Goal: Feedback & Contribution: Submit feedback/report problem

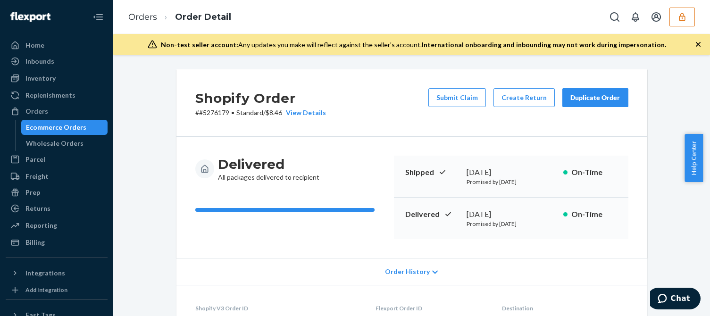
scroll to position [468, 0]
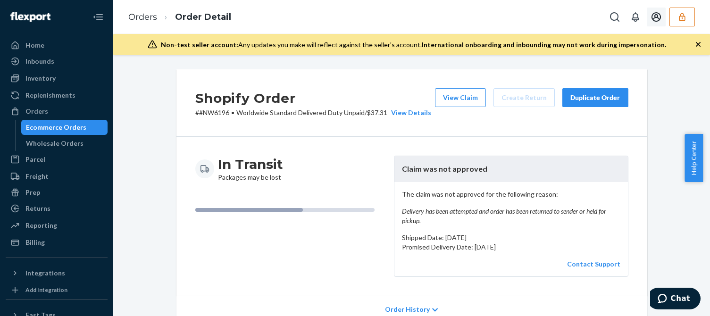
click at [680, 18] on icon "button" at bounding box center [682, 17] width 6 height 8
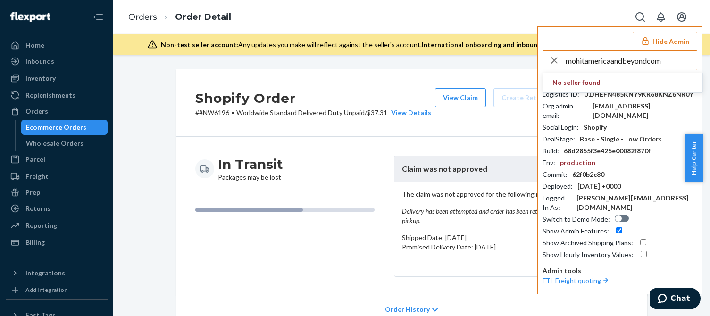
click at [668, 62] on input "mohitamericaandbeyondcom" at bounding box center [630, 60] width 131 height 19
click at [670, 63] on input "mohitamericaandbeyondcom" at bounding box center [630, 60] width 131 height 19
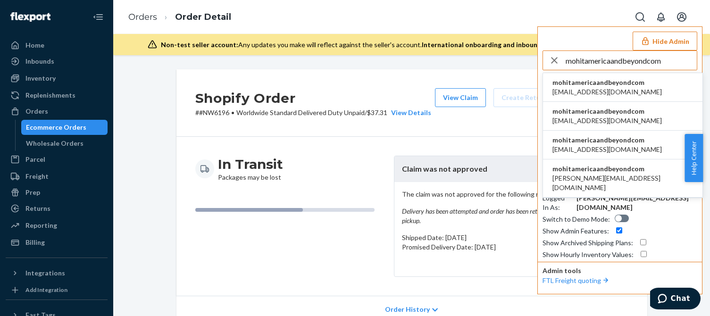
type input "mohitamericaandbeyondcom"
click at [592, 84] on span "mohitamericaandbeyondcom" at bounding box center [606, 82] width 109 height 9
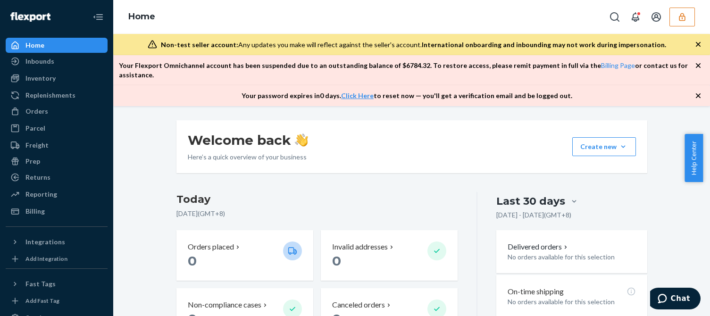
click at [51, 209] on div "Billing" at bounding box center [57, 211] width 100 height 13
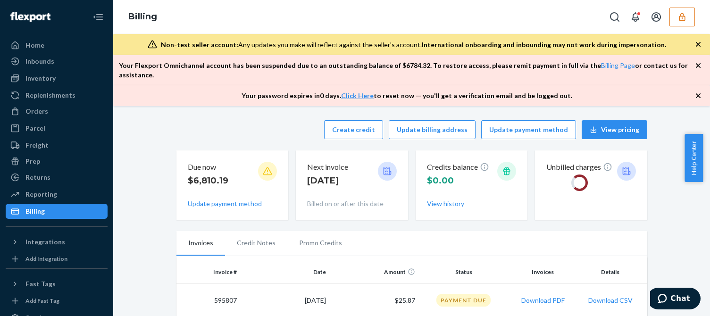
click at [238, 120] on div "Create credit Update billing address Update payment method View pricing" at bounding box center [411, 129] width 471 height 19
click at [678, 24] on button "button" at bounding box center [681, 17] width 25 height 19
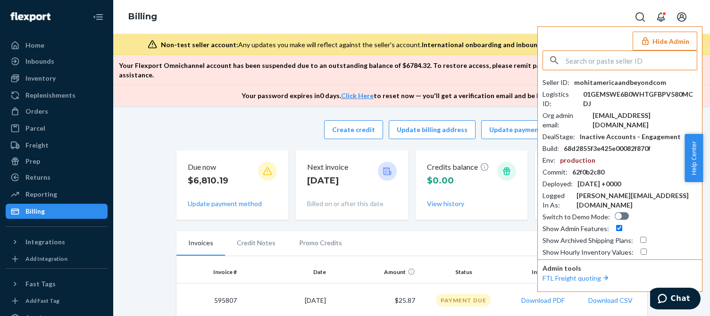
click at [651, 49] on button "Hide Admin" at bounding box center [664, 41] width 65 height 19
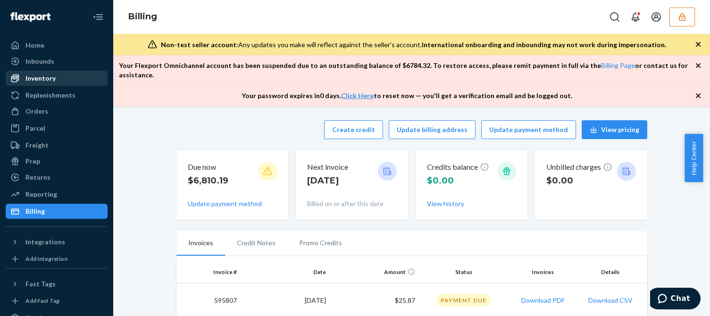
click at [54, 78] on div "Inventory" at bounding box center [40, 78] width 30 height 9
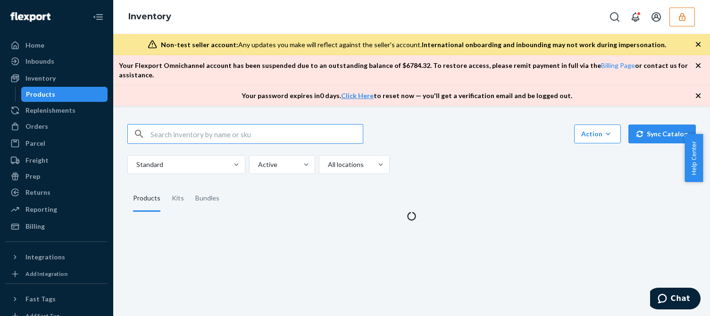
click at [503, 132] on div "Action Create product Create kit or bundle Bulk create products Bulk update pro…" at bounding box center [411, 134] width 568 height 20
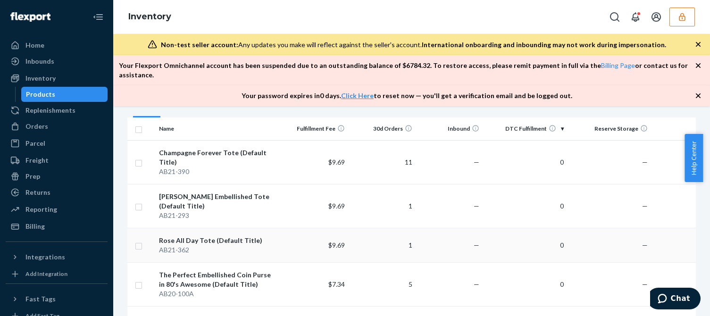
scroll to position [141, 0]
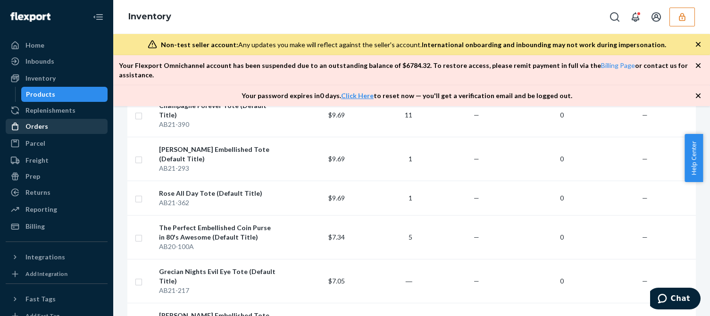
click at [49, 120] on div "Orders" at bounding box center [57, 126] width 100 height 13
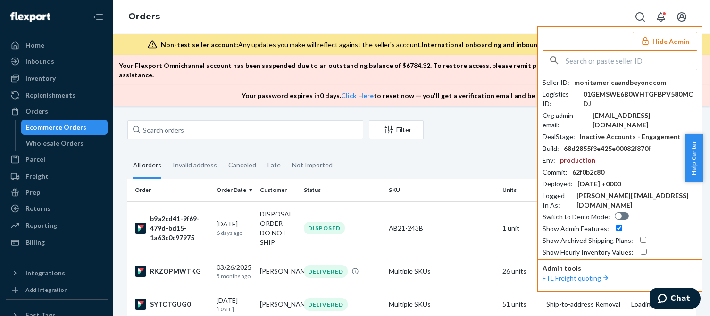
click at [625, 87] on div "Seller ID : mohitamericaandbeyondcom Logistics ID : 01GEMSWE6B0WHTGFBPV580MCDJ …" at bounding box center [619, 167] width 155 height 179
click at [633, 80] on div "mohitamericaandbeyondcom" at bounding box center [620, 82] width 92 height 9
copy div "mohitamericaandbeyondcom"
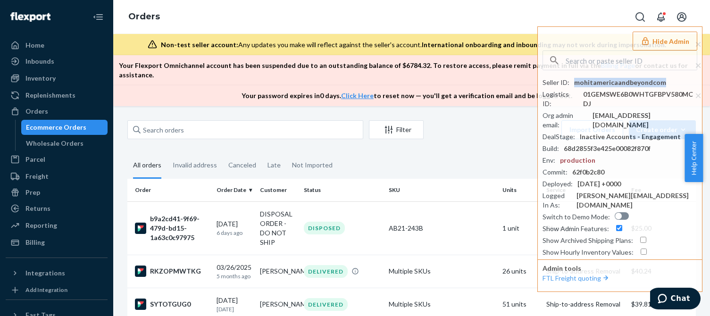
drag, startPoint x: 35, startPoint y: 244, endPoint x: 104, endPoint y: 211, distance: 76.4
click at [35, 244] on div "Billing" at bounding box center [34, 242] width 19 height 9
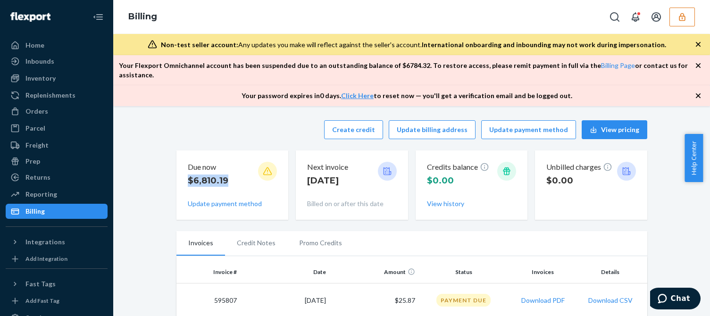
drag, startPoint x: 217, startPoint y: 170, endPoint x: 188, endPoint y: 171, distance: 29.3
click at [188, 170] on div "Due now $6,810.19" at bounding box center [233, 177] width 90 height 30
click at [683, 18] on icon "button" at bounding box center [681, 16] width 9 height 9
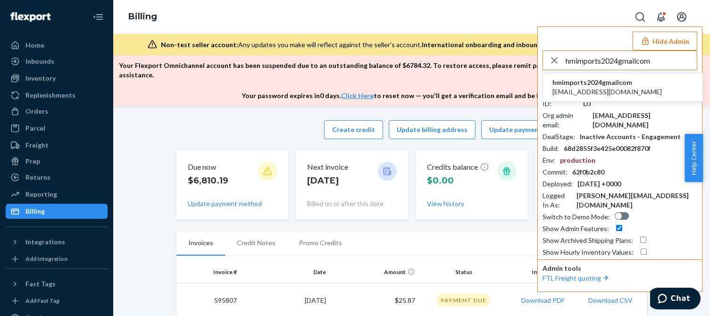
type input "hmimports2024gmailcom"
click at [623, 89] on span "h.m.imports2024@gmail.com" at bounding box center [606, 91] width 109 height 9
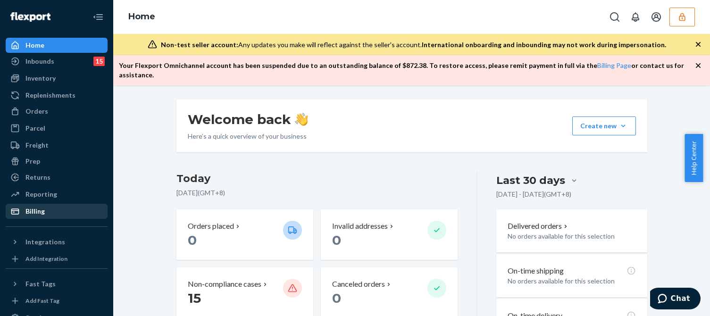
click at [42, 211] on div "Billing" at bounding box center [34, 211] width 19 height 9
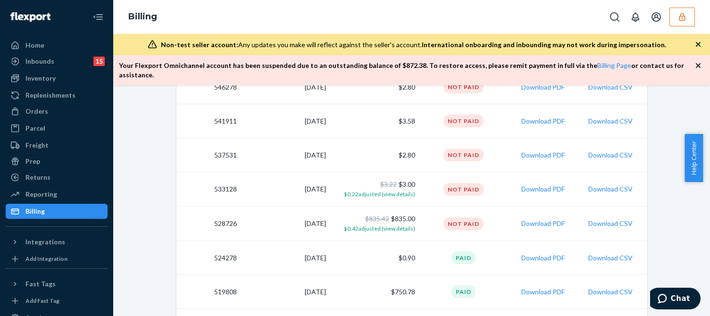
scroll to position [519, 0]
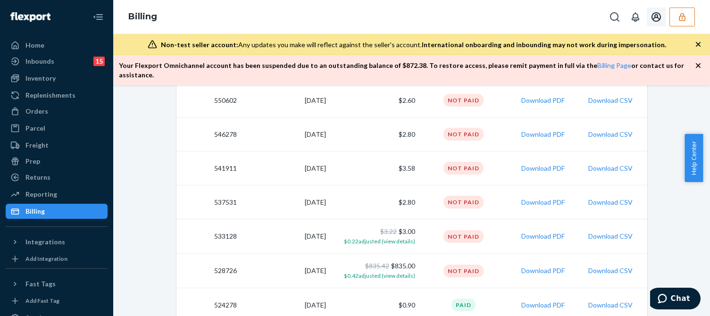
click at [682, 20] on icon "button" at bounding box center [681, 16] width 9 height 9
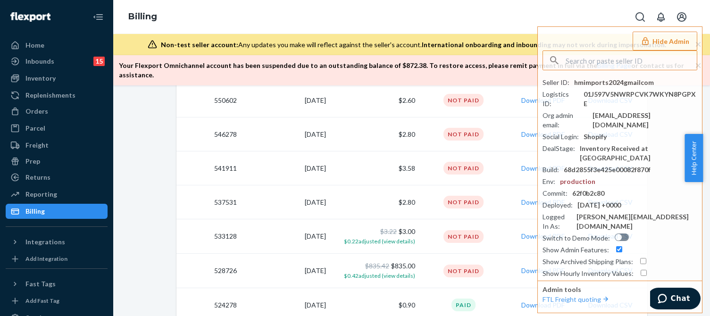
click at [138, 236] on div "Create credit Update billing address Update payment method View pricing Due now…" at bounding box center [411, 108] width 582 height 1066
click at [652, 43] on button "Hide Admin" at bounding box center [664, 41] width 65 height 19
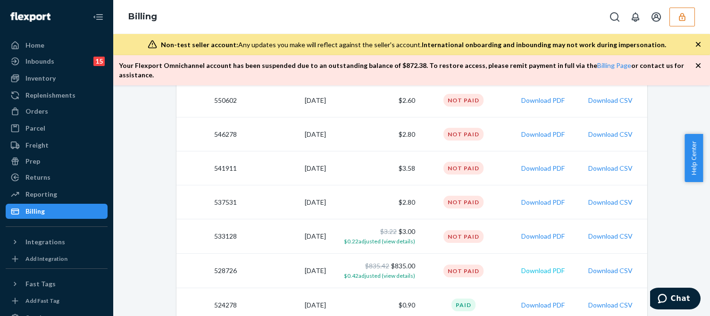
click at [540, 266] on button "Download PDF" at bounding box center [542, 270] width 43 height 9
click at [540, 232] on button "Download PDF" at bounding box center [542, 236] width 43 height 9
click at [543, 198] on button "Download PDF" at bounding box center [542, 202] width 43 height 9
click at [539, 164] on button "Download PDF" at bounding box center [542, 168] width 43 height 9
click at [536, 130] on button "Download PDF" at bounding box center [542, 134] width 43 height 9
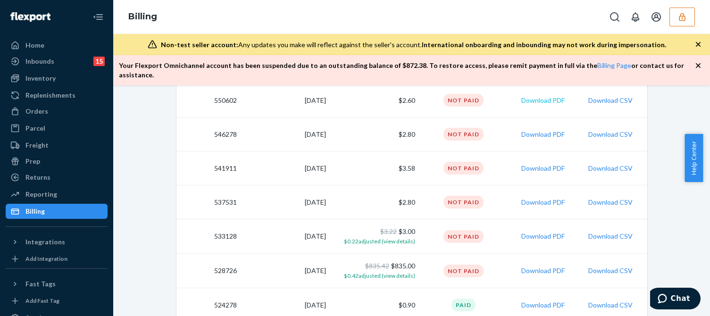
click at [540, 96] on button "Download PDF" at bounding box center [542, 100] width 43 height 9
drag, startPoint x: 357, startPoint y: 88, endPoint x: 410, endPoint y: 89, distance: 53.8
click at [410, 89] on td "$2.60" at bounding box center [374, 100] width 89 height 34
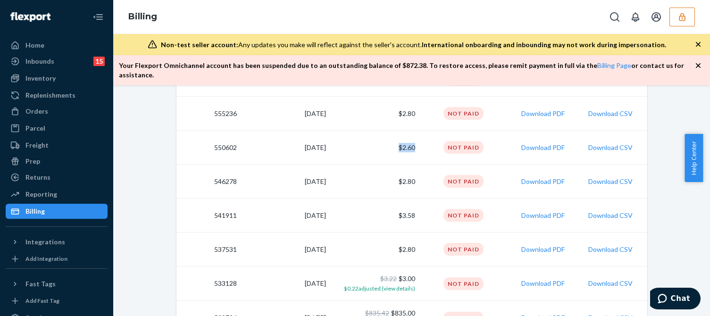
scroll to position [424, 0]
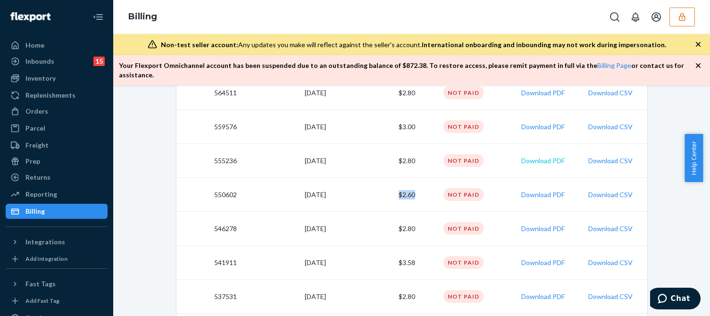
click at [543, 156] on button "Download PDF" at bounding box center [542, 160] width 43 height 9
click at [538, 122] on button "Download PDF" at bounding box center [542, 126] width 43 height 9
click at [539, 88] on button "Download PDF" at bounding box center [542, 92] width 43 height 9
click at [402, 81] on td "$2.80" at bounding box center [374, 93] width 89 height 34
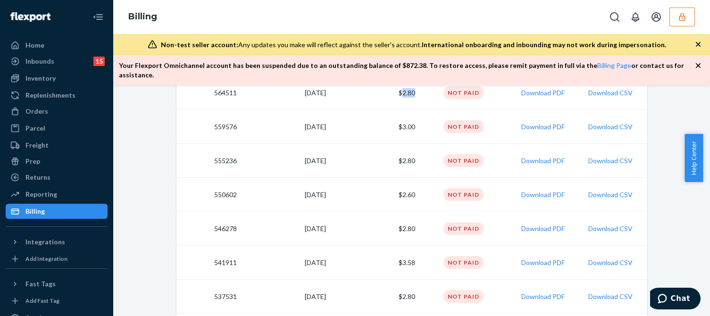
scroll to position [283, 0]
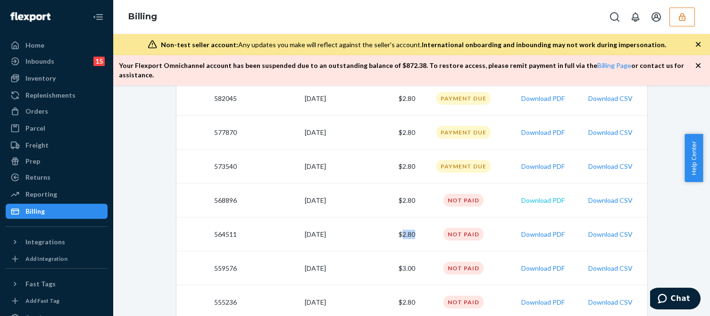
click at [537, 196] on button "Download PDF" at bounding box center [542, 200] width 43 height 9
click at [536, 162] on button "Download PDF" at bounding box center [542, 166] width 43 height 9
click at [534, 128] on button "Download PDF" at bounding box center [542, 132] width 43 height 9
click at [540, 94] on button "Download PDF" at bounding box center [542, 98] width 43 height 9
click at [400, 87] on td "$2.80" at bounding box center [374, 99] width 89 height 34
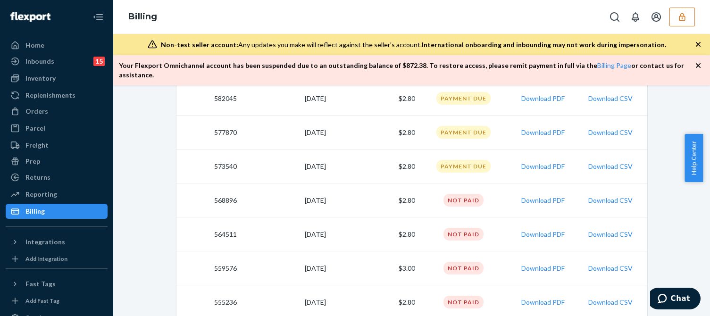
click at [400, 87] on td "$2.80" at bounding box center [374, 99] width 89 height 34
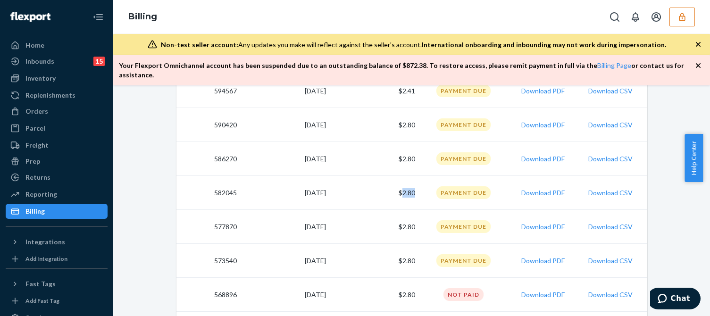
scroll to position [141, 0]
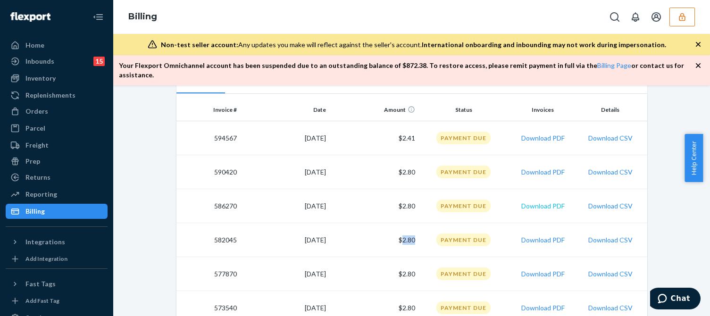
click at [537, 201] on button "Download PDF" at bounding box center [542, 205] width 43 height 9
click at [534, 167] on button "Download PDF" at bounding box center [542, 171] width 43 height 9
click at [534, 133] on button "Download PDF" at bounding box center [542, 137] width 43 height 9
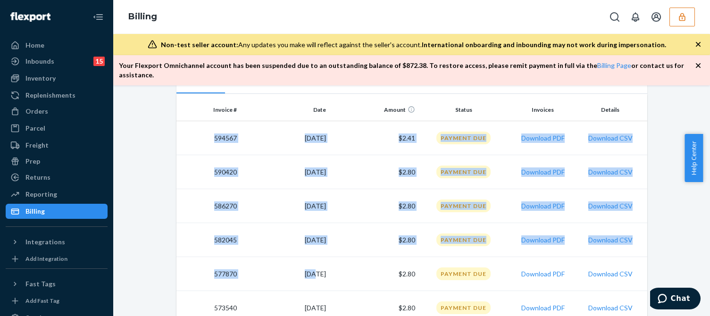
drag, startPoint x: 203, startPoint y: 120, endPoint x: 299, endPoint y: 274, distance: 181.8
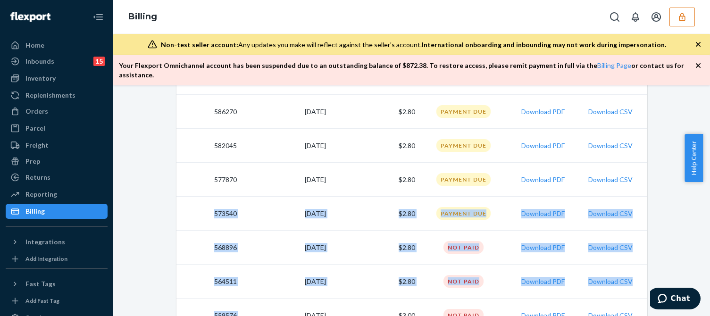
drag, startPoint x: 207, startPoint y: 205, endPoint x: 272, endPoint y: 295, distance: 111.4
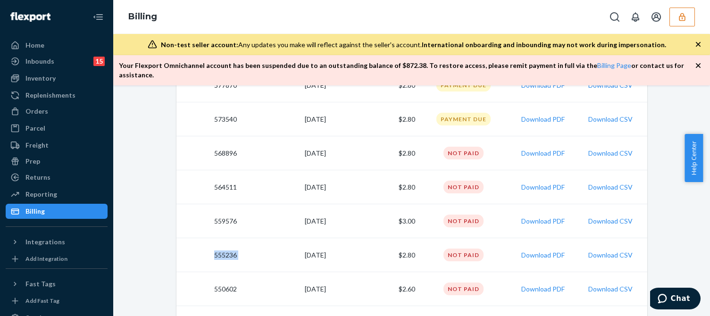
drag, startPoint x: 212, startPoint y: 246, endPoint x: 266, endPoint y: 247, distance: 53.3
click at [266, 247] on tr "555236 5/12/2025 $2.80 Not Paid Download PDF Download CSV" at bounding box center [411, 255] width 471 height 34
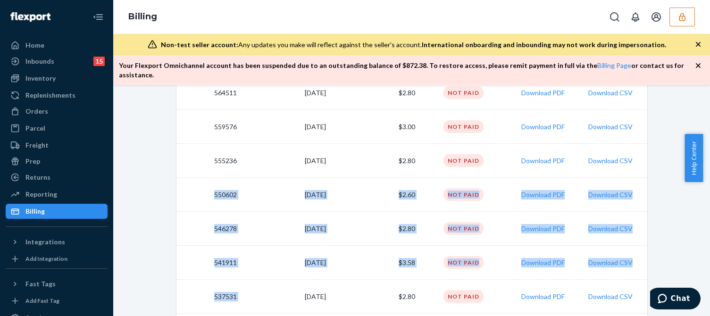
drag, startPoint x: 236, startPoint y: 191, endPoint x: 273, endPoint y: 294, distance: 109.0
click at [272, 294] on tbody "594567 9/15/2025 $2.41 Payment Due Download PDF Download CSV 590420 9/1/2025 $2…" at bounding box center [411, 263] width 471 height 850
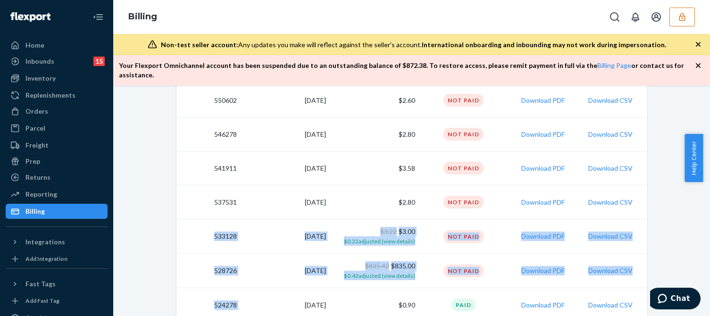
drag, startPoint x: 214, startPoint y: 229, endPoint x: 286, endPoint y: 278, distance: 87.5
click at [287, 278] on tbody "594567 9/15/2025 $2.41 Payment Due Download PDF Download CSV 590420 9/1/2025 $2…" at bounding box center [411, 169] width 471 height 850
drag, startPoint x: 37, startPoint y: 106, endPoint x: 43, endPoint y: 112, distance: 9.0
click at [37, 106] on div "Orders" at bounding box center [57, 111] width 100 height 13
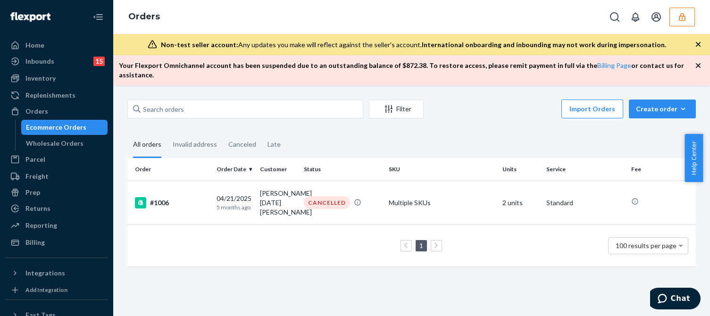
click at [680, 22] on button "button" at bounding box center [681, 17] width 25 height 19
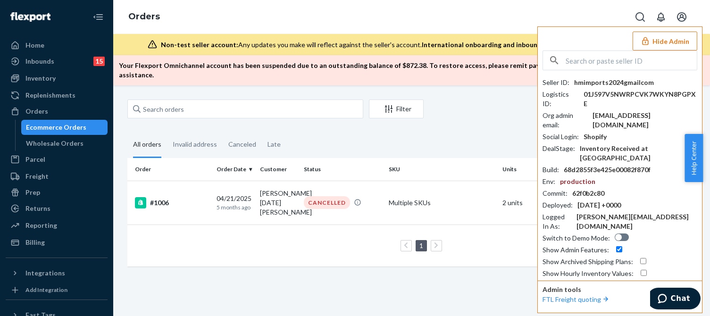
click at [618, 83] on div "hmimports2024gmailcom" at bounding box center [614, 82] width 80 height 9
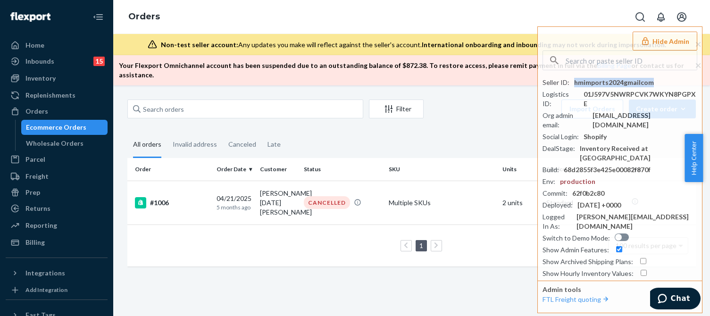
copy div "hmimports2024gmailcom"
click at [170, 251] on div "Order Order Date Customer Status SKU Units Service Fee #1006 04/21/2025 5 month…" at bounding box center [411, 217] width 568 height 118
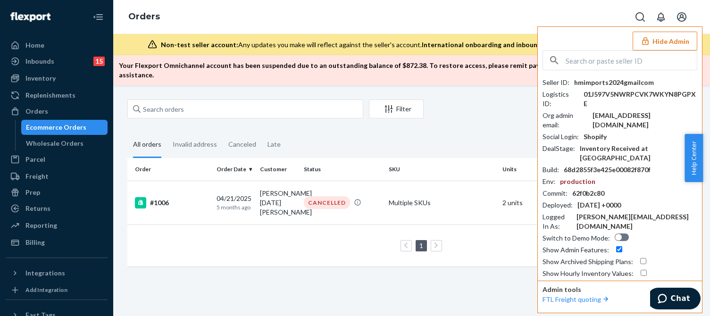
click at [665, 33] on button "Hide Admin" at bounding box center [664, 41] width 65 height 19
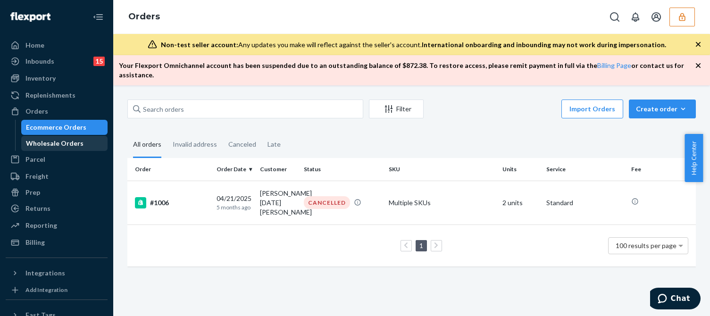
click at [58, 138] on div "Wholesale Orders" at bounding box center [64, 143] width 85 height 13
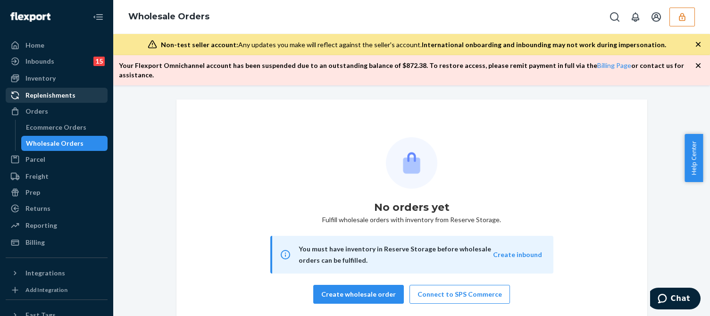
click at [66, 94] on div "Replenishments" at bounding box center [50, 95] width 50 height 9
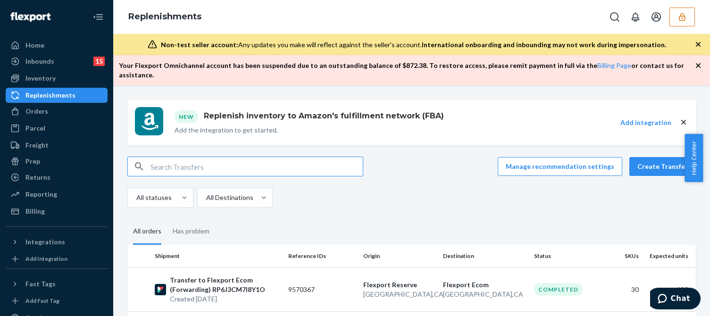
scroll to position [37, 0]
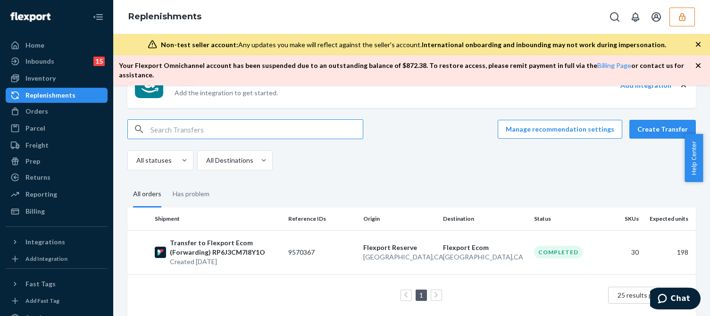
click at [441, 150] on div "All statuses All Destinations" at bounding box center [407, 160] width 561 height 20
click at [674, 23] on button "button" at bounding box center [681, 17] width 25 height 19
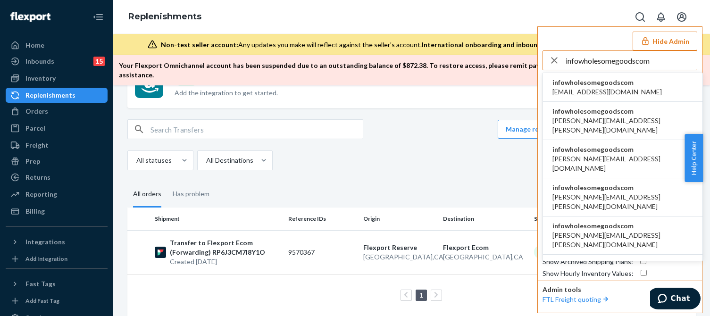
click at [589, 59] on input "infowholesomegoodscom" at bounding box center [630, 60] width 131 height 19
paste input "pupgrade"
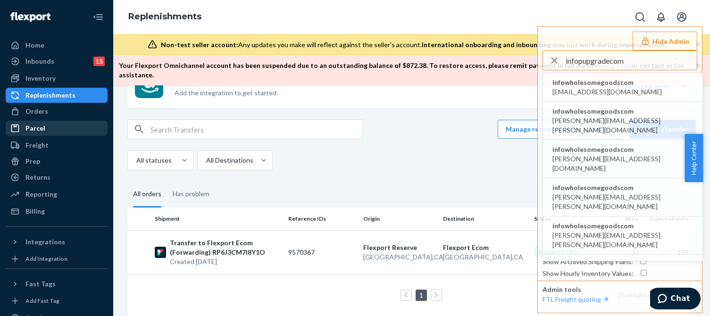
type input "infopupgradecom"
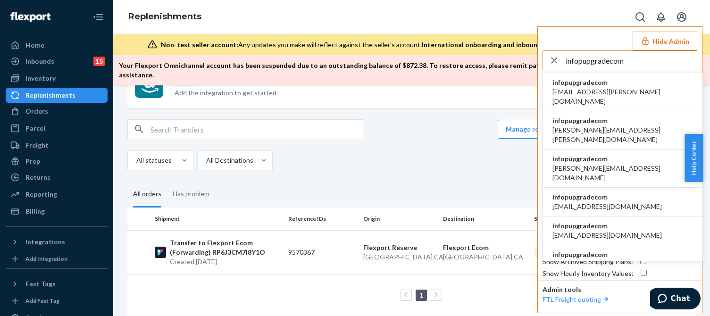
click at [578, 86] on span "infopupgradecom" at bounding box center [622, 82] width 141 height 9
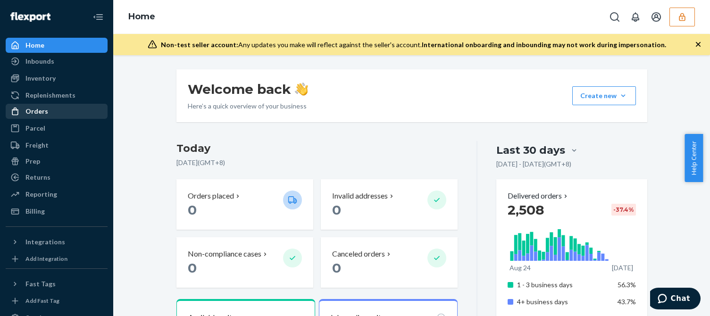
click at [52, 113] on div "Orders" at bounding box center [57, 111] width 100 height 13
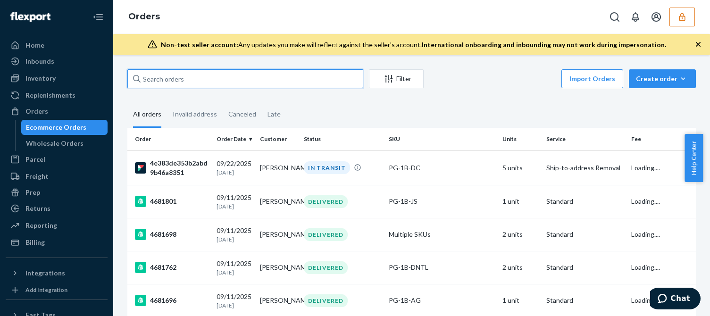
click at [166, 81] on input "text" at bounding box center [245, 78] width 236 height 19
paste input "3373033-6443665752087"
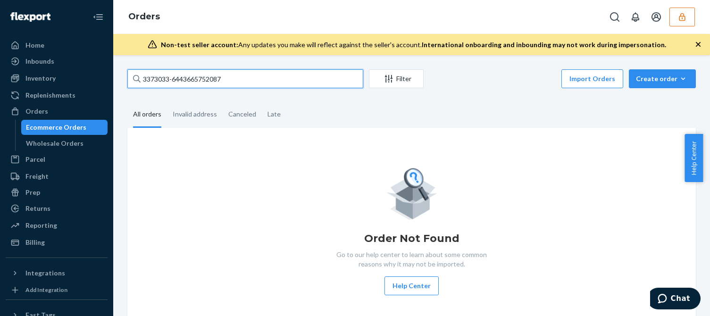
type input "3373033-6443665752087"
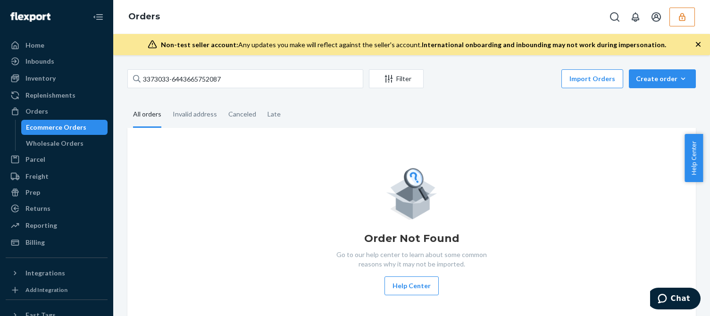
click at [256, 89] on div "3373033-6443665752087 Filter Import Orders Create order Ecommerce order Removal…" at bounding box center [411, 79] width 568 height 21
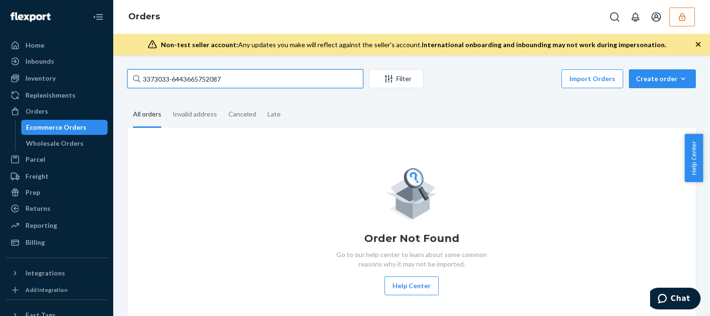
click at [257, 84] on input "3373033-6443665752087" at bounding box center [245, 78] width 236 height 19
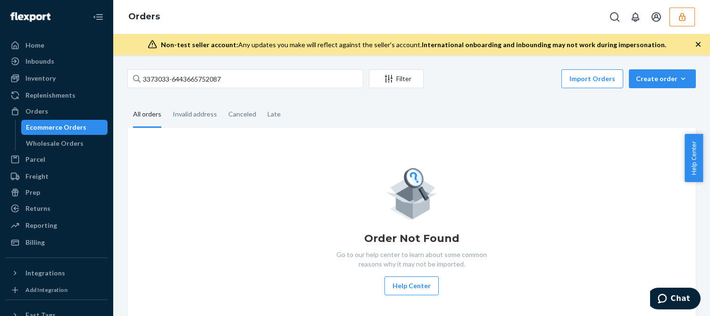
click at [683, 23] on button "button" at bounding box center [681, 17] width 25 height 19
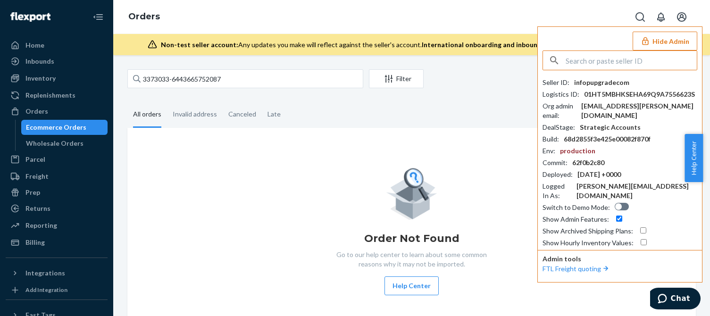
click at [610, 52] on input "text" at bounding box center [630, 60] width 131 height 19
click at [611, 58] on input "text" at bounding box center [630, 60] width 131 height 19
click at [656, 66] on input "infowholesomegoodscom" at bounding box center [630, 60] width 131 height 19
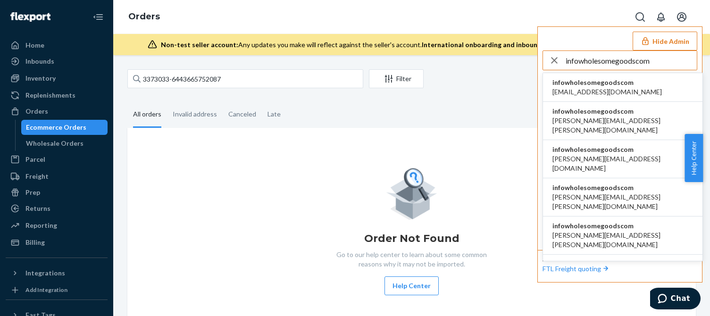
type input "infowholesomegoodscom"
click at [588, 84] on span "infowholesomegoodscom" at bounding box center [606, 82] width 109 height 9
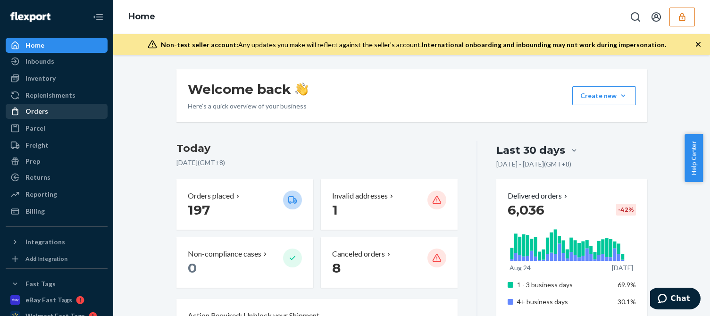
click at [48, 115] on div "Orders" at bounding box center [57, 111] width 100 height 13
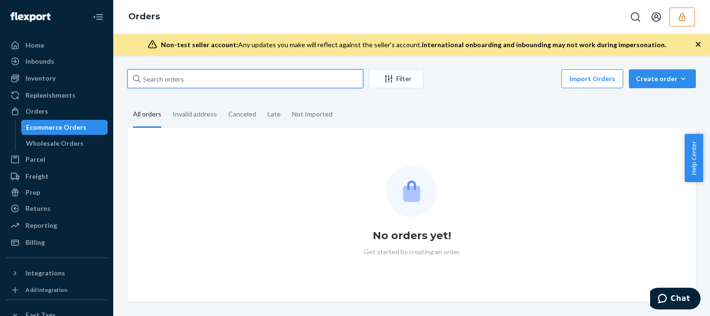
click at [227, 84] on input "text" at bounding box center [245, 78] width 236 height 19
paste input "3373033-6443665752087"
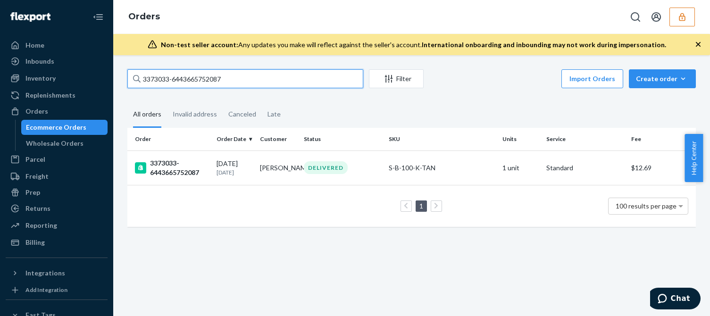
type input "3373033-6443665752087"
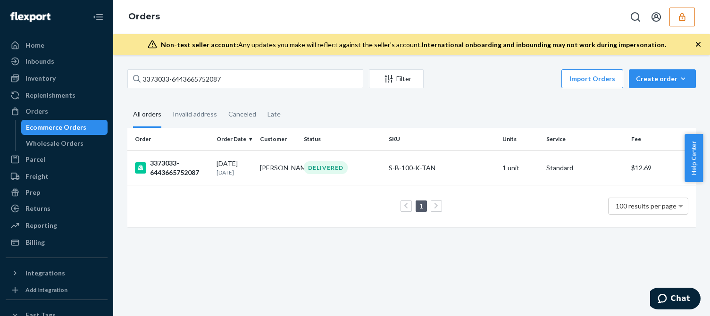
click at [237, 203] on div "1 100 results per page" at bounding box center [411, 206] width 553 height 30
click at [238, 178] on td "08/28/2025 26 days ago" at bounding box center [234, 167] width 43 height 34
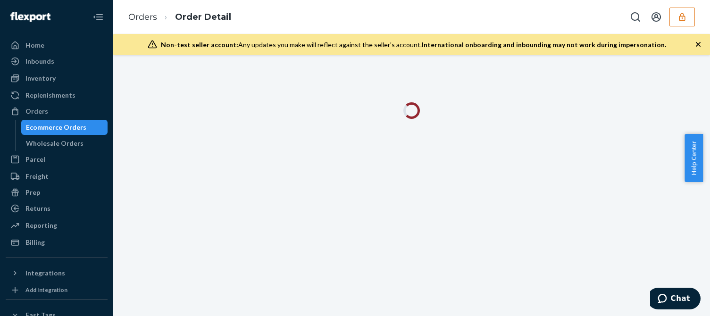
click at [702, 49] on div "Non-test seller account: Any updates you make will reflect against the seller's…" at bounding box center [411, 44] width 597 height 21
click at [696, 49] on icon "button" at bounding box center [697, 44] width 9 height 9
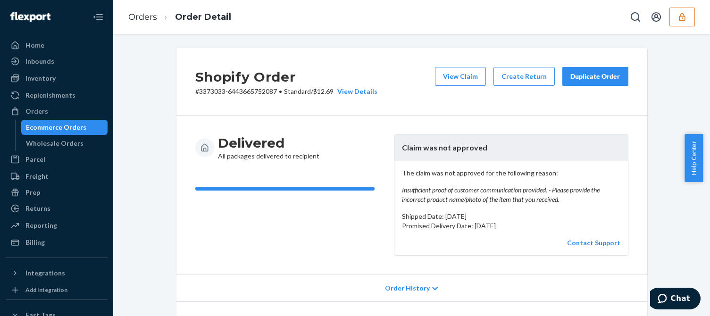
click at [448, 195] on em "Insufficient proof of customer communication provided. - Please provide the inc…" at bounding box center [511, 194] width 218 height 19
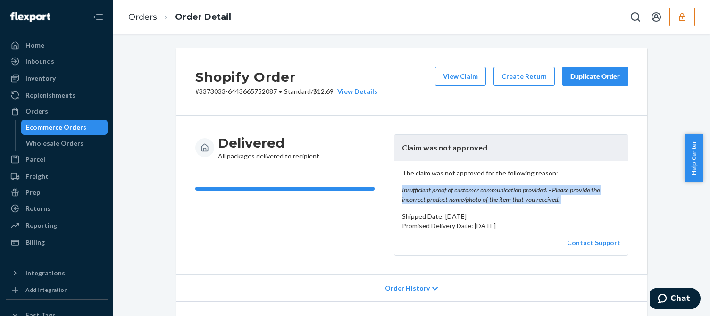
click at [448, 195] on em "Insufficient proof of customer communication provided. - Please provide the inc…" at bounding box center [511, 194] width 218 height 19
click at [491, 200] on em "Insufficient proof of customer communication provided. - Please provide the inc…" at bounding box center [511, 194] width 218 height 19
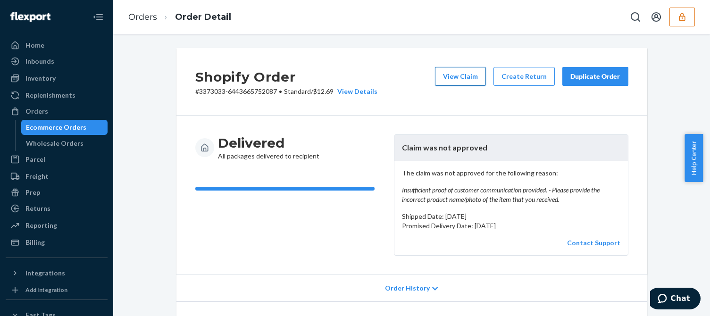
click at [458, 83] on button "View Claim" at bounding box center [460, 76] width 51 height 19
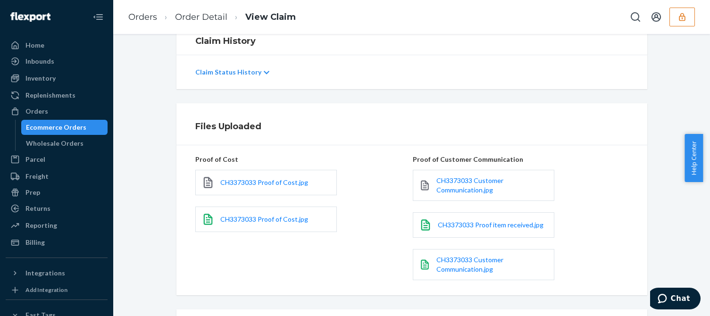
scroll to position [280, 0]
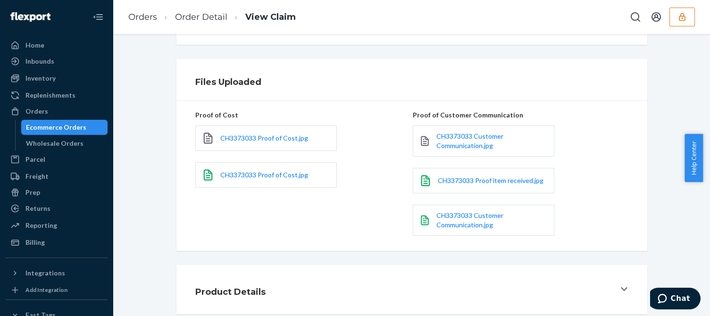
click at [362, 198] on div "Proof of Cost CH3373033 Proof of Cost.jpg CH3373033 Proof of Cost.jpg" at bounding box center [303, 175] width 216 height 135
click at [253, 139] on span "CH3373033 Proof of Cost.jpg" at bounding box center [264, 138] width 88 height 8
drag, startPoint x: 198, startPoint y: 16, endPoint x: 461, endPoint y: 79, distance: 270.7
click at [198, 16] on link "Order Detail" at bounding box center [201, 17] width 52 height 10
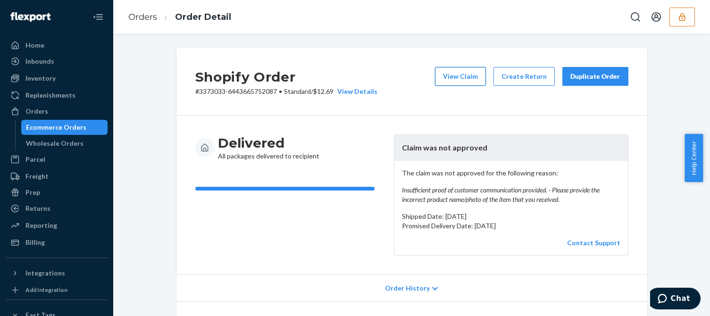
click at [463, 77] on button "View Claim" at bounding box center [460, 76] width 51 height 19
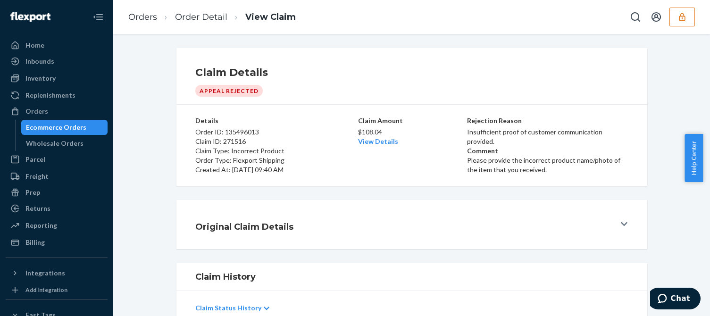
click at [378, 147] on div "Claim Amount $108.04 View Details" at bounding box center [412, 145] width 108 height 58
click at [378, 143] on link "View Details" at bounding box center [378, 141] width 40 height 8
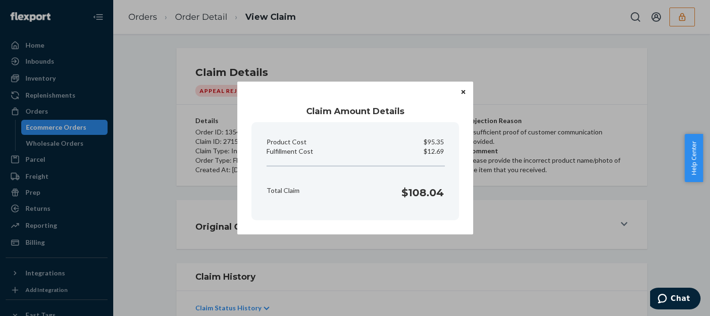
drag, startPoint x: 448, startPoint y: 141, endPoint x: 423, endPoint y: 137, distance: 24.3
click at [423, 137] on section "Product Cost $95.35 Fulfillment Cost $12.69 Total Claim $108.04" at bounding box center [355, 171] width 208 height 98
click at [434, 138] on p "$95.35" at bounding box center [433, 141] width 20 height 9
click at [464, 89] on icon "Close" at bounding box center [463, 92] width 4 height 6
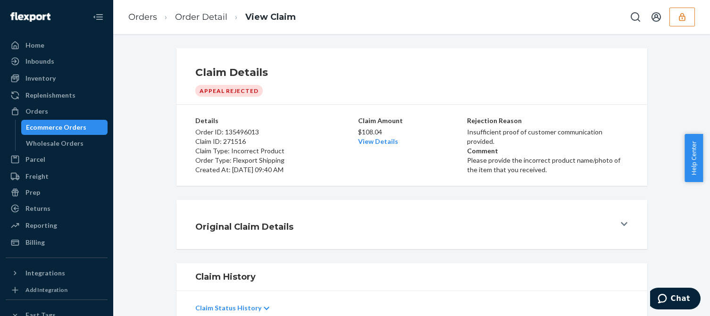
click at [693, 16] on button "button" at bounding box center [681, 17] width 25 height 19
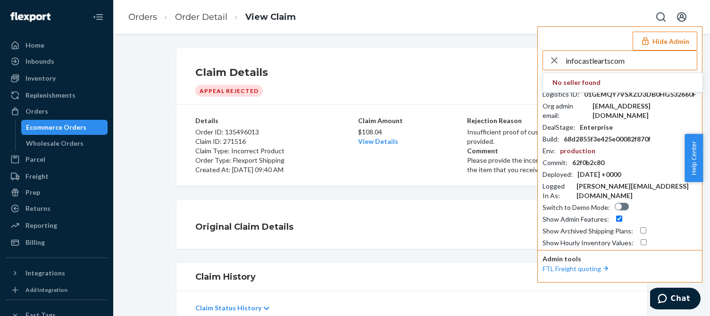
click at [652, 60] on input "infocastleartscom" at bounding box center [630, 60] width 131 height 19
click at [642, 67] on input "infocastleartscom" at bounding box center [630, 60] width 131 height 19
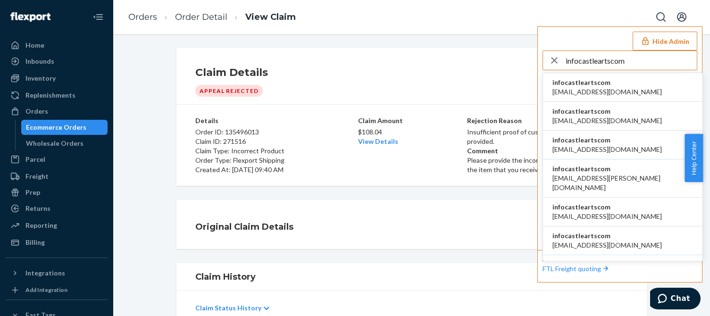
type input "infocastleartscom"
drag, startPoint x: 590, startPoint y: 89, endPoint x: 591, endPoint y: 94, distance: 5.4
click at [590, 89] on span "[EMAIL_ADDRESS][DOMAIN_NAME]" at bounding box center [606, 91] width 109 height 9
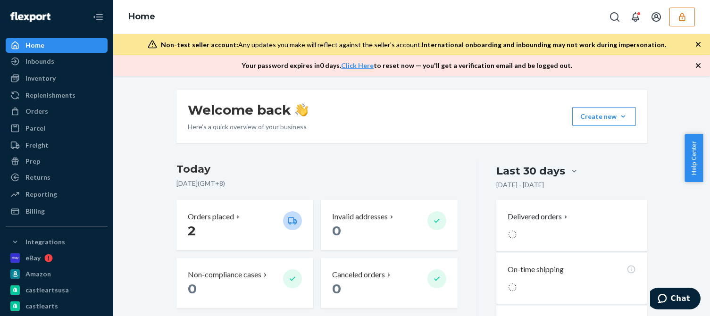
click at [701, 65] on icon "button" at bounding box center [697, 65] width 9 height 9
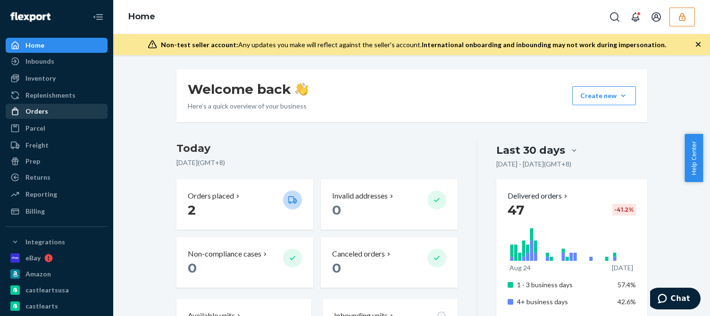
drag, startPoint x: 39, startPoint y: 113, endPoint x: 86, endPoint y: 113, distance: 47.2
click at [39, 113] on div "Orders" at bounding box center [36, 111] width 23 height 9
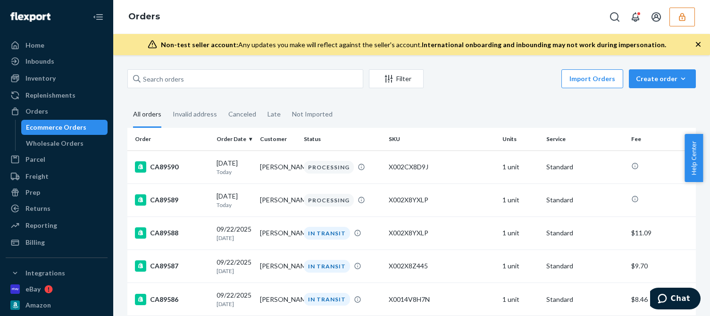
click at [683, 17] on icon "button" at bounding box center [681, 16] width 9 height 9
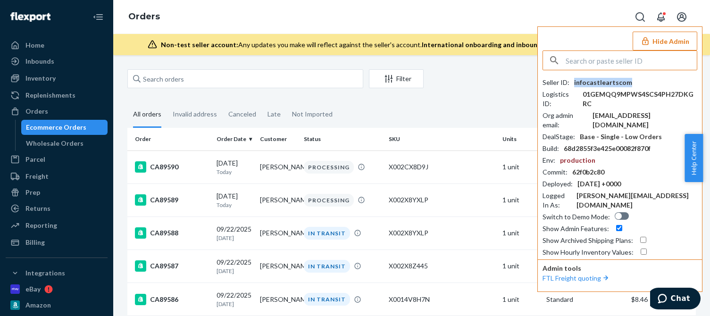
click at [604, 83] on div "infocastleartscom" at bounding box center [603, 82] width 58 height 9
copy div "infocastleartscom"
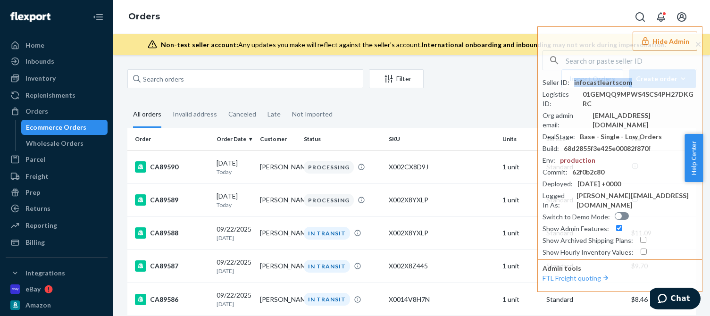
drag, startPoint x: 124, startPoint y: 241, endPoint x: 116, endPoint y: 241, distance: 7.1
click at [61, 77] on div "Inventory" at bounding box center [57, 78] width 100 height 13
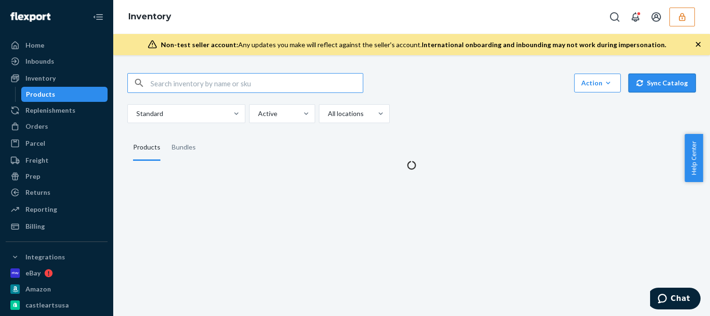
click at [697, 42] on icon "button" at bounding box center [697, 44] width 9 height 9
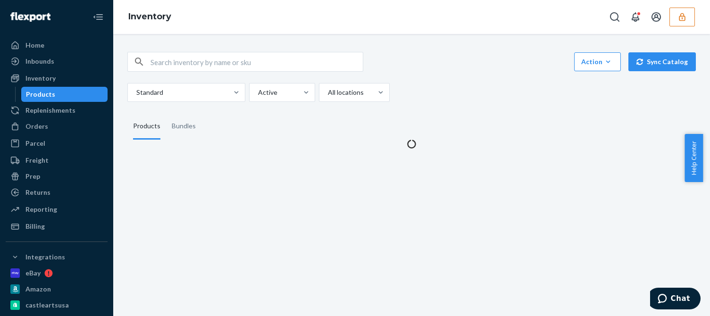
click at [490, 127] on fieldset "Products Bundles" at bounding box center [411, 126] width 568 height 26
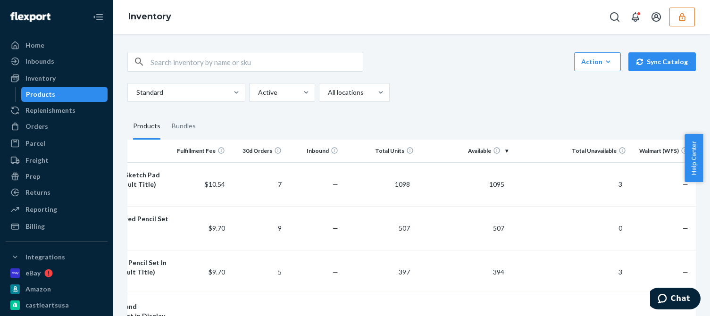
click at [59, 126] on div "Orders" at bounding box center [57, 126] width 100 height 13
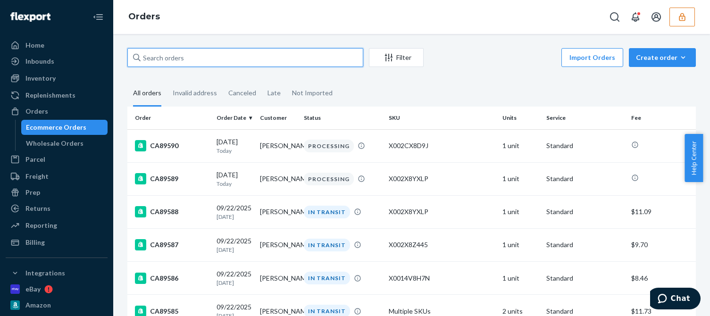
click at [206, 55] on input "text" at bounding box center [245, 57] width 236 height 19
paste input "csvrwirecom"
type input "csvrwirecom"
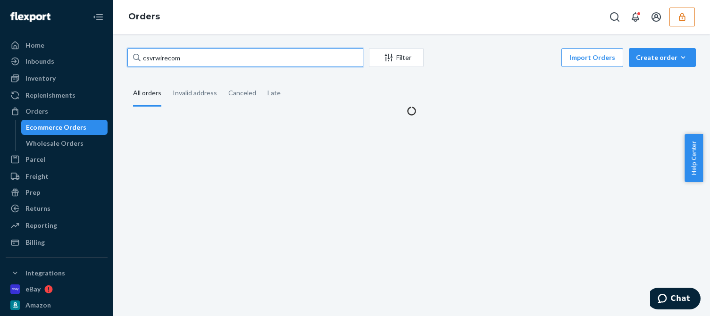
click at [203, 57] on input "csvrwirecom" at bounding box center [245, 57] width 236 height 19
drag, startPoint x: 203, startPoint y: 57, endPoint x: 87, endPoint y: 41, distance: 117.1
click at [86, 40] on div "Home Inbounds Shipping Plans Problems Inventory Products Replenishments Orders …" at bounding box center [355, 158] width 710 height 316
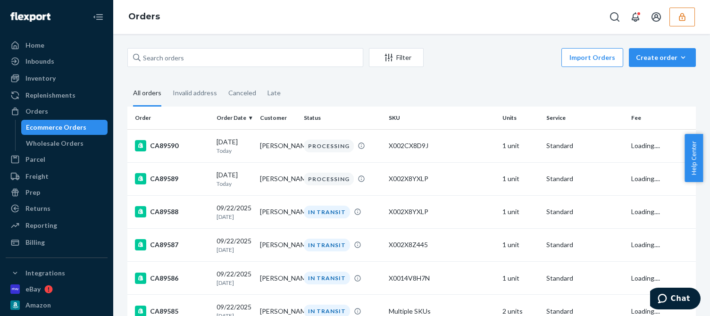
click at [56, 69] on div "Inbounds Shipping Plans Problems" at bounding box center [57, 62] width 102 height 16
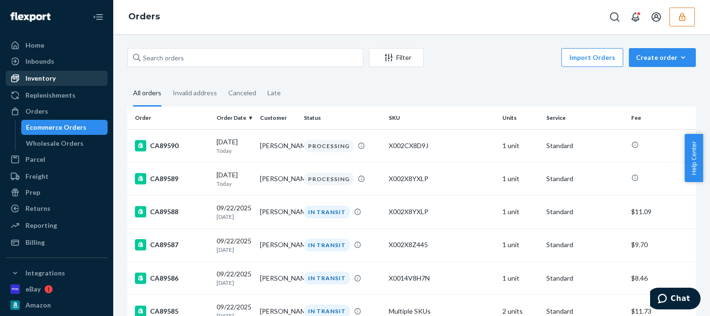
click at [29, 84] on div "Inventory" at bounding box center [57, 78] width 100 height 13
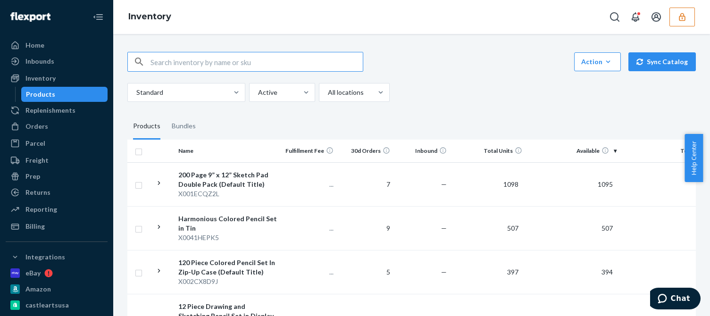
click at [182, 59] on input "text" at bounding box center [256, 61] width 212 height 19
paste input "DMCSGSLQNRQ"
click at [244, 61] on input "DMCSGSLQNRQ" at bounding box center [256, 61] width 212 height 19
type input "DMCSGSLQNRQ"
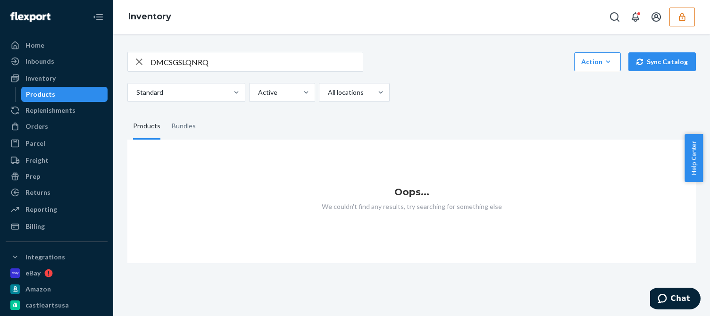
click at [241, 59] on input "DMCSGSLQNRQ" at bounding box center [256, 61] width 212 height 19
click at [676, 16] on button "button" at bounding box center [681, 17] width 25 height 19
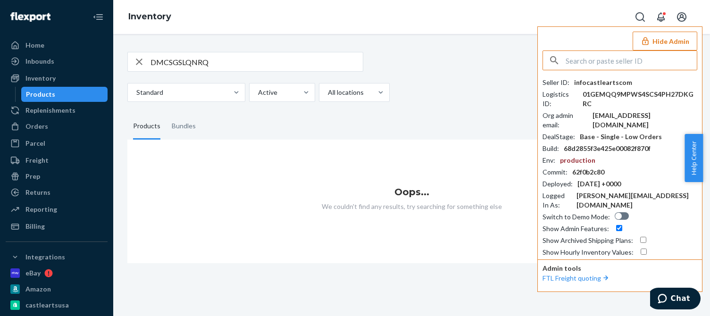
click at [594, 62] on input "text" at bounding box center [630, 60] width 131 height 19
paste input "csvrwirecom"
click at [627, 61] on input "csvrwirecom" at bounding box center [630, 60] width 131 height 19
click at [623, 62] on input "csvrwirecom" at bounding box center [630, 60] width 131 height 19
type input "csvrwirecom"
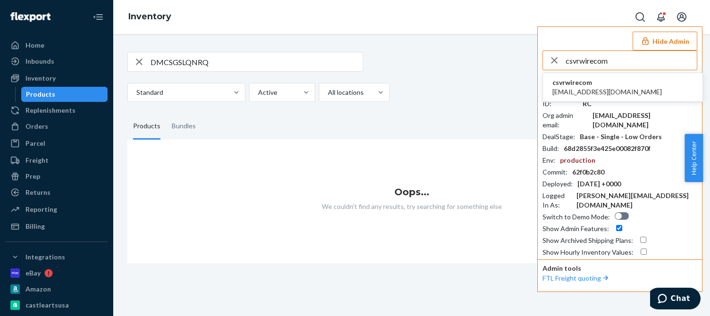
click at [555, 90] on span "cs@vr-wire.com" at bounding box center [606, 91] width 109 height 9
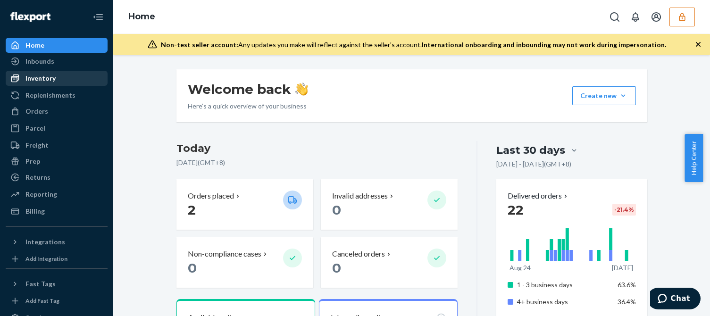
click at [56, 78] on div "Inventory" at bounding box center [57, 78] width 100 height 13
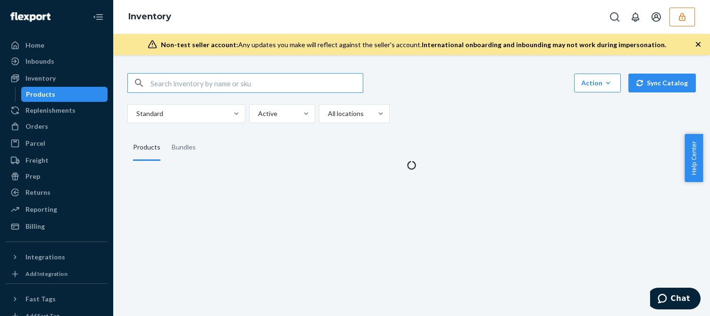
click at [248, 75] on input "text" at bounding box center [256, 83] width 212 height 19
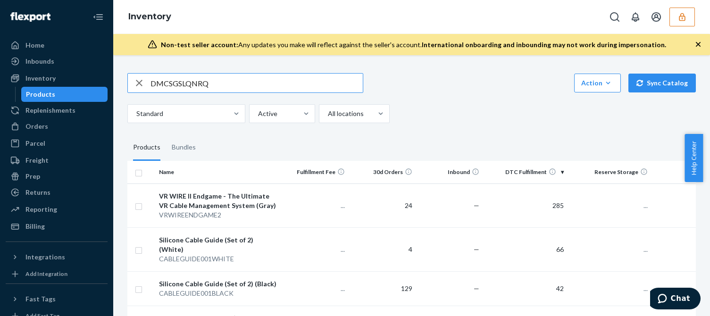
type input "DMCSGSLQNRQ"
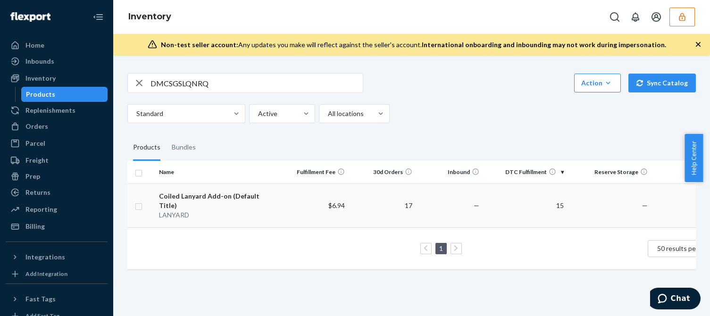
click at [219, 210] on div "LANYARD" at bounding box center [218, 214] width 118 height 9
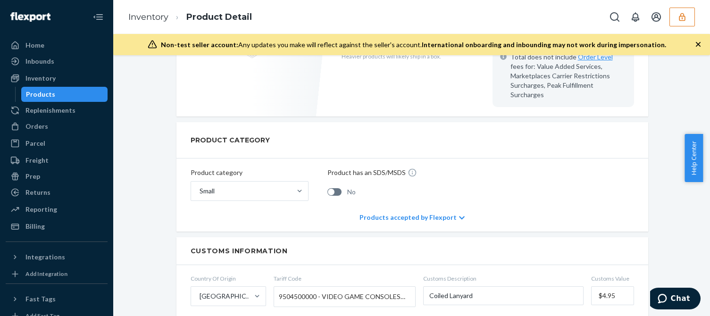
scroll to position [424, 0]
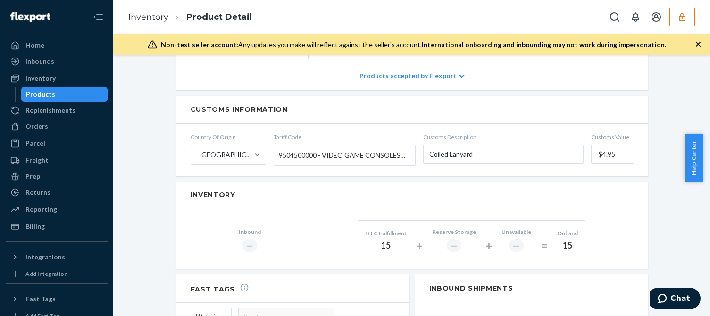
click at [689, 17] on button "button" at bounding box center [681, 17] width 25 height 19
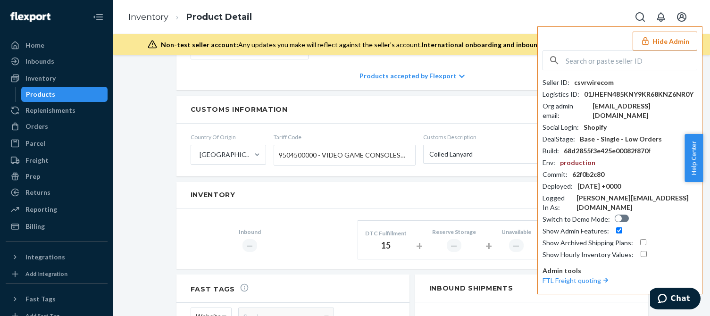
click at [598, 84] on div "csvrwirecom" at bounding box center [594, 82] width 40 height 9
click at [419, 104] on div "Customs Information" at bounding box center [412, 110] width 472 height 28
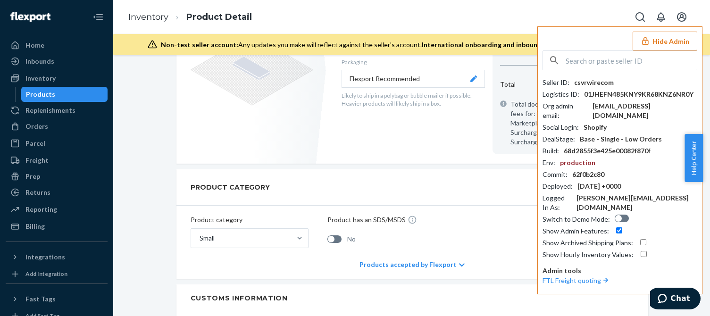
click at [669, 42] on button "Hide Admin" at bounding box center [664, 41] width 65 height 19
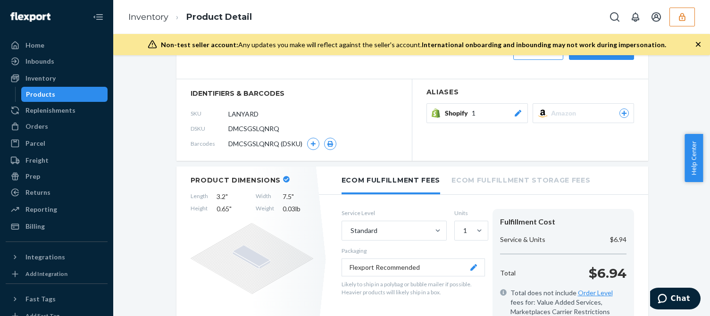
scroll to position [0, 0]
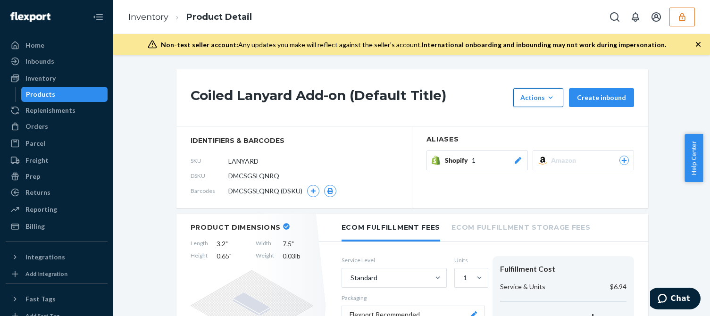
click at [553, 98] on icon "button" at bounding box center [550, 97] width 9 height 9
click at [533, 140] on span "Request removal" at bounding box center [552, 140] width 58 height 7
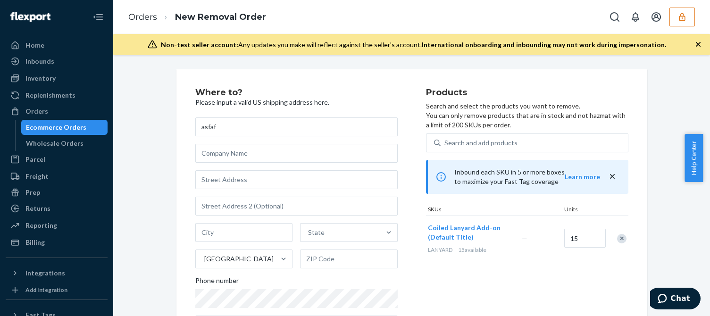
type input "asfaf"
click at [221, 170] on input "text" at bounding box center [296, 179] width 202 height 19
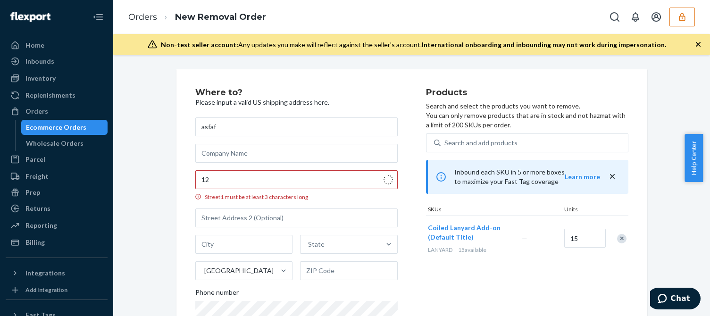
type input "159 E 125th St"
type input "Manhattan - New York"
type input "10035"
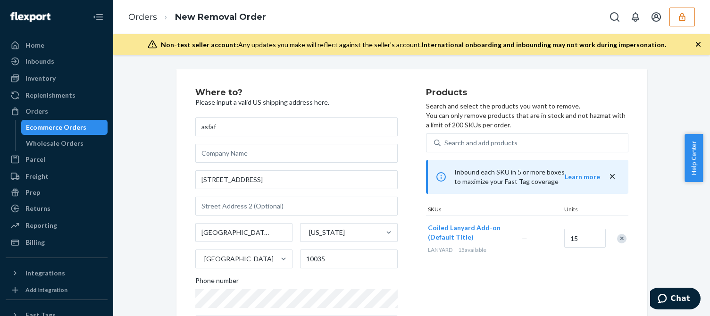
scroll to position [109, 0]
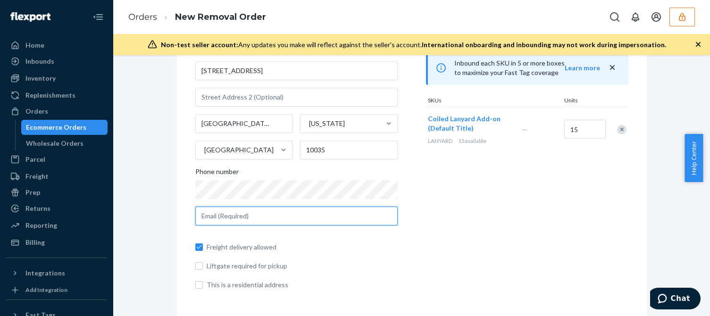
click at [228, 214] on input "text" at bounding box center [296, 216] width 202 height 19
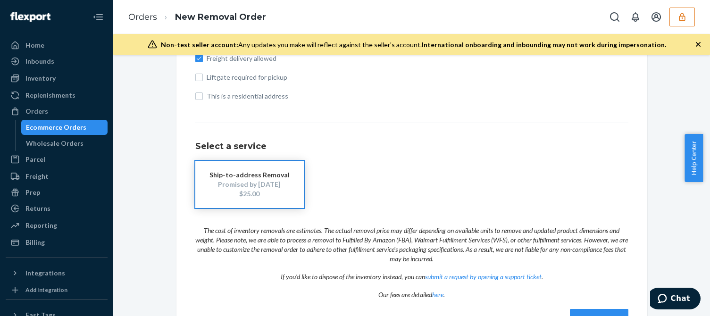
type input "email@email.com"
click at [673, 83] on div "Where to? Please input a valid US shipping address here. asfaf 159 E 125th St M…" at bounding box center [411, 59] width 582 height 575
click at [682, 8] on button "button" at bounding box center [681, 17] width 25 height 19
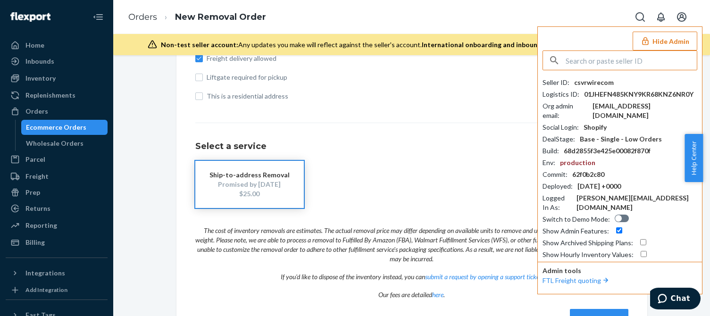
click at [601, 83] on div "csvrwirecom" at bounding box center [594, 82] width 40 height 9
copy div "csvrwirecom"
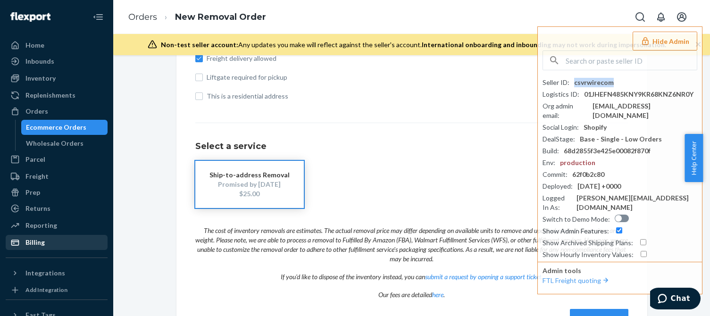
click at [21, 241] on div at bounding box center [17, 242] width 15 height 9
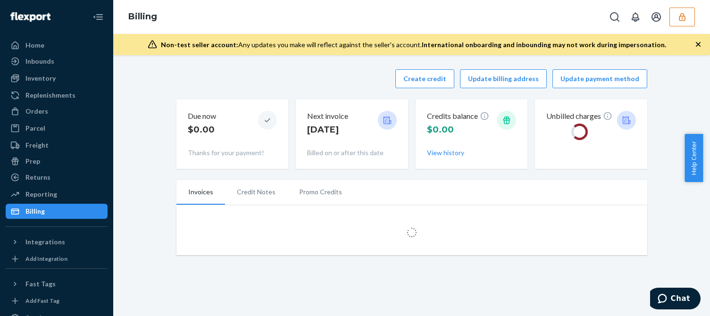
click at [315, 73] on div "Create credit Update billing address Update payment method" at bounding box center [411, 78] width 471 height 19
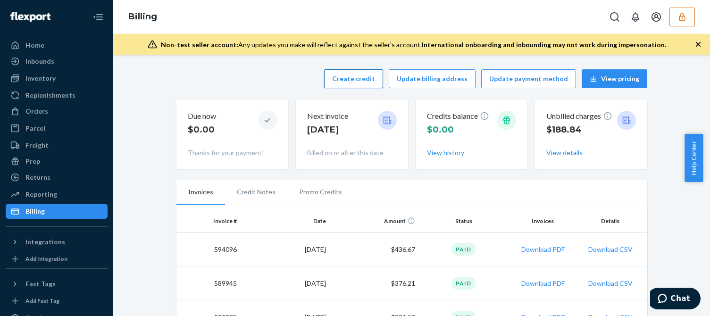
click at [352, 77] on button "Create credit" at bounding box center [353, 78] width 59 height 19
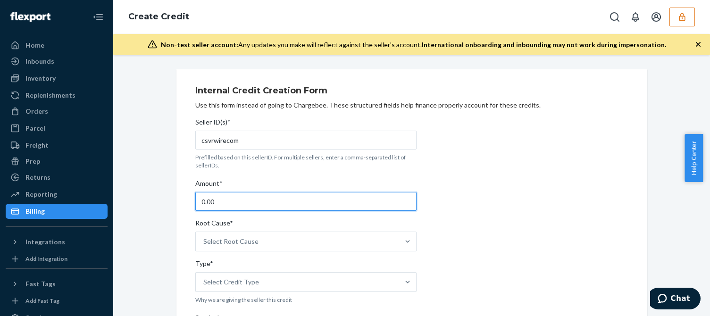
click at [226, 201] on input "0.00" at bounding box center [305, 201] width 221 height 19
click at [227, 202] on input "0.00" at bounding box center [305, 201] width 221 height 19
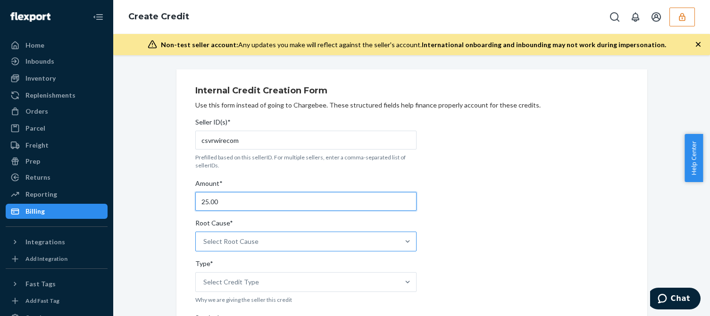
type input "25.00"
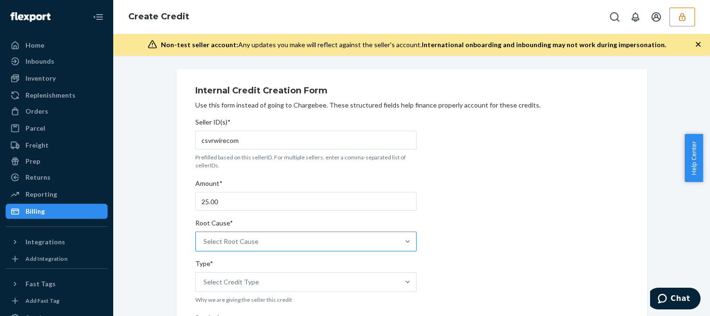
click at [288, 241] on div "Select Root Cause" at bounding box center [297, 241] width 203 height 19
click at [204, 241] on input "Root Cause* Select Root Cause" at bounding box center [203, 241] width 1 height 9
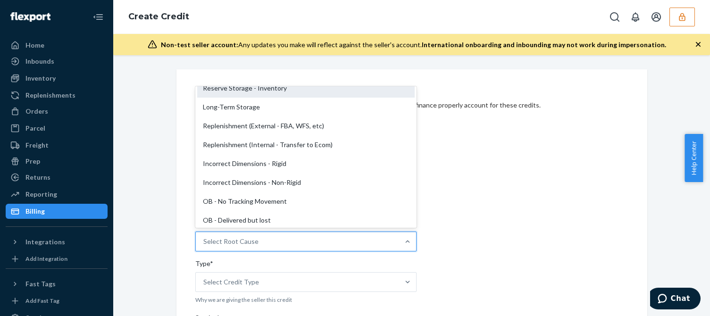
scroll to position [94, 0]
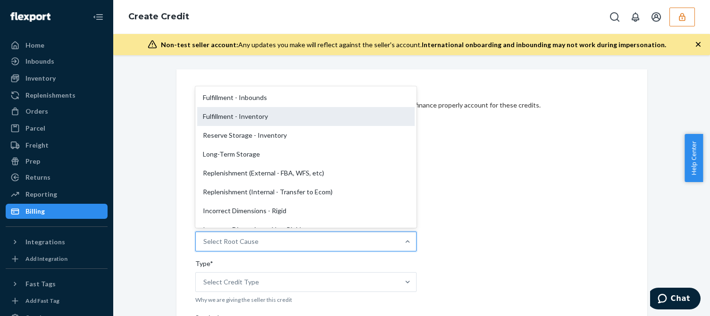
click at [258, 119] on div "Fulfillment - Inventory" at bounding box center [305, 116] width 217 height 19
click at [204, 237] on input "Root Cause* option Fulfillment - Inventory focused, 7 of 29. 29 results availab…" at bounding box center [203, 241] width 1 height 9
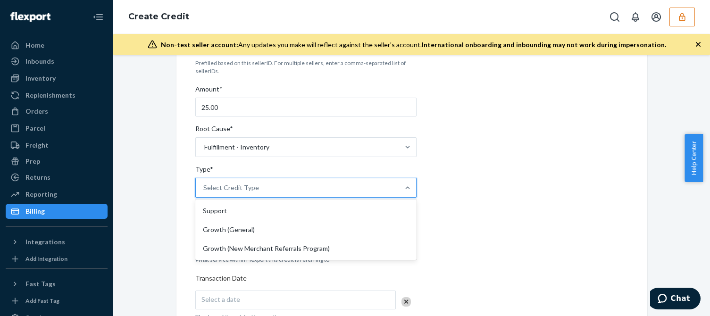
click at [251, 189] on div "Select Credit Type" at bounding box center [231, 187] width 56 height 9
click at [204, 189] on input "Type* option Support focused, 1 of 3. 3 results available. Use Up and Down to c…" at bounding box center [203, 187] width 1 height 9
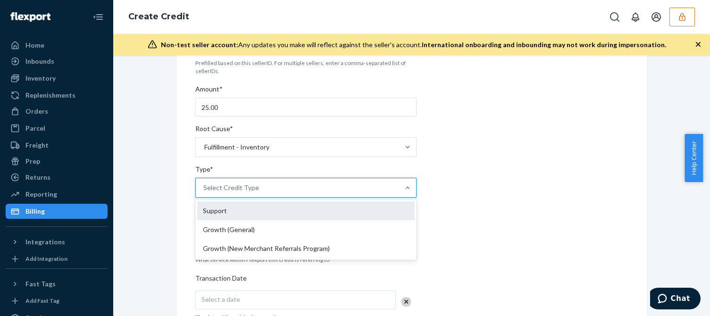
click at [214, 209] on div "Support" at bounding box center [305, 210] width 217 height 19
click at [204, 192] on input "Type* option Support focused, 1 of 3. 3 results available. Use Up and Down to c…" at bounding box center [203, 187] width 1 height 9
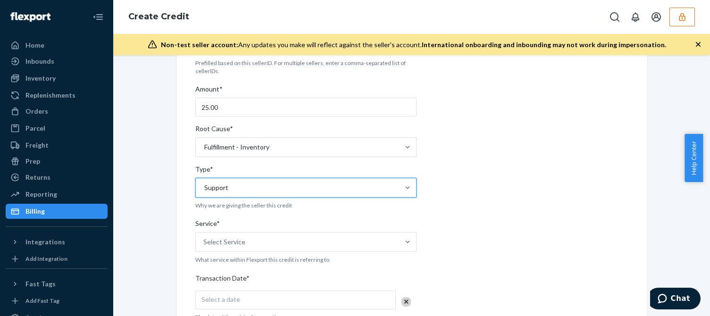
click at [169, 248] on div "Internal Credit Creation Form Use this form instead of going to Chargebee. Thes…" at bounding box center [411, 276] width 485 height 603
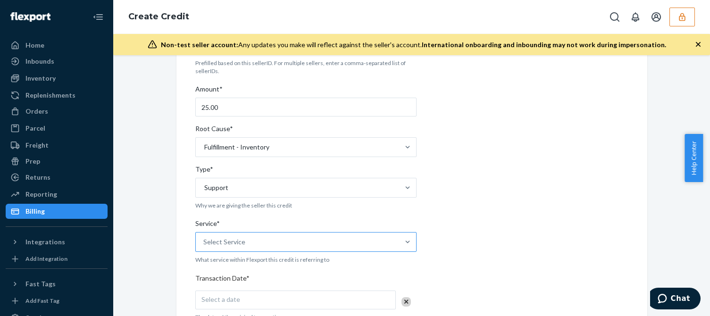
click at [216, 234] on div "Select Service" at bounding box center [297, 241] width 203 height 19
click at [204, 237] on input "Service* Select Service" at bounding box center [203, 241] width 1 height 9
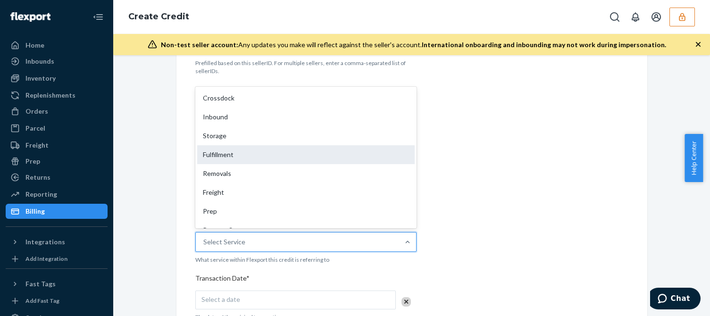
click at [233, 154] on div "Fulfillment" at bounding box center [305, 154] width 217 height 19
click at [204, 237] on input "Service* option Fulfillment focused, 4 of 10. 10 results available. Use Up and …" at bounding box center [203, 241] width 1 height 9
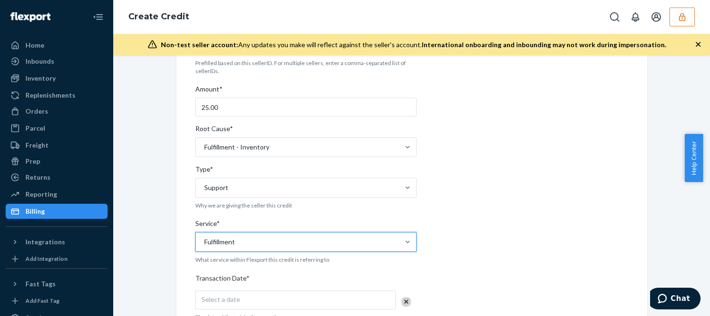
scroll to position [189, 0]
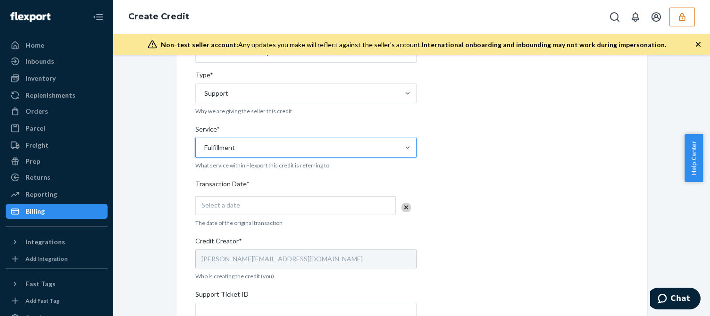
click at [231, 201] on span "Select a date" at bounding box center [220, 205] width 39 height 8
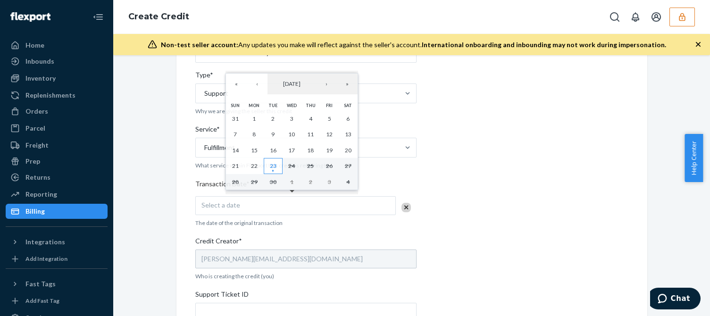
click at [271, 166] on abbr "23" at bounding box center [273, 165] width 7 height 7
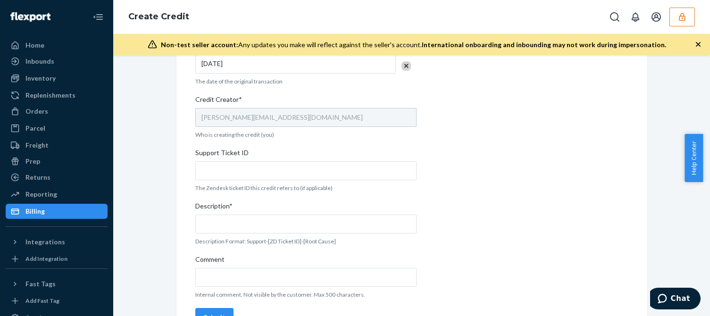
scroll to position [356, 0]
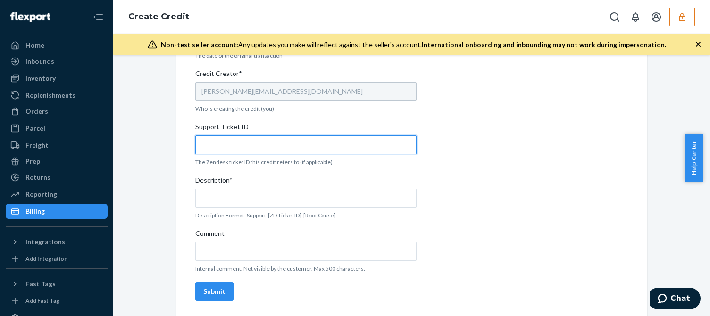
drag, startPoint x: 223, startPoint y: 143, endPoint x: 248, endPoint y: 147, distance: 24.8
click at [224, 143] on input "Support Ticket ID" at bounding box center [305, 144] width 221 height 19
paste input "823822"
type input "823822"
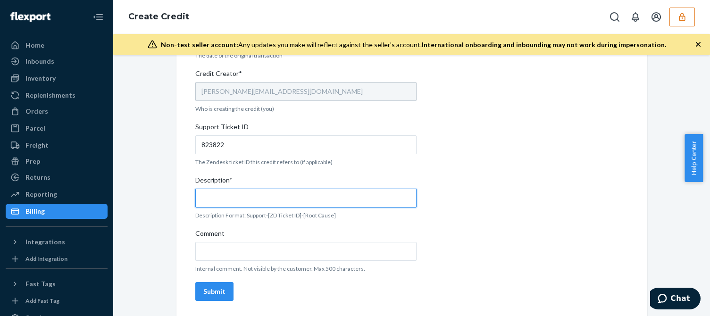
click at [219, 201] on input "Description*" at bounding box center [305, 198] width 221 height 19
paste input "823822"
type input "Support 823822 / Fulfillment - Inventory"
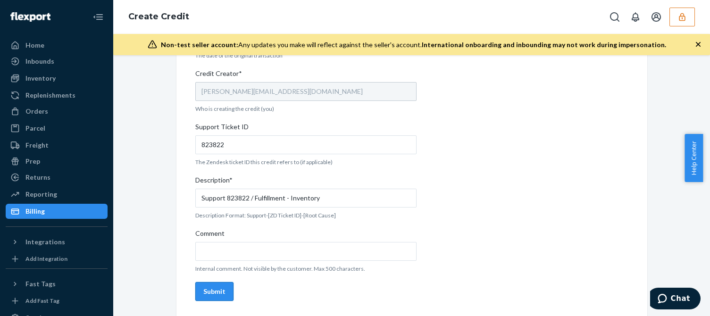
click at [203, 294] on div "Submit" at bounding box center [214, 291] width 22 height 9
click at [534, 173] on div "Internal Credit Creation Form Use this form instead of going to Chargebee. Thes…" at bounding box center [411, 15] width 433 height 580
click at [698, 45] on icon "button" at bounding box center [698, 44] width 5 height 5
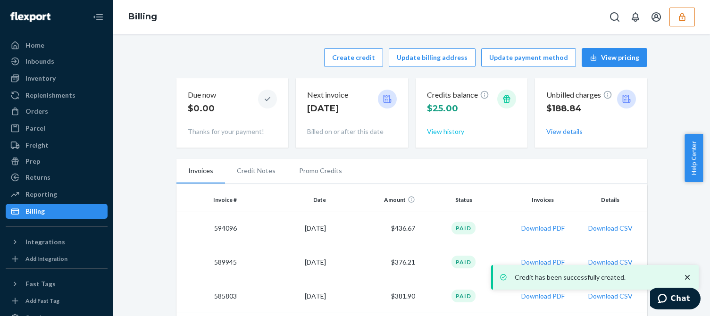
click at [436, 135] on button "View history" at bounding box center [445, 131] width 37 height 9
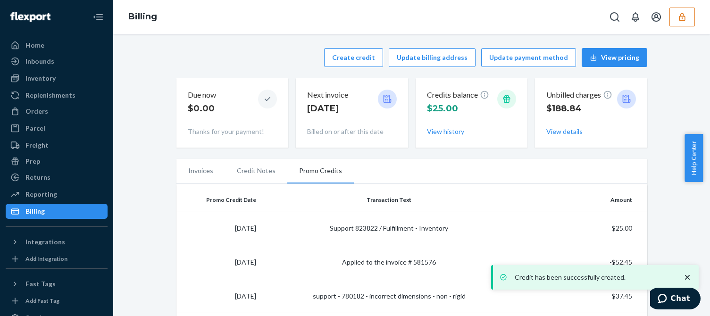
click at [688, 274] on icon "close toast" at bounding box center [686, 277] width 9 height 9
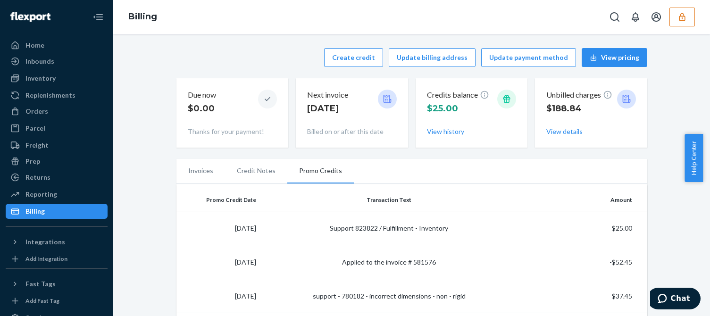
click at [683, 19] on icon "button" at bounding box center [681, 16] width 9 height 9
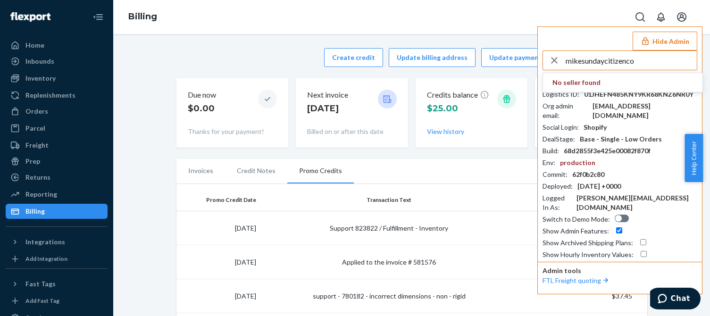
click at [644, 56] on input "mikesundaycitizenco" at bounding box center [630, 60] width 131 height 19
click at [642, 62] on input "mikesundaycitizenco" at bounding box center [630, 60] width 131 height 19
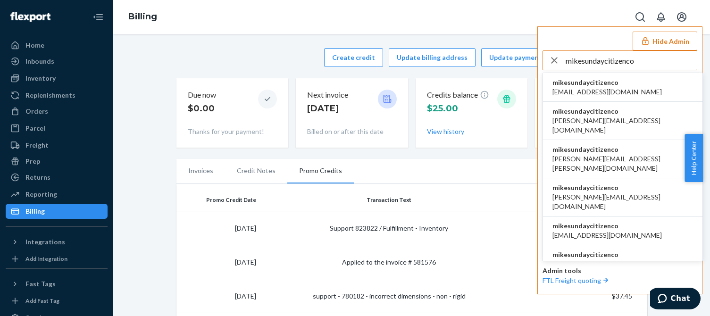
type input "mikesundaycitizenco"
click at [605, 80] on span "mikesundaycitizenco" at bounding box center [606, 82] width 109 height 9
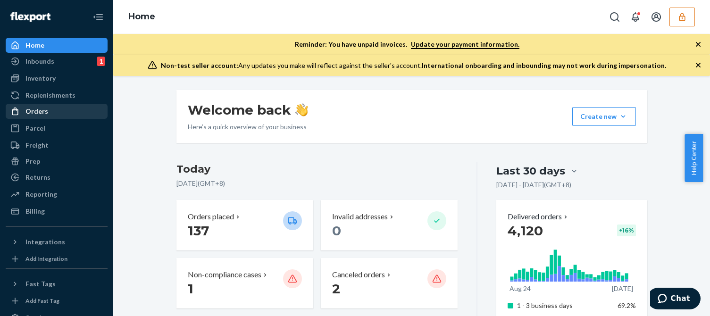
click at [51, 112] on div "Orders" at bounding box center [57, 111] width 100 height 13
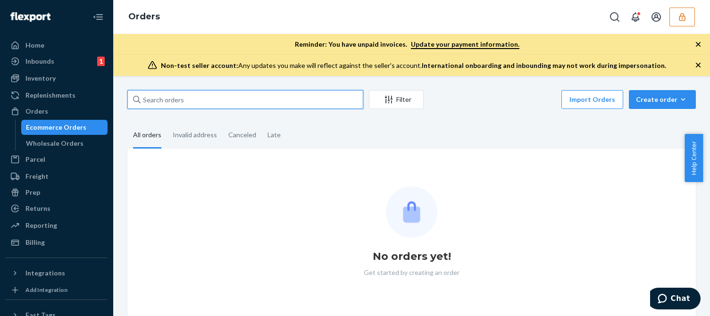
click at [190, 98] on input "text" at bounding box center [245, 99] width 236 height 19
paste input "SUND270969"
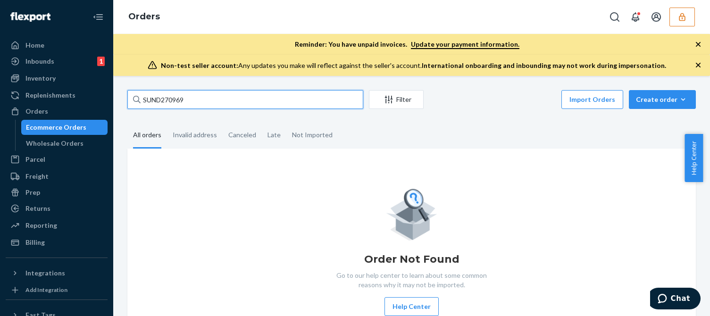
click at [198, 100] on input "SUND270969" at bounding box center [245, 99] width 236 height 19
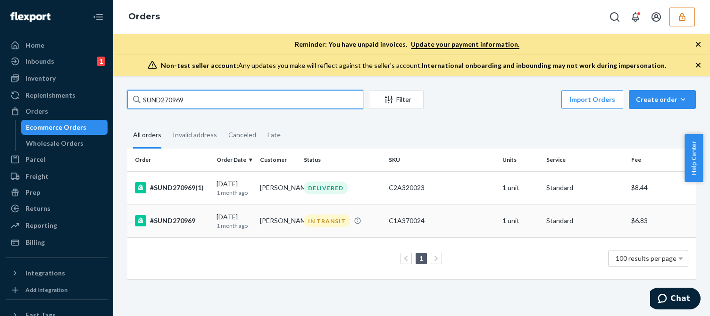
type input "SUND270969"
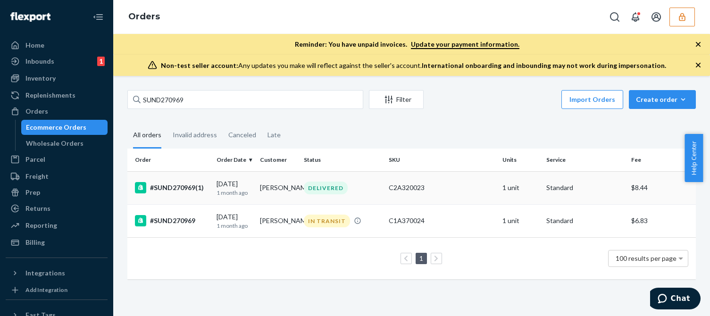
click at [229, 191] on p "1 month ago" at bounding box center [234, 193] width 36 height 8
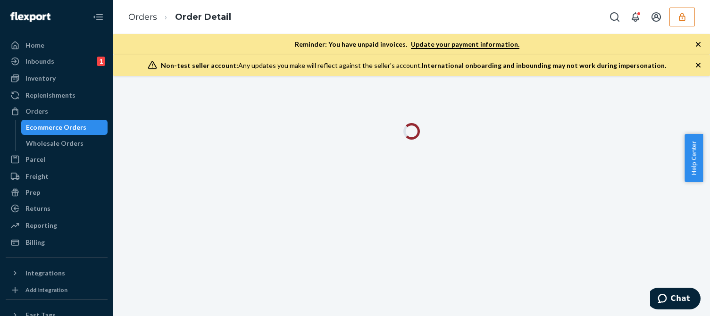
click at [700, 65] on icon "button" at bounding box center [697, 64] width 9 height 9
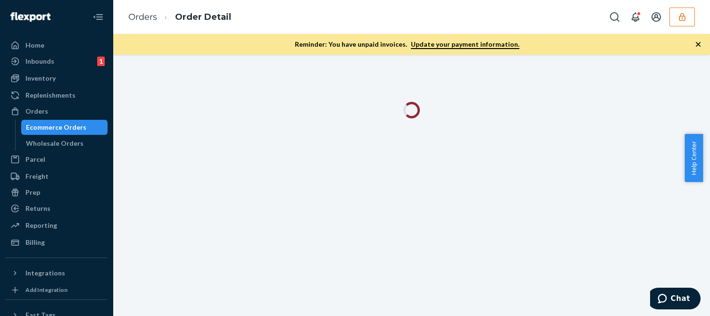
click at [698, 41] on icon "button" at bounding box center [697, 44] width 9 height 9
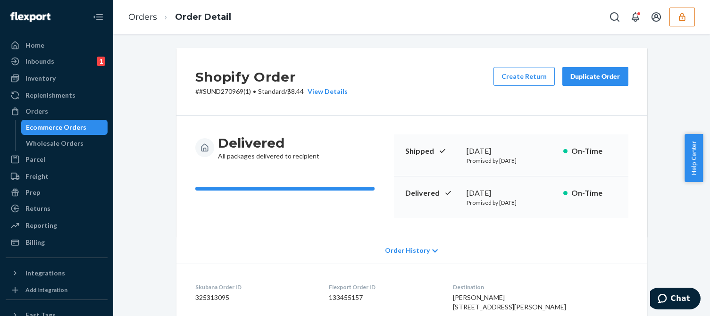
scroll to position [189, 0]
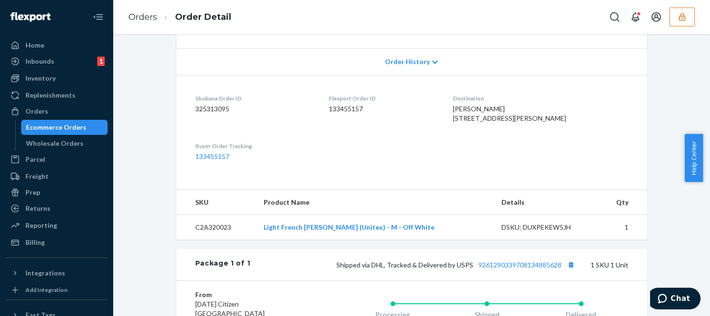
click at [417, 65] on span "Order History" at bounding box center [407, 61] width 45 height 9
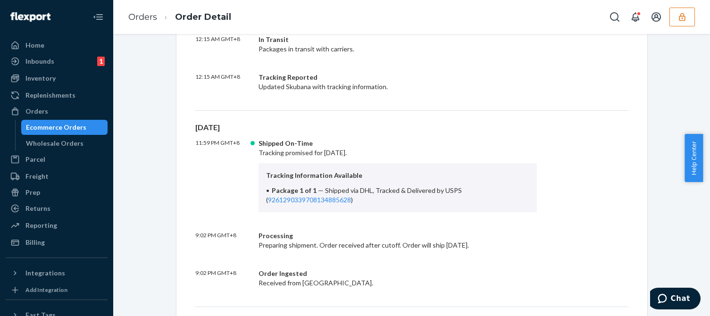
scroll to position [519, 0]
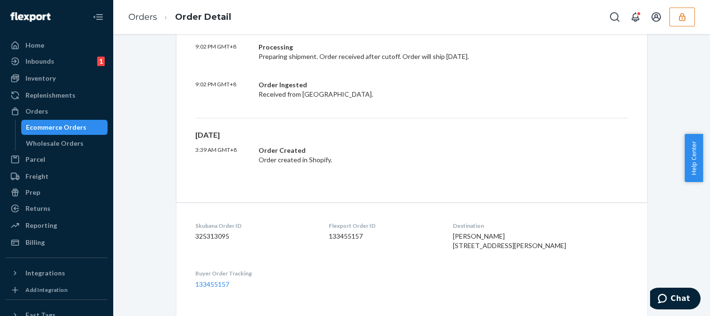
click at [77, 131] on div "Ecommerce Orders" at bounding box center [56, 127] width 60 height 9
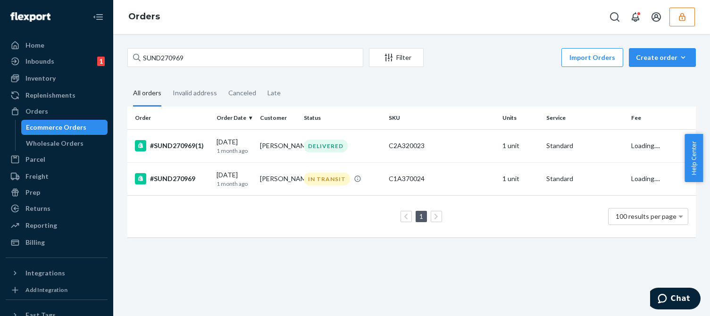
click at [227, 186] on p "1 month ago" at bounding box center [234, 184] width 36 height 8
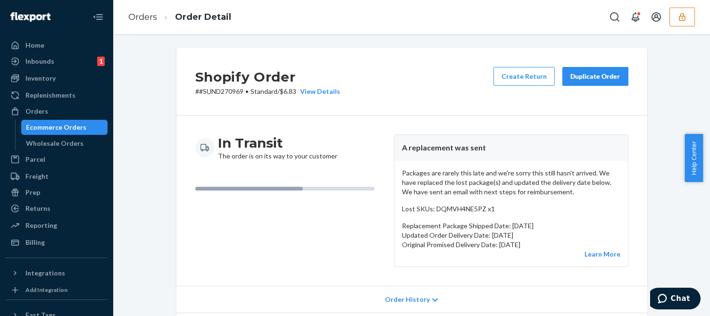
click at [472, 194] on p "Packages are rarely this late and we're sorry this still hasn't arrived. We hav…" at bounding box center [511, 182] width 218 height 28
click at [483, 188] on p "Packages are rarely this late and we're sorry this still hasn't arrived. We hav…" at bounding box center [511, 182] width 218 height 28
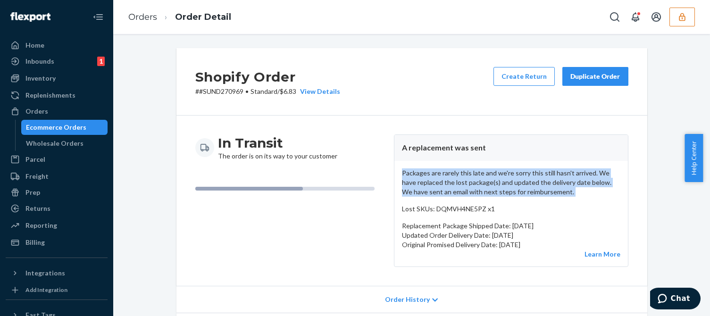
click at [403, 105] on div "Shopify Order # #SUND270969 • Standard / $6.83 View Details Create Return Dupli…" at bounding box center [411, 81] width 471 height 67
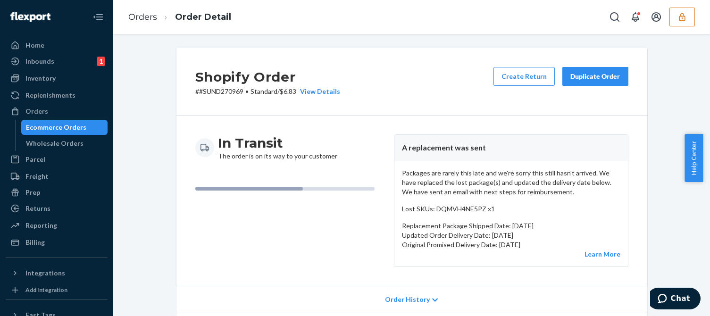
click at [435, 91] on div "Shopify Order # #SUND270969 • Standard / $6.83 View Details Create Return Dupli…" at bounding box center [411, 81] width 471 height 67
click at [26, 250] on div "Home Inbounds 1 Shipping Plans Problems 1 Inventory Products Replenishments Ord…" at bounding box center [56, 158] width 113 height 316
click at [34, 242] on div "Billing" at bounding box center [34, 242] width 19 height 9
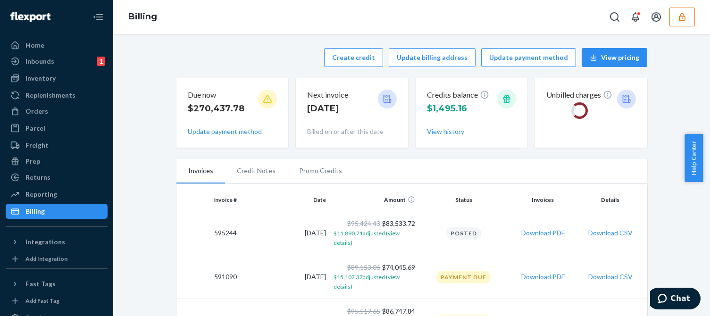
click at [241, 60] on div "Create credit Update billing address Update payment method View pricing" at bounding box center [411, 57] width 471 height 19
click at [346, 59] on button "Create credit" at bounding box center [353, 57] width 59 height 19
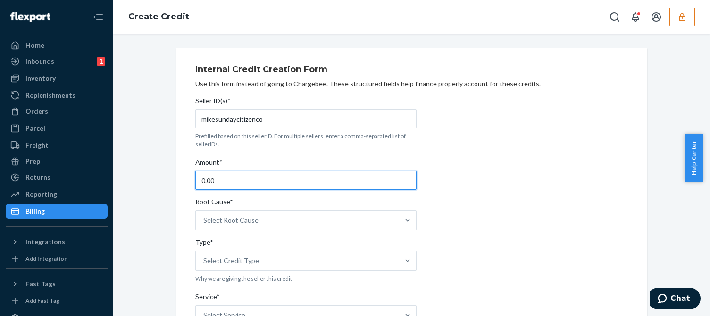
click at [217, 177] on input "0.00" at bounding box center [305, 180] width 221 height 19
type input "34.00"
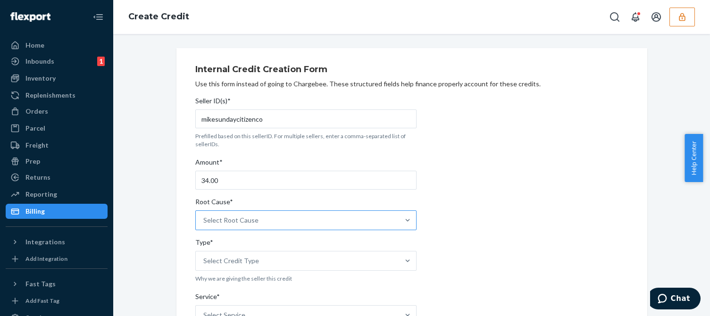
click at [276, 227] on div "Select Root Cause" at bounding box center [297, 220] width 203 height 19
click at [204, 225] on input "Root Cause* Select Root Cause" at bounding box center [203, 220] width 1 height 9
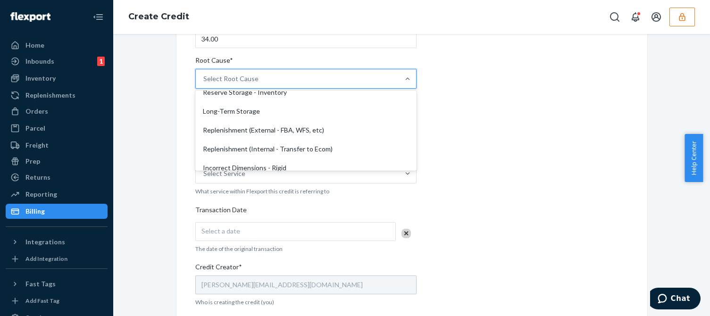
scroll to position [189, 0]
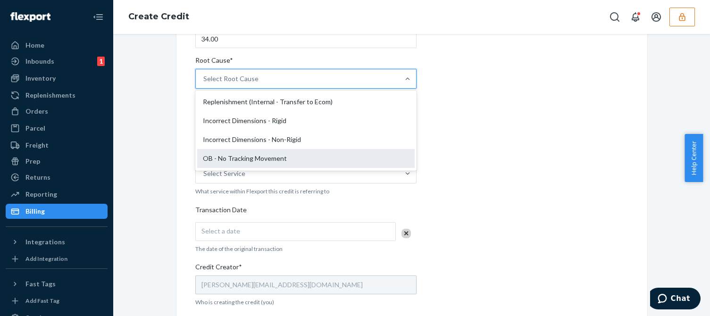
click at [219, 160] on div "OB - No Tracking Movement" at bounding box center [305, 158] width 217 height 19
click at [204, 83] on input "Root Cause* option OB - No Tracking Movement focused, 14 of 29. 29 results avai…" at bounding box center [203, 78] width 1 height 9
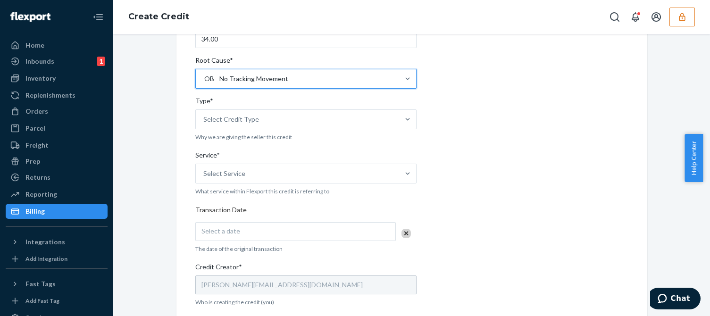
click at [469, 154] on div "Internal Credit Creation Form Use this form instead of going to Chargebee. Thes…" at bounding box center [411, 208] width 433 height 580
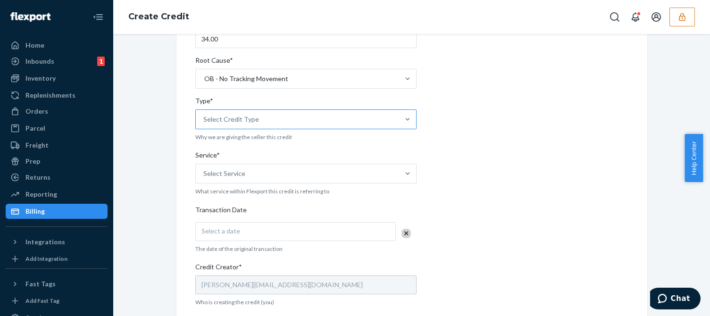
click at [281, 123] on div "Select Credit Type" at bounding box center [297, 119] width 203 height 19
click at [204, 123] on input "Type* Select Credit Type" at bounding box center [203, 119] width 1 height 9
click at [220, 145] on div "Support" at bounding box center [305, 142] width 217 height 19
click at [204, 124] on input "Type* option Support focused, 1 of 3. 3 results available. Use Up and Down to c…" at bounding box center [203, 119] width 1 height 9
click at [273, 169] on div "Select Service" at bounding box center [297, 173] width 203 height 19
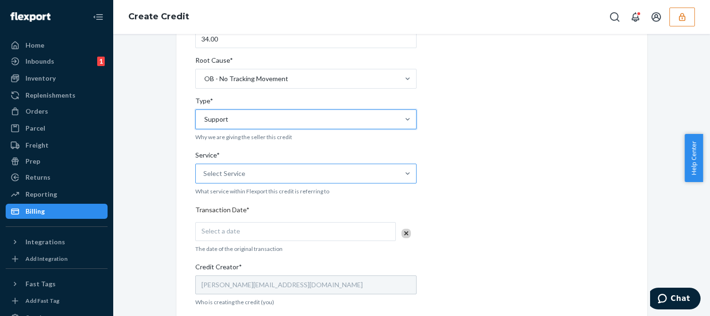
click at [204, 169] on input "Service* Select Service" at bounding box center [203, 173] width 1 height 9
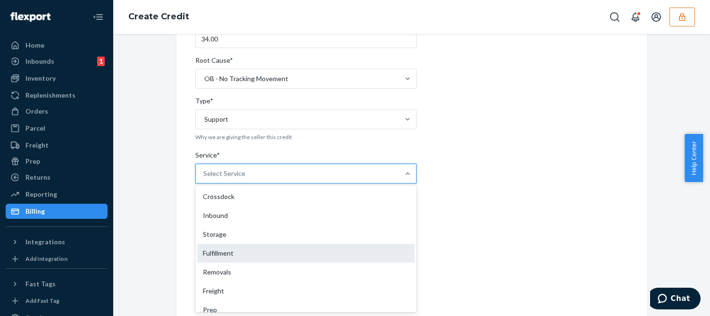
click at [217, 257] on div "Fulfillment" at bounding box center [305, 253] width 217 height 19
click at [204, 178] on input "Service* option Fulfillment focused, 4 of 10. 10 results available. Use Up and …" at bounding box center [203, 173] width 1 height 9
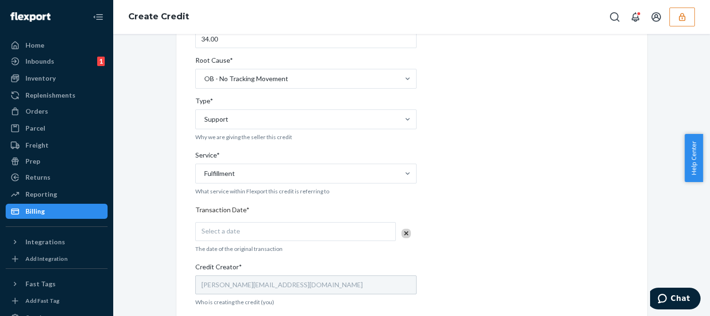
click at [187, 271] on div "Internal Credit Creation Form Use this form instead of going to Chargebee. Thes…" at bounding box center [411, 208] width 471 height 603
click at [242, 241] on div "Seller ID(s)* mikesundaycitizenco Prefilled based on this sellerID. For multipl…" at bounding box center [305, 224] width 221 height 547
click at [290, 232] on div "Select a date" at bounding box center [295, 231] width 200 height 19
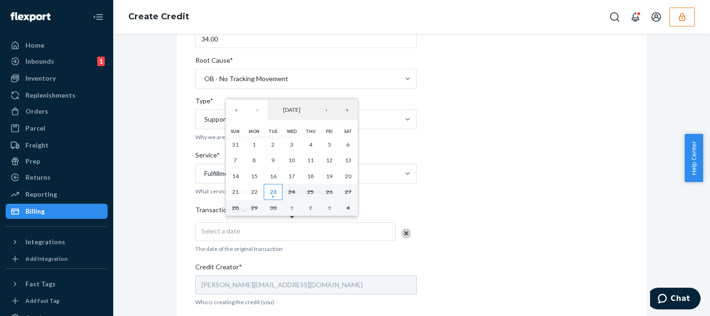
click at [275, 187] on button "23" at bounding box center [273, 192] width 19 height 16
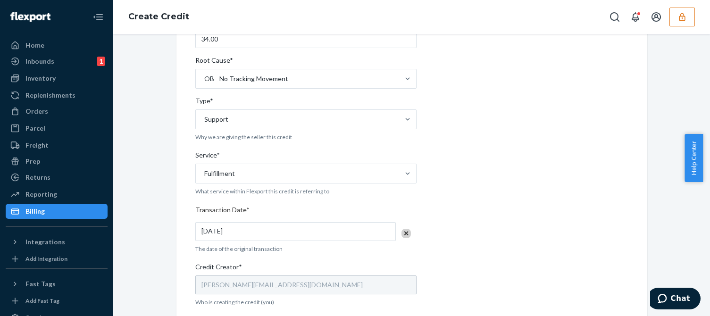
scroll to position [283, 0]
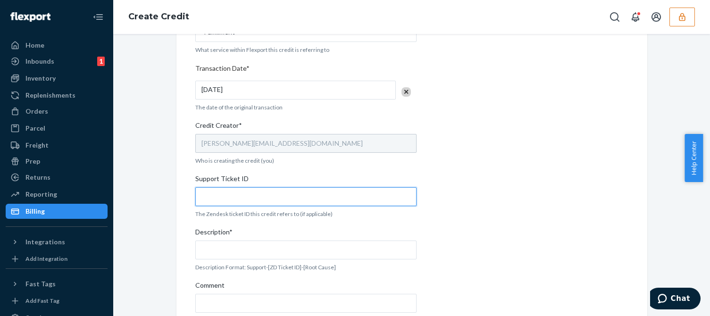
click at [226, 193] on input "Support Ticket ID" at bounding box center [305, 196] width 221 height 19
paste input "824031"
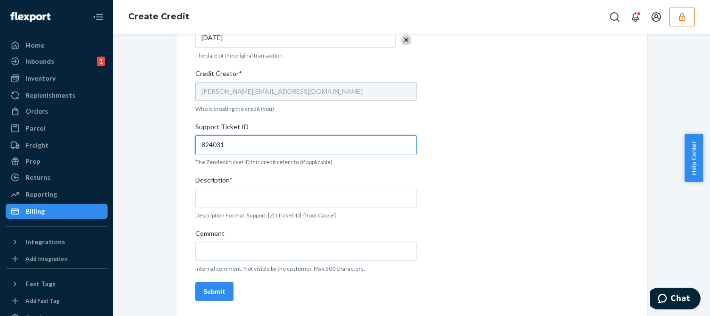
type input "824031"
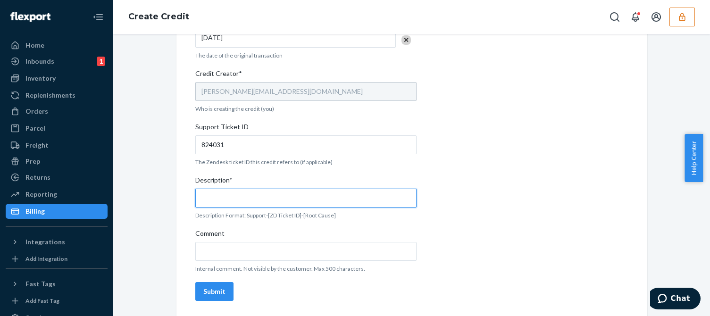
click at [225, 192] on input "Description*" at bounding box center [305, 198] width 221 height 19
paste input "824031"
type input "Support 824031 / OB - No tracking movement"
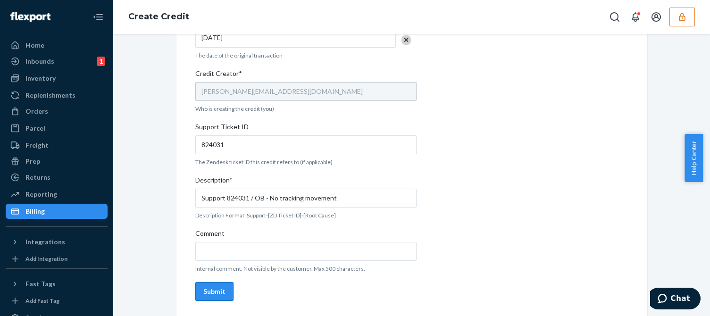
click at [203, 288] on div "Submit" at bounding box center [214, 291] width 22 height 9
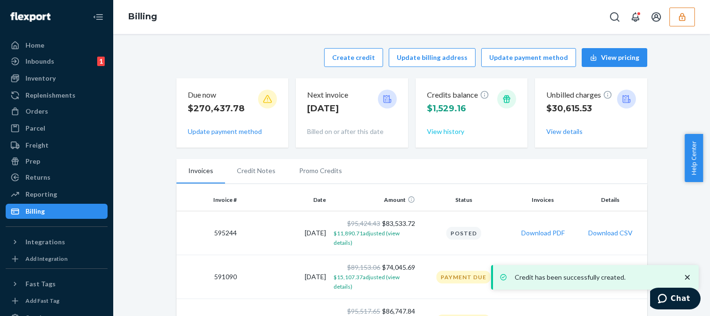
click at [434, 129] on button "View history" at bounding box center [445, 131] width 37 height 9
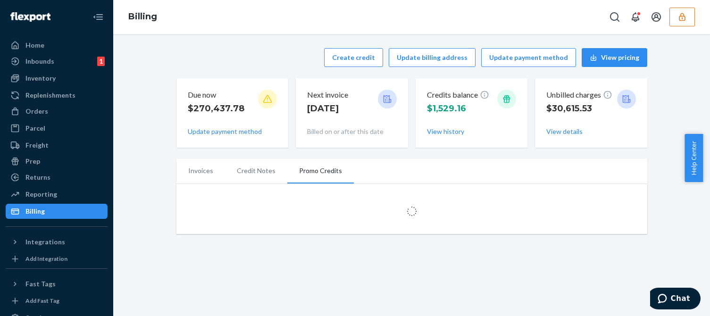
click at [160, 170] on div "Create credit Update billing address Update payment method View pricing Due now…" at bounding box center [411, 140] width 582 height 197
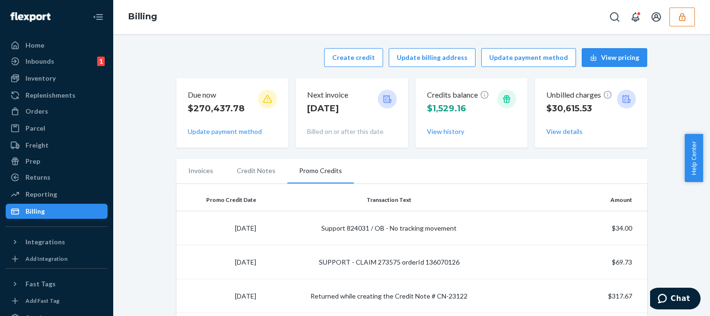
scroll to position [141, 0]
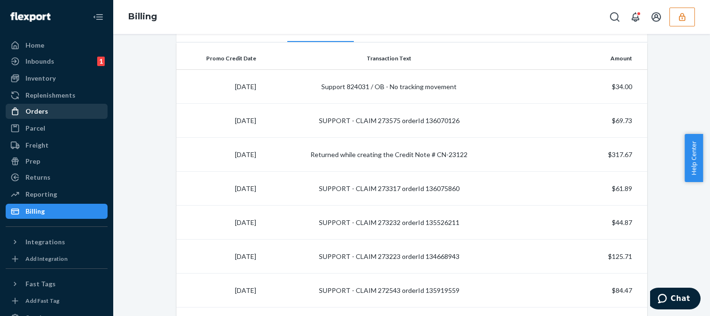
drag, startPoint x: 38, startPoint y: 112, endPoint x: 95, endPoint y: 105, distance: 58.0
click at [38, 112] on div "Orders" at bounding box center [36, 111] width 23 height 9
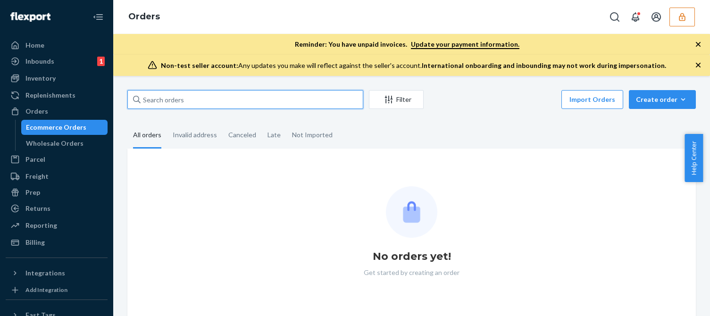
click at [170, 93] on input "text" at bounding box center [245, 99] width 236 height 19
paste input "SUND271648"
type input "SUND271648"
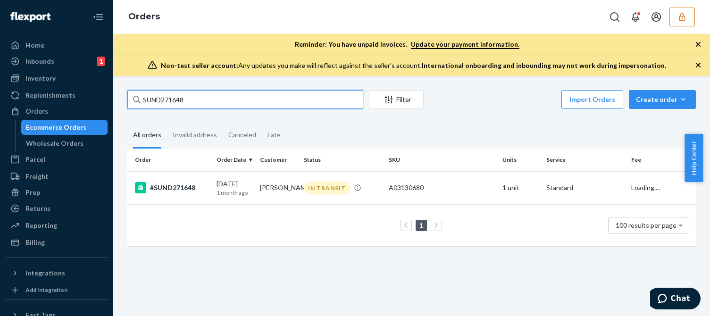
click at [209, 101] on input "SUND271648" at bounding box center [245, 99] width 236 height 19
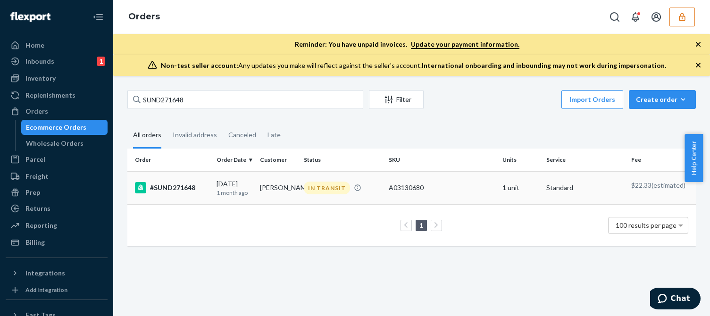
click at [195, 186] on div "#SUND271648" at bounding box center [172, 187] width 74 height 11
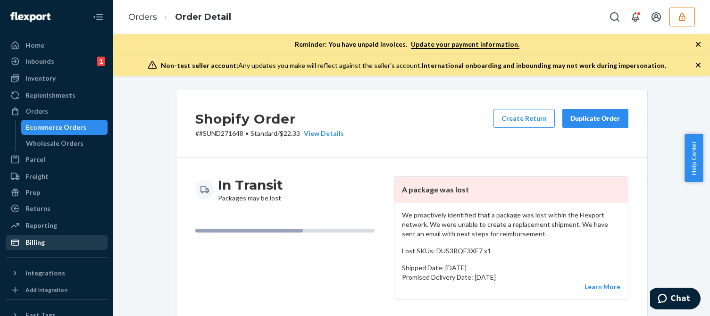
drag, startPoint x: 40, startPoint y: 240, endPoint x: 84, endPoint y: 236, distance: 44.5
click at [40, 240] on div "Billing" at bounding box center [34, 242] width 19 height 9
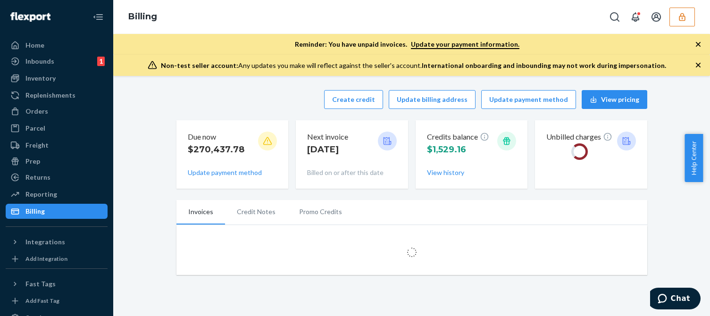
click at [226, 99] on div "Create credit Update billing address Update payment method View pricing" at bounding box center [411, 99] width 471 height 19
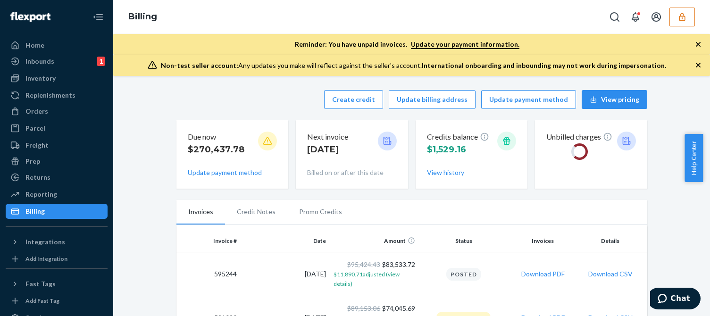
click at [243, 108] on div "Create credit Update billing address Update payment method View pricing" at bounding box center [411, 99] width 471 height 19
click at [365, 94] on button "Create credit" at bounding box center [353, 99] width 59 height 19
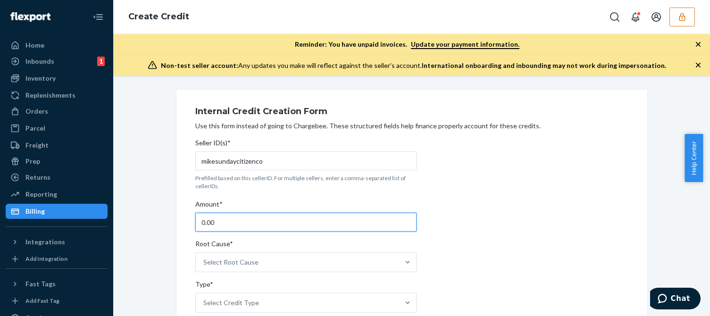
click at [229, 220] on input "0.00" at bounding box center [305, 222] width 221 height 19
type input "136.33"
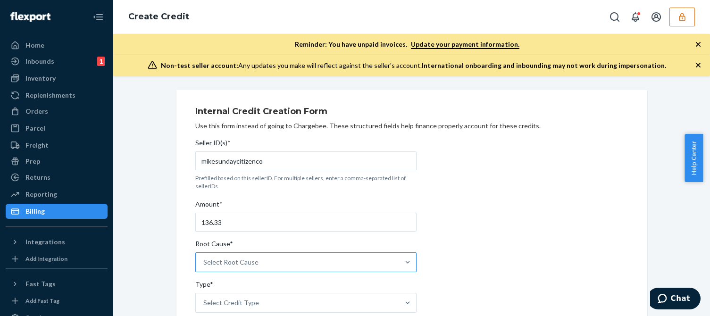
click at [228, 264] on div "Select Root Cause" at bounding box center [230, 261] width 55 height 9
click at [204, 264] on input "Root Cause* Select Root Cause" at bounding box center [203, 261] width 1 height 9
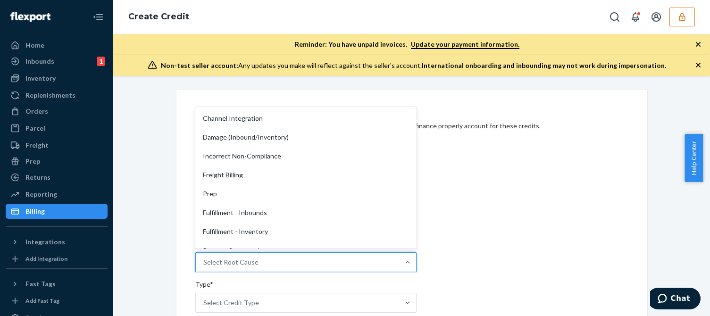
scroll to position [141, 0]
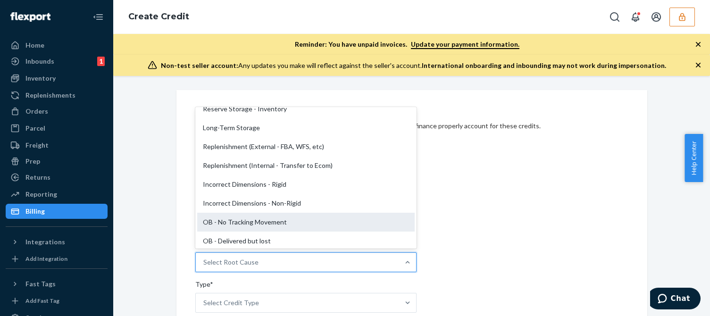
click at [225, 222] on div "OB - No Tracking Movement" at bounding box center [305, 222] width 217 height 19
click at [204, 257] on input "Root Cause* option OB - No Tracking Movement focused, 14 of 29. 29 results avai…" at bounding box center [203, 261] width 1 height 9
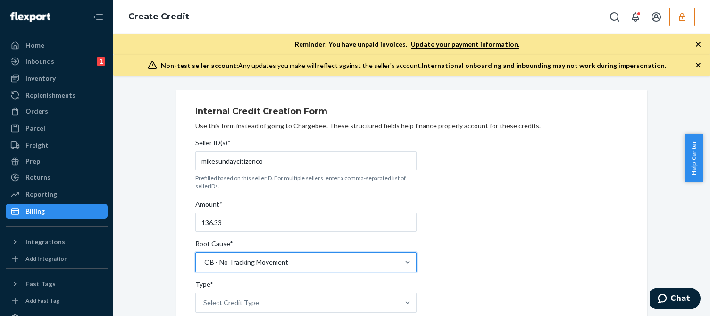
scroll to position [94, 0]
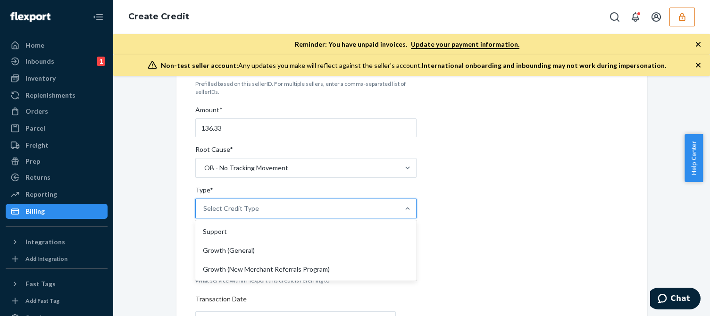
click at [231, 212] on div "Select Credit Type" at bounding box center [231, 208] width 56 height 9
click at [204, 212] on input "Type* option Support focused, 1 of 3. 3 results available. Use Up and Down to c…" at bounding box center [203, 208] width 1 height 9
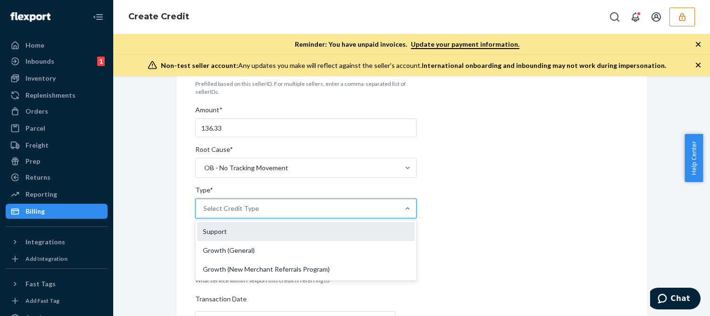
click at [219, 228] on div "Support" at bounding box center [305, 231] width 217 height 19
click at [204, 213] on input "Type* option Support focused, 1 of 3. 3 results available. Use Up and Down to c…" at bounding box center [203, 208] width 1 height 9
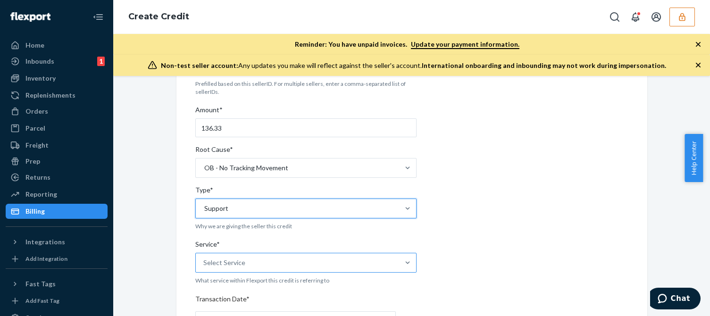
click at [216, 257] on div "Select Service" at bounding box center [297, 262] width 203 height 19
click at [204, 258] on input "Service* Select Service" at bounding box center [203, 262] width 1 height 9
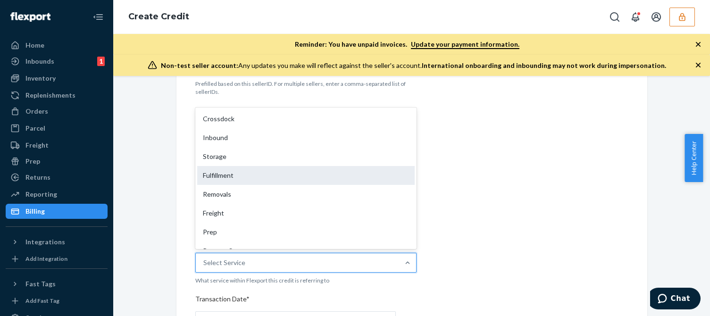
click at [229, 177] on div "Fulfillment" at bounding box center [305, 175] width 217 height 19
click at [204, 258] on input "Service* option Fulfillment focused, 4 of 10. 10 results available. Use Up and …" at bounding box center [203, 262] width 1 height 9
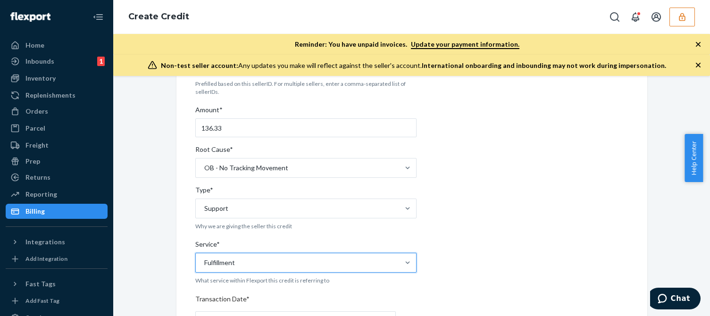
scroll to position [236, 0]
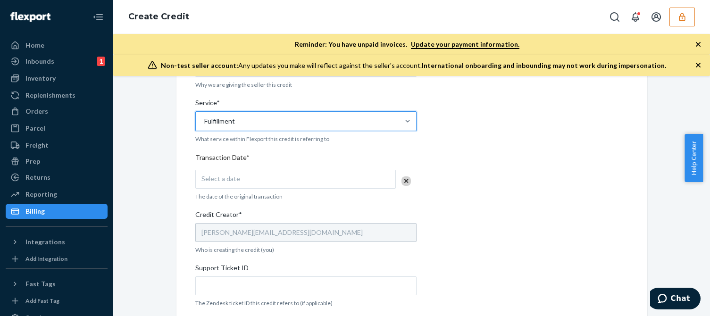
click at [236, 182] on div "Select a date" at bounding box center [295, 179] width 200 height 19
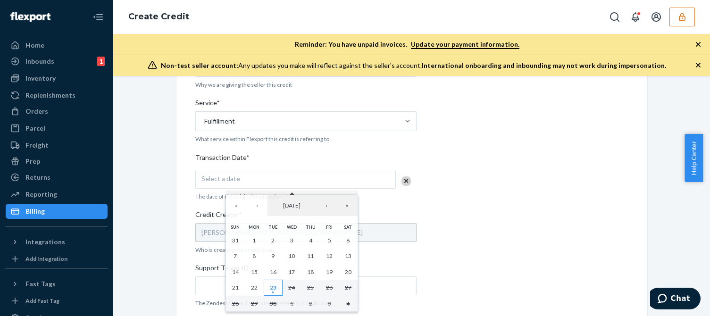
click at [274, 289] on abbr "23" at bounding box center [273, 287] width 7 height 7
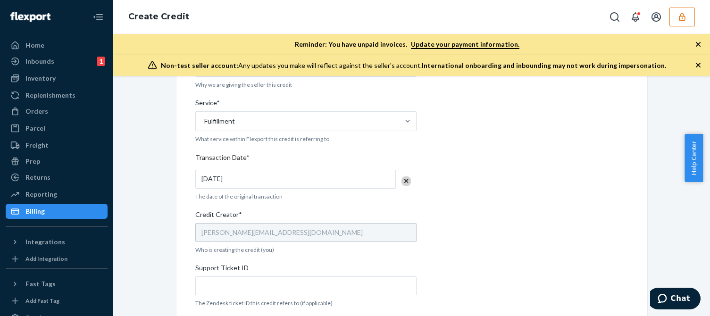
scroll to position [377, 0]
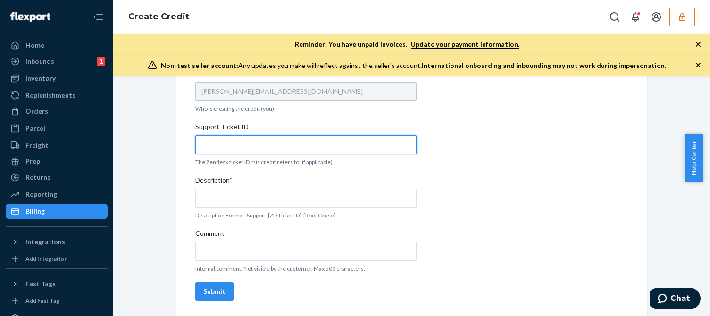
click at [242, 146] on input "Support Ticket ID" at bounding box center [305, 144] width 221 height 19
paste input "824037"
type input "824037"
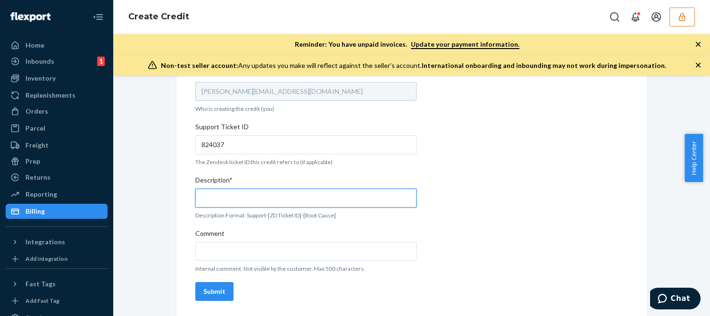
click at [254, 197] on input "Description*" at bounding box center [305, 198] width 221 height 19
paste input "824037"
type input "Support 824037 / OB - No tracking movement"
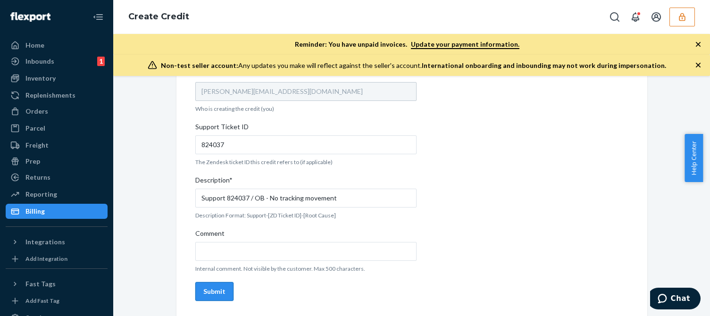
click at [218, 285] on button "Submit" at bounding box center [214, 291] width 38 height 19
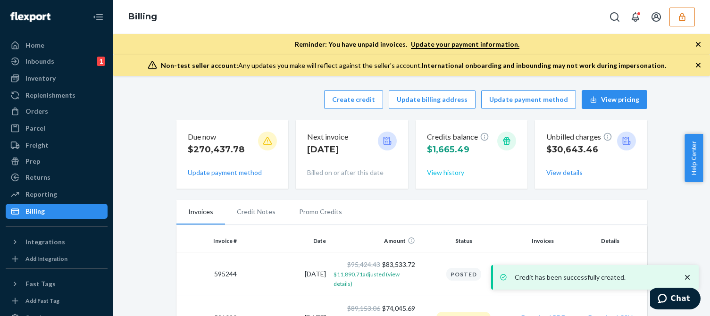
click at [437, 176] on button "View history" at bounding box center [445, 172] width 37 height 9
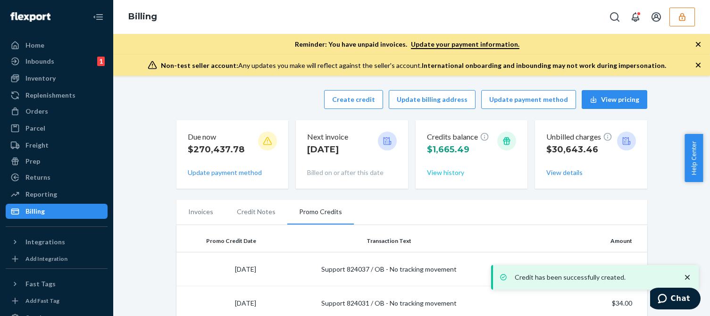
click at [450, 170] on button "View history" at bounding box center [445, 172] width 37 height 9
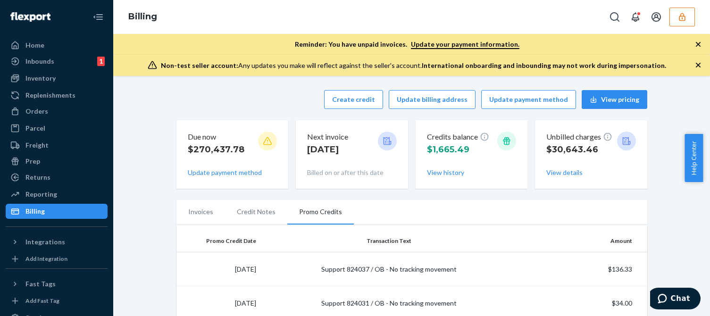
click at [676, 15] on button "button" at bounding box center [681, 17] width 25 height 19
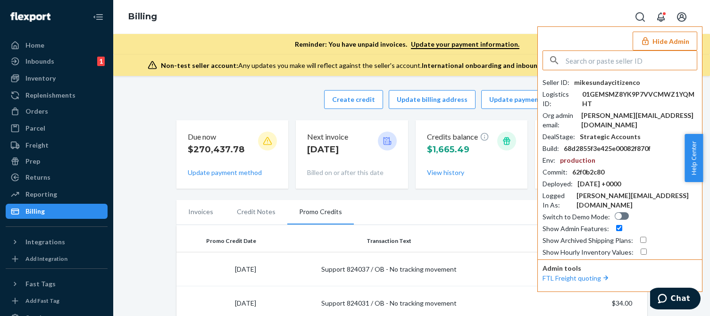
click at [605, 63] on input "text" at bounding box center [630, 60] width 131 height 19
click at [639, 56] on input "infocastleartscom" at bounding box center [630, 60] width 131 height 19
click at [637, 61] on input "infocastleartscom" at bounding box center [630, 60] width 131 height 19
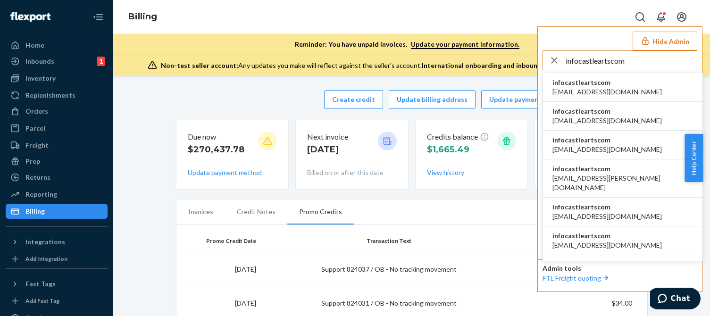
type input "infocastleartscom"
click at [568, 83] on span "infocastleartscom" at bounding box center [606, 82] width 109 height 9
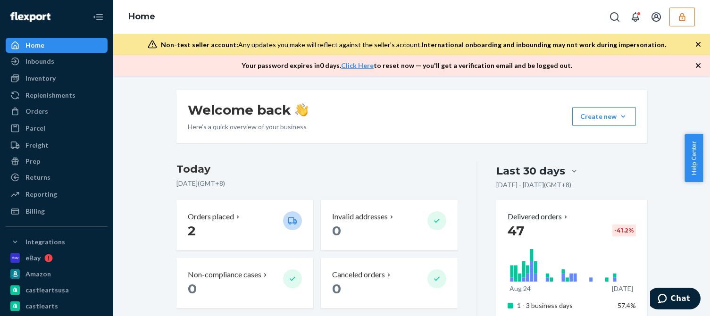
click at [696, 68] on icon "button" at bounding box center [697, 65] width 9 height 9
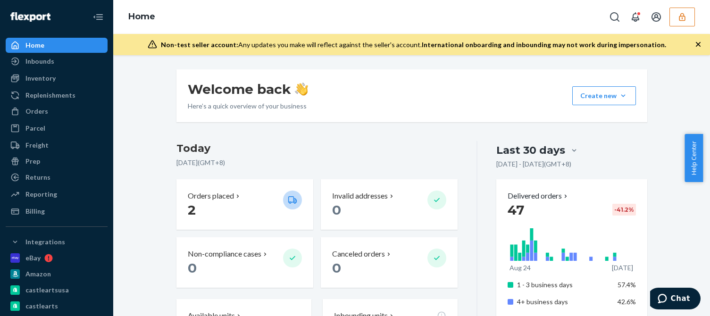
click at [696, 47] on icon "button" at bounding box center [697, 44] width 9 height 9
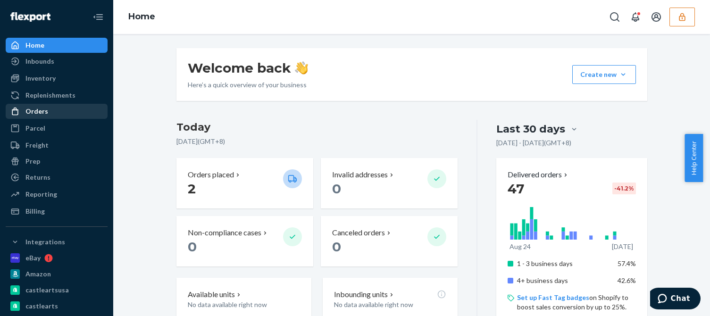
click at [52, 118] on div "Orders Ecommerce Orders Wholesale Orders" at bounding box center [57, 112] width 102 height 16
click at [55, 115] on div "Orders" at bounding box center [57, 111] width 100 height 13
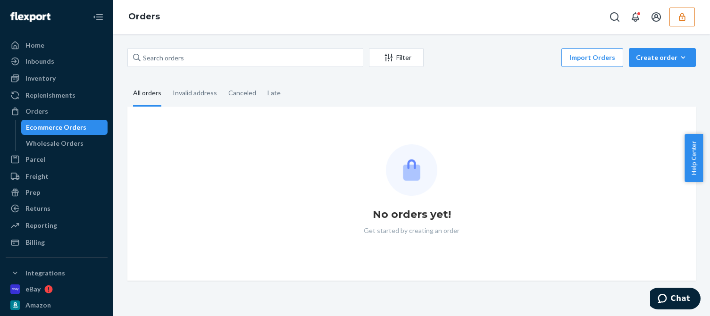
click at [485, 93] on fieldset "All orders Invalid address Canceled Late" at bounding box center [411, 94] width 568 height 26
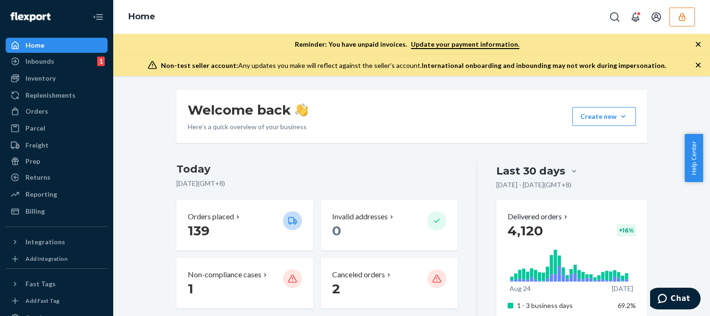
click at [700, 66] on icon "button" at bounding box center [697, 64] width 9 height 9
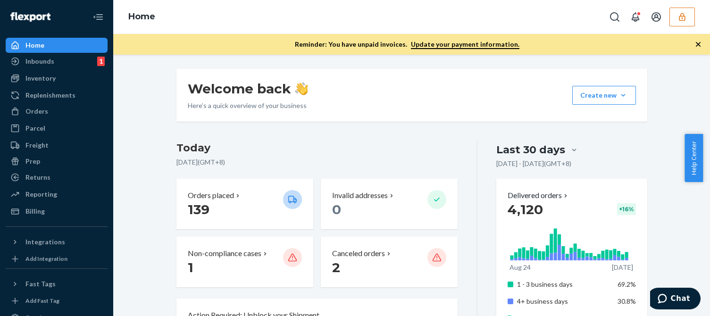
click at [697, 46] on icon "button" at bounding box center [697, 44] width 9 height 9
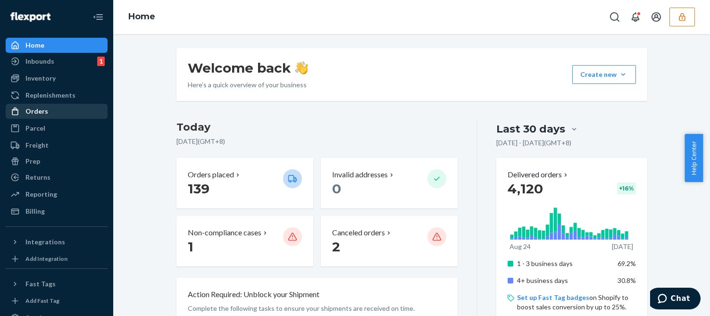
drag, startPoint x: 38, startPoint y: 108, endPoint x: 71, endPoint y: 110, distance: 33.6
click at [38, 108] on div "Orders" at bounding box center [36, 111] width 23 height 9
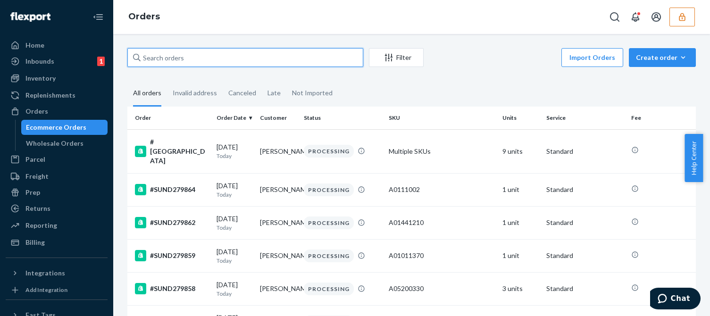
click at [169, 51] on input "text" at bounding box center [245, 57] width 236 height 19
paste input "SUND275599"
type input "SUND275599"
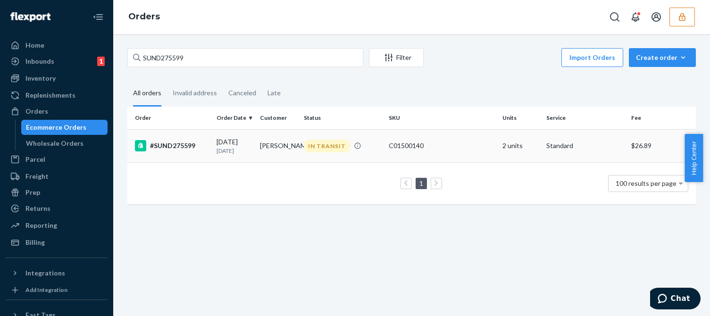
click at [222, 148] on p "[DATE]" at bounding box center [234, 151] width 36 height 8
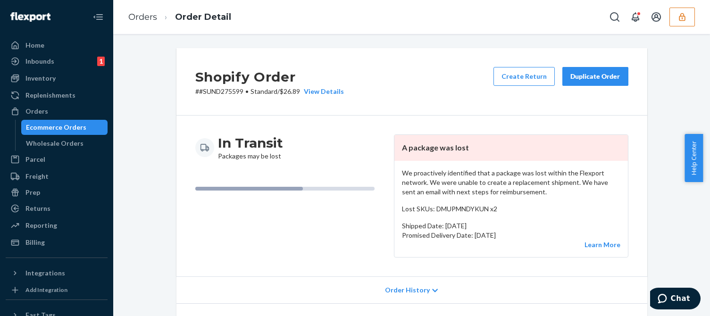
click at [477, 190] on p "We proactively identified that a package was lost within the Flexport network. …" at bounding box center [511, 182] width 218 height 28
click at [477, 189] on p "We proactively identified that a package was lost within the Flexport network. …" at bounding box center [511, 182] width 218 height 28
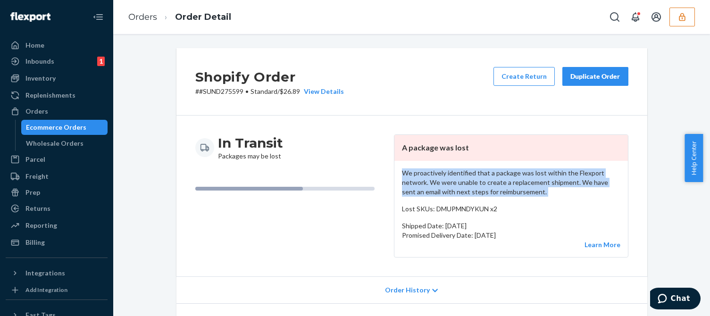
click at [477, 189] on p "We proactively identified that a package was lost within the Flexport network. …" at bounding box center [511, 182] width 218 height 28
click at [510, 193] on p "We proactively identified that a package was lost within the Flexport network. …" at bounding box center [511, 182] width 218 height 28
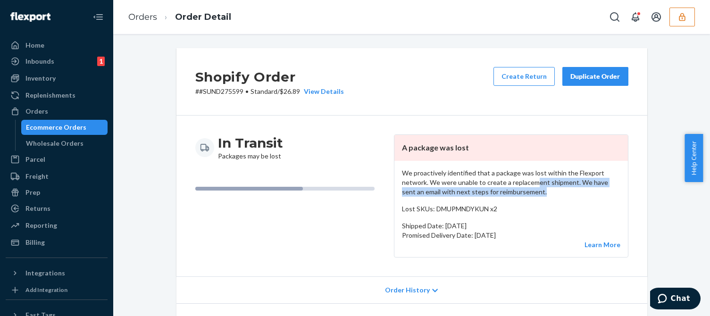
drag, startPoint x: 507, startPoint y: 175, endPoint x: 439, endPoint y: 168, distance: 68.3
click at [439, 168] on p "We proactively identified that a package was lost within the Flexport network. …" at bounding box center [511, 182] width 218 height 28
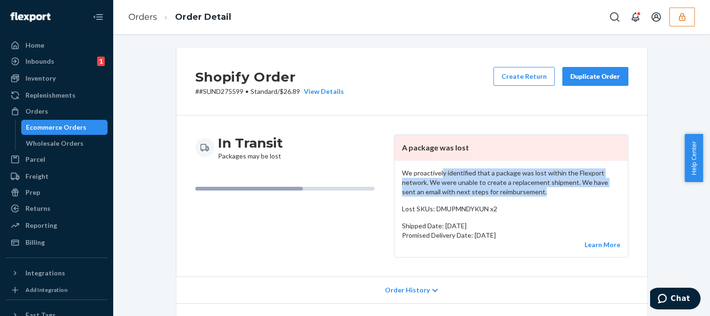
click at [498, 186] on p "We proactively identified that a package was lost within the Flexport network. …" at bounding box center [511, 182] width 218 height 28
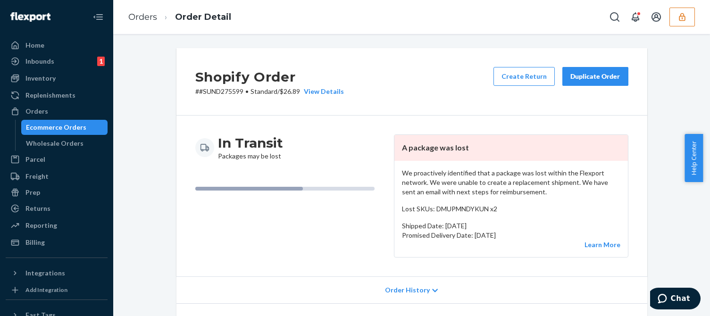
click at [31, 241] on div "Billing" at bounding box center [34, 242] width 19 height 9
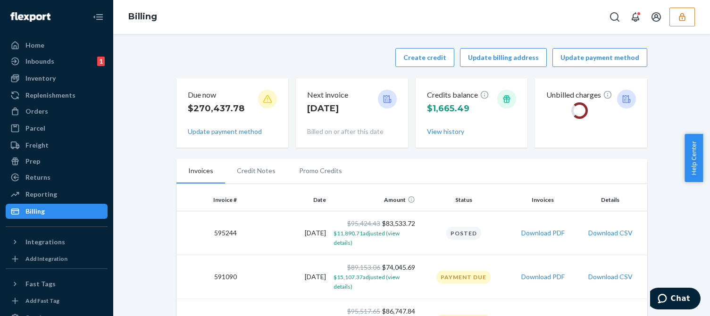
click at [247, 51] on div "Create credit Update billing address Update payment method" at bounding box center [411, 57] width 471 height 19
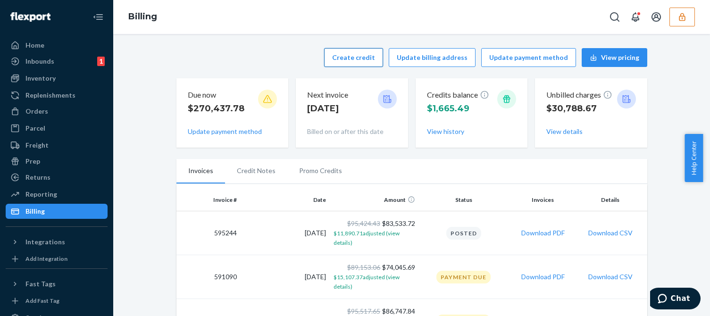
click at [356, 58] on button "Create credit" at bounding box center [353, 57] width 59 height 19
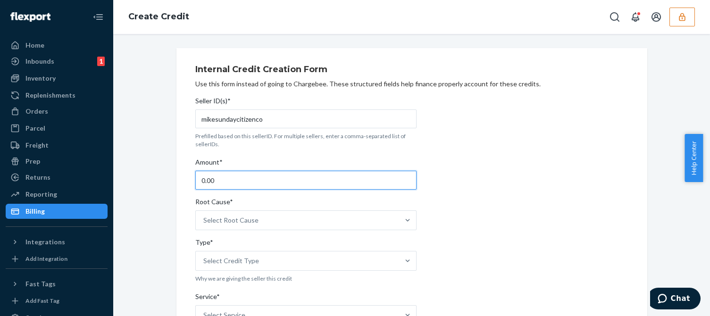
click at [236, 182] on input "0.00" at bounding box center [305, 180] width 221 height 19
type input "70.89"
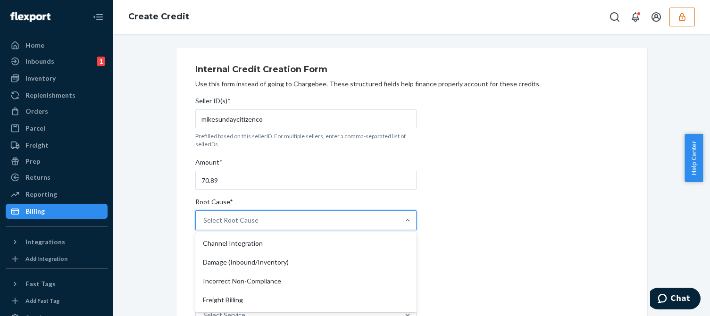
click at [231, 215] on div "Select Root Cause" at bounding box center [297, 220] width 203 height 19
click at [204, 216] on input "Root Cause* option Channel Integration focused, 1 of 29. 29 results available. …" at bounding box center [203, 220] width 1 height 9
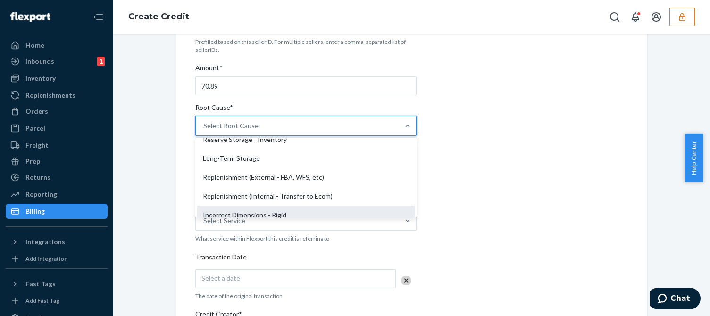
scroll to position [189, 0]
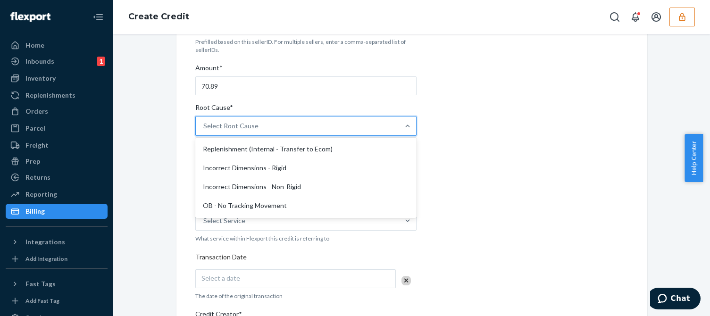
click at [219, 207] on div "OB - No Tracking Movement" at bounding box center [305, 205] width 217 height 19
click at [204, 131] on input "Root Cause* option OB - No Tracking Movement focused, 14 of 29. 29 results avai…" at bounding box center [203, 125] width 1 height 9
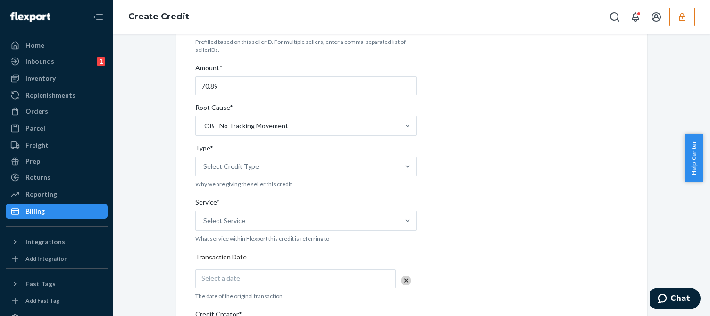
drag, startPoint x: 595, startPoint y: 173, endPoint x: 349, endPoint y: 206, distance: 247.4
click at [591, 174] on div "Internal Credit Creation Form Use this form instead of going to Chargebee. Thes…" at bounding box center [411, 255] width 433 height 580
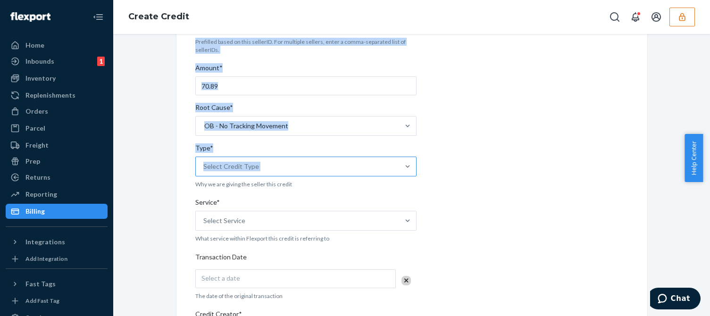
click at [274, 167] on div "Select Credit Type" at bounding box center [297, 166] width 203 height 19
click at [204, 167] on input "Type* Select Credit Type" at bounding box center [203, 166] width 1 height 9
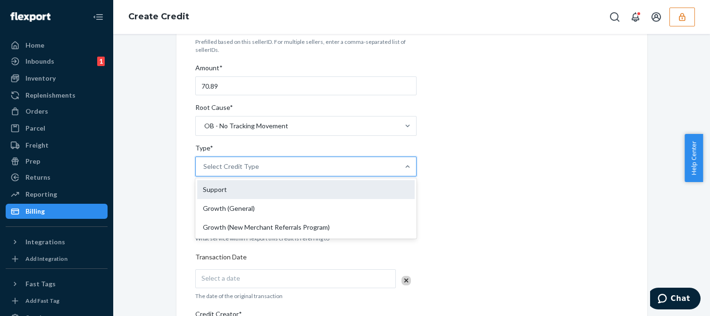
click at [223, 193] on div "Support" at bounding box center [305, 189] width 217 height 19
click at [204, 171] on input "Type* option Support focused, 1 of 3. 3 results available. Use Up and Down to c…" at bounding box center [203, 166] width 1 height 9
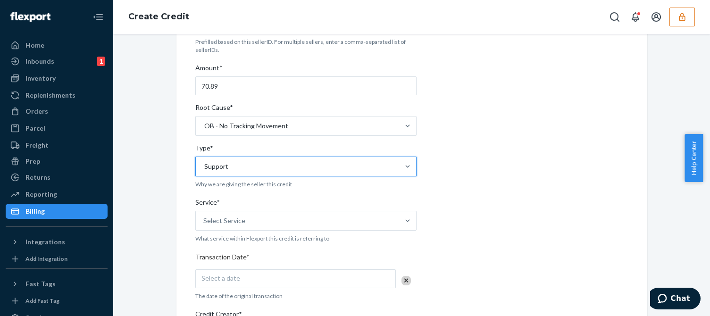
click at [180, 225] on div "Internal Credit Creation Form Use this form instead of going to Chargebee. Thes…" at bounding box center [411, 255] width 471 height 603
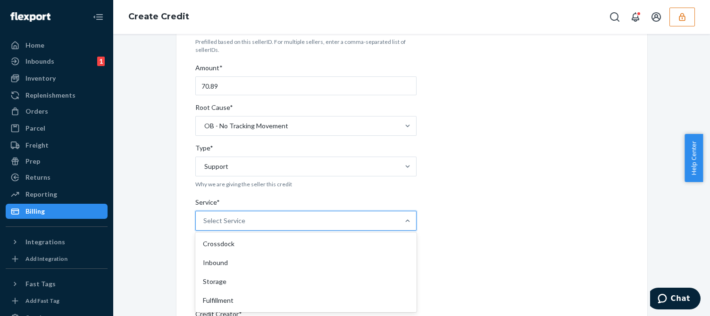
click at [251, 215] on div "Select Service" at bounding box center [297, 220] width 203 height 19
click at [204, 216] on input "Service* option Crossdock focused, 1 of 10. 10 results available. Use Up and Do…" at bounding box center [203, 220] width 1 height 9
click at [224, 303] on div "Fulfillment" at bounding box center [305, 300] width 217 height 19
click at [204, 225] on input "Service* option Fulfillment focused, 4 of 10. 10 results available. Use Up and …" at bounding box center [203, 220] width 1 height 9
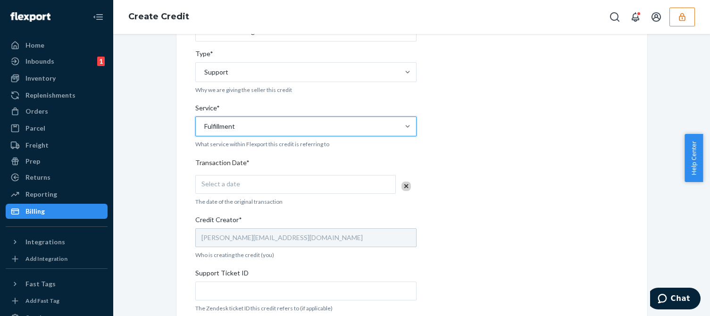
click at [266, 181] on div "Select a date" at bounding box center [295, 184] width 200 height 19
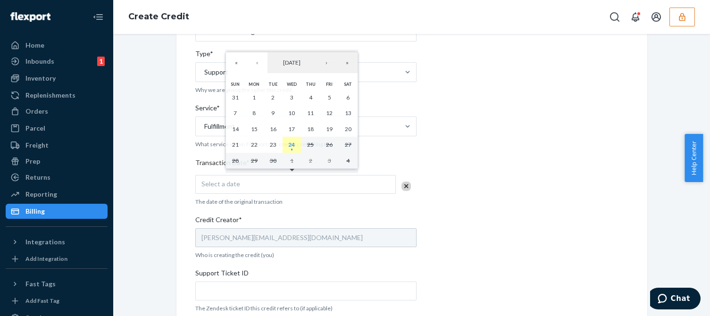
click at [294, 147] on abbr "24" at bounding box center [291, 144] width 7 height 7
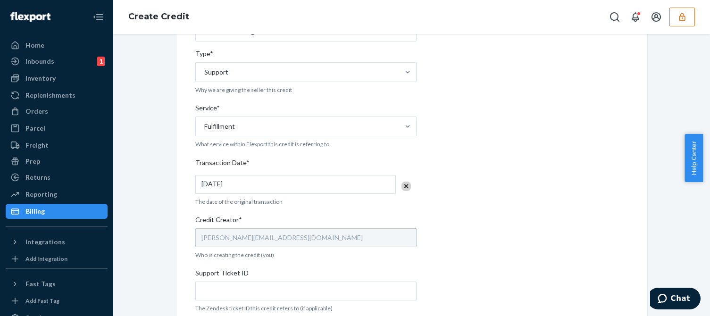
scroll to position [283, 0]
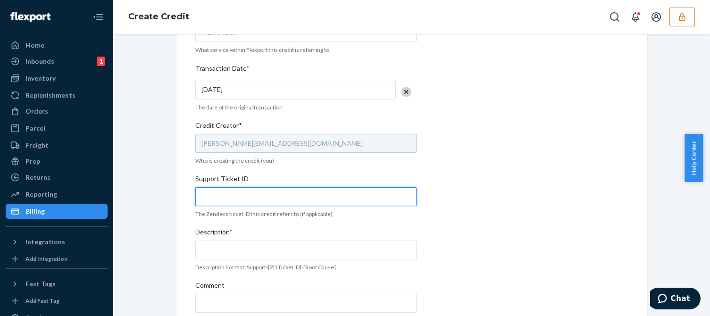
click at [215, 191] on input "Support Ticket ID" at bounding box center [305, 196] width 221 height 19
paste input "824054"
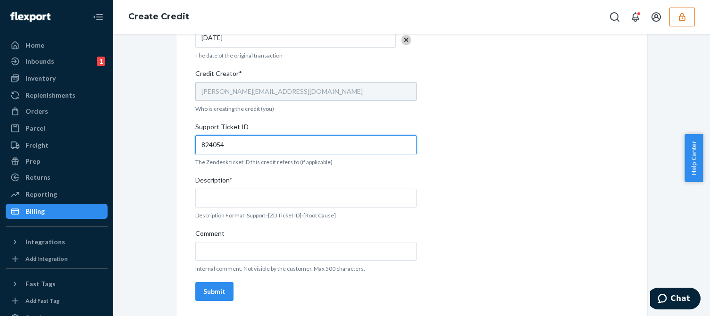
type input "824054"
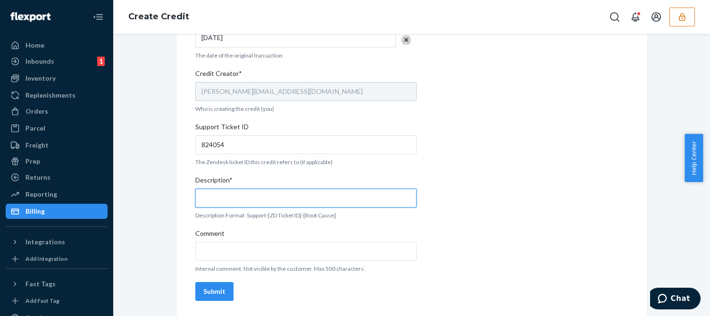
drag, startPoint x: 233, startPoint y: 203, endPoint x: 246, endPoint y: 199, distance: 13.9
click at [233, 202] on input "Description*" at bounding box center [305, 198] width 221 height 19
paste input "824054"
type input "Support 824054 / OB - No tracking movement"
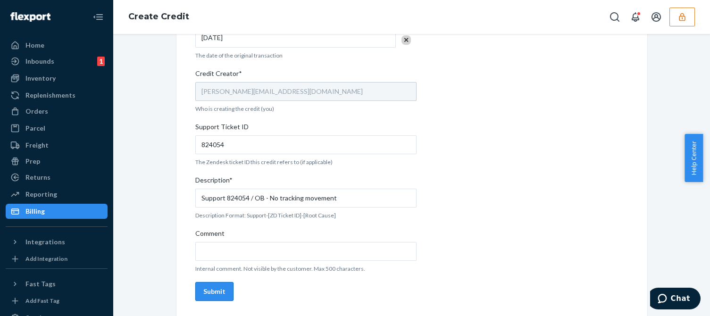
click at [213, 294] on div "Submit" at bounding box center [214, 291] width 22 height 9
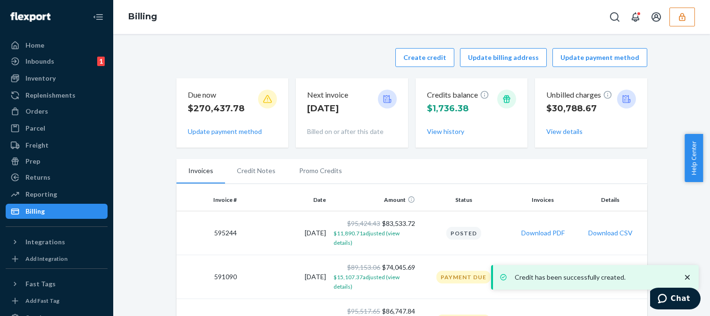
click at [61, 108] on div "Orders" at bounding box center [57, 111] width 100 height 13
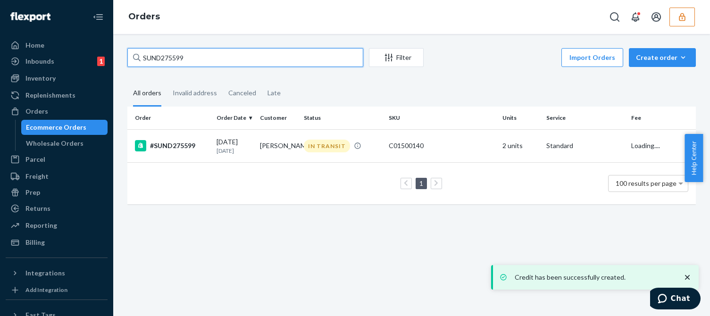
click at [159, 59] on input "SUND275599" at bounding box center [245, 57] width 236 height 19
paste input "7"
type input "SUND275597"
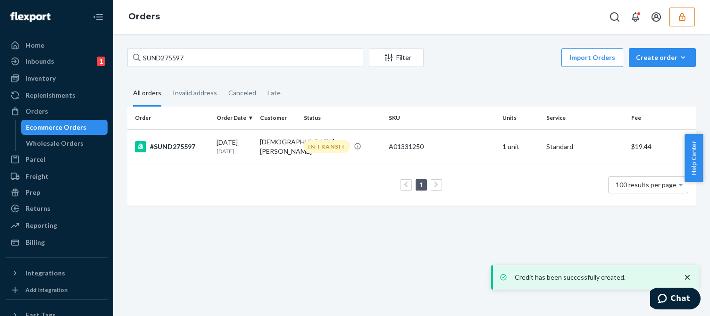
click at [226, 203] on td "1 100 results per page" at bounding box center [411, 185] width 568 height 42
click at [234, 147] on p "[DATE]" at bounding box center [234, 151] width 36 height 8
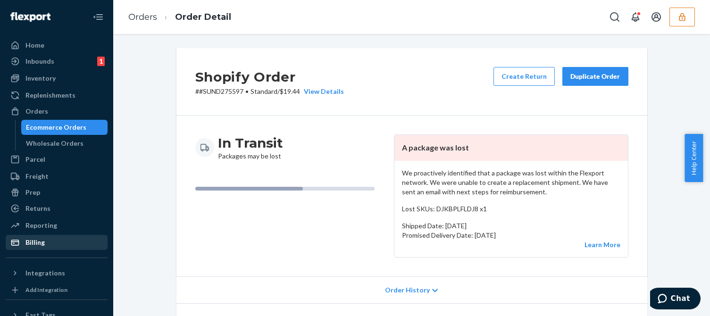
click at [39, 240] on div "Billing" at bounding box center [34, 242] width 19 height 9
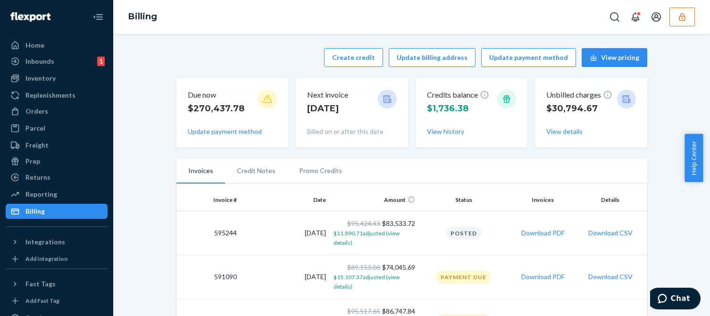
click at [254, 53] on div "Create credit Update billing address Update payment method View pricing" at bounding box center [411, 57] width 471 height 19
click at [370, 61] on button "Create credit" at bounding box center [353, 57] width 59 height 19
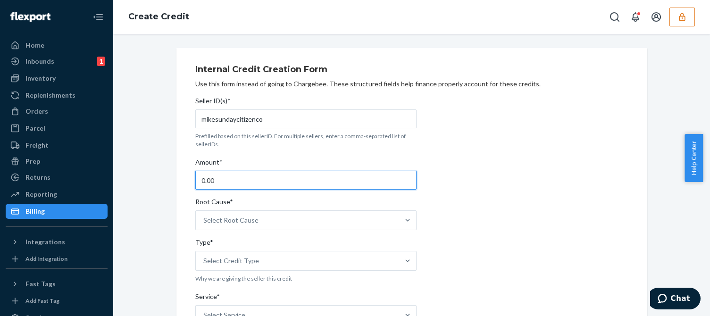
click at [218, 177] on input "0.00" at bounding box center [305, 180] width 221 height 19
type input "73.44"
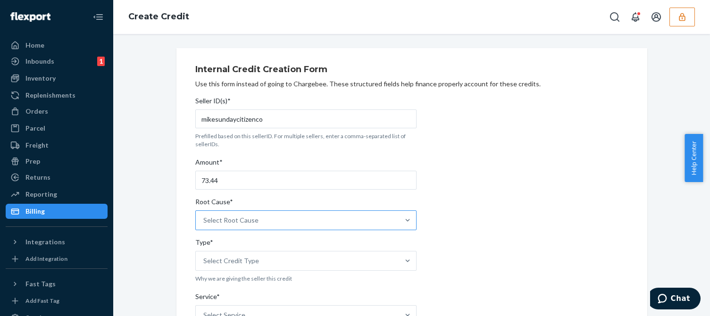
click at [243, 215] on div "Select Root Cause" at bounding box center [297, 220] width 203 height 19
click at [204, 216] on input "Root Cause* Select Root Cause" at bounding box center [203, 220] width 1 height 9
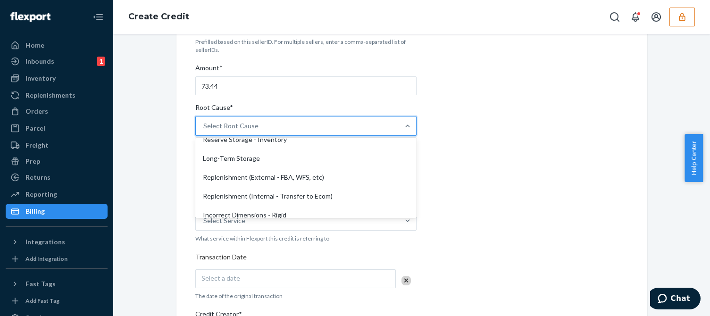
scroll to position [189, 0]
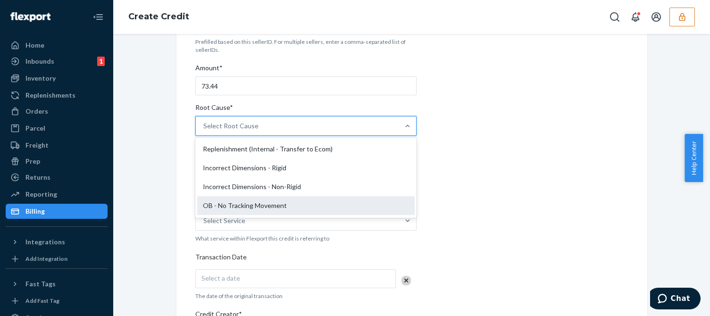
click at [211, 203] on div "OB - No Tracking Movement" at bounding box center [305, 205] width 217 height 19
click at [204, 131] on input "Root Cause* option OB - No Tracking Movement focused, 14 of 29. 29 results avai…" at bounding box center [203, 125] width 1 height 9
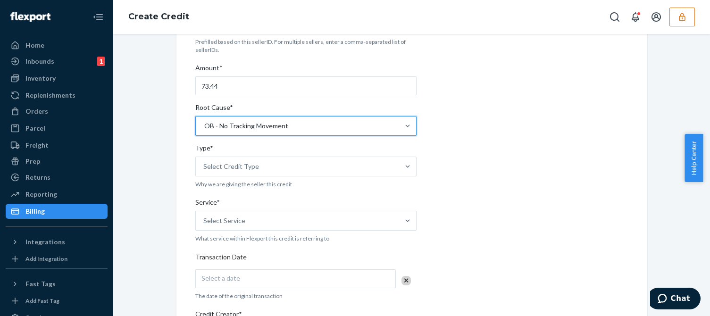
click at [479, 183] on div "Internal Credit Creation Form Use this form instead of going to Chargebee. Thes…" at bounding box center [411, 255] width 433 height 580
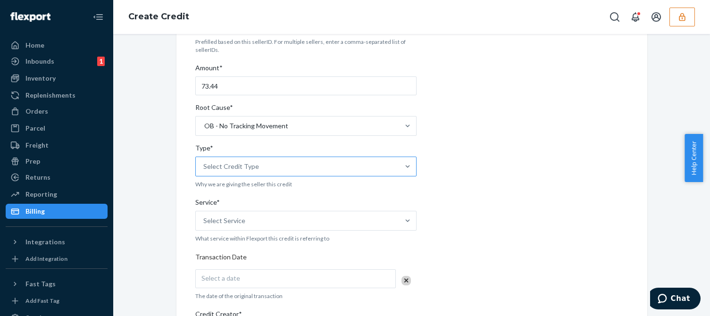
click at [279, 161] on div "Select Credit Type" at bounding box center [297, 166] width 203 height 19
click at [204, 162] on input "Type* Select Credit Type" at bounding box center [203, 166] width 1 height 9
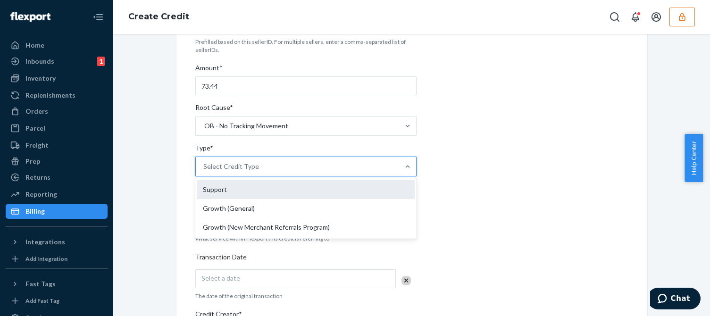
click at [211, 187] on div "Support" at bounding box center [305, 189] width 217 height 19
click at [204, 171] on input "Type* option Support focused, 1 of 3. 3 results available. Use Up and Down to c…" at bounding box center [203, 166] width 1 height 9
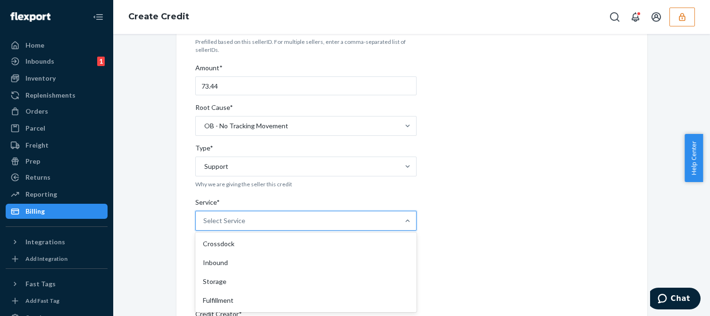
click at [211, 231] on div "Select Service" at bounding box center [305, 221] width 221 height 20
click at [204, 225] on input "Service* option Crossdock focused, 1 of 10. 10 results available. Use Up and Do…" at bounding box center [203, 220] width 1 height 9
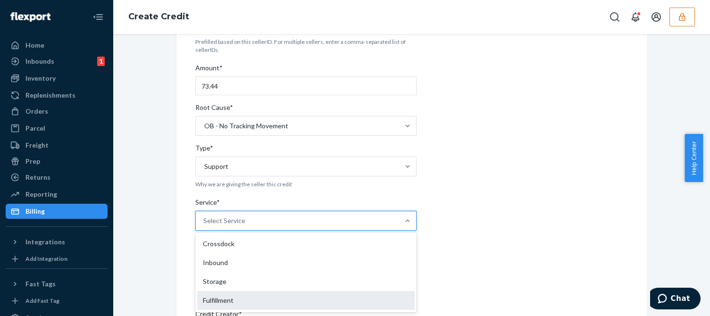
click at [204, 306] on div "Fulfillment" at bounding box center [305, 300] width 217 height 19
click at [204, 225] on input "Service* option Fulfillment focused, 4 of 10. 10 results available. Use Up and …" at bounding box center [203, 220] width 1 height 9
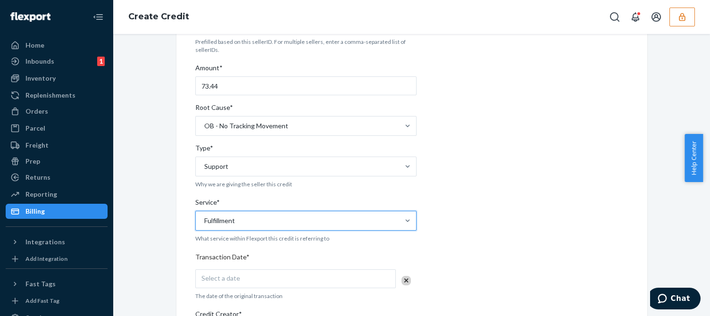
click at [172, 288] on div "Internal Credit Creation Form Use this form instead of going to Chargebee. Thes…" at bounding box center [411, 255] width 485 height 603
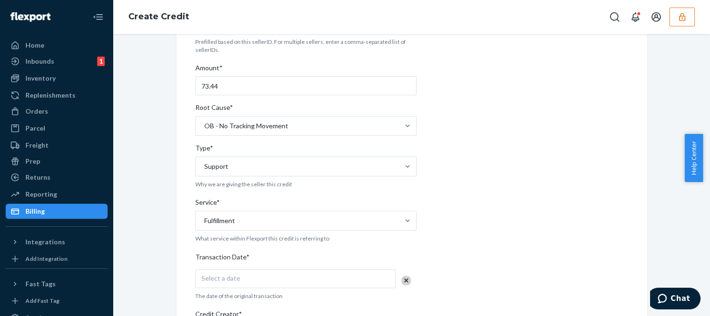
click at [225, 280] on span "Select a date" at bounding box center [220, 278] width 39 height 8
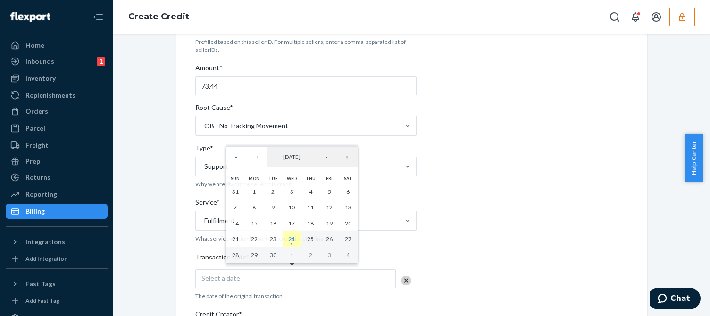
click at [289, 241] on abbr "24" at bounding box center [291, 238] width 7 height 7
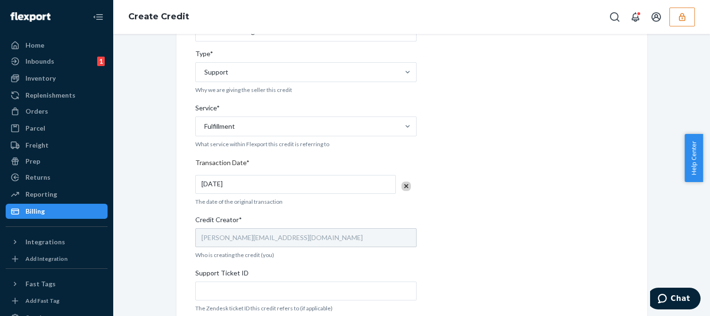
scroll to position [283, 0]
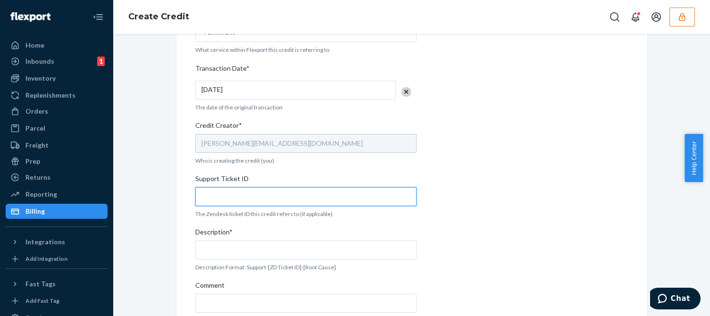
click at [211, 192] on input "Support Ticket ID" at bounding box center [305, 196] width 221 height 19
paste input "824051"
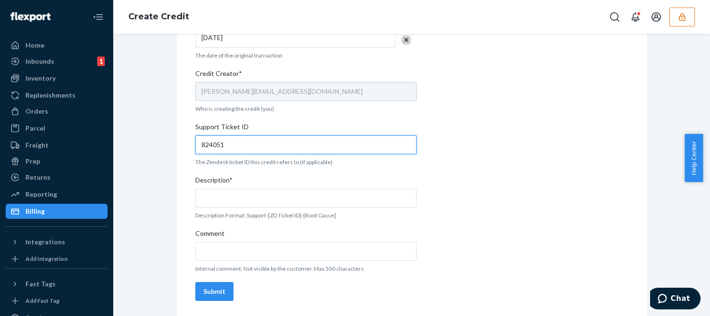
type input "824051"
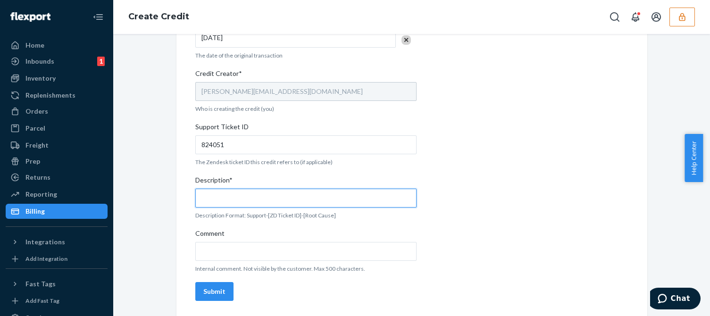
click at [230, 198] on input "Description*" at bounding box center [305, 198] width 221 height 19
paste input "824051"
type input "Support 824051 / OB - No tracking movement"
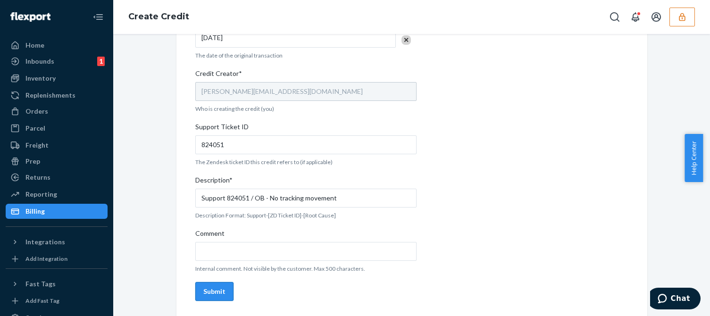
click at [211, 288] on div "Submit" at bounding box center [214, 291] width 22 height 9
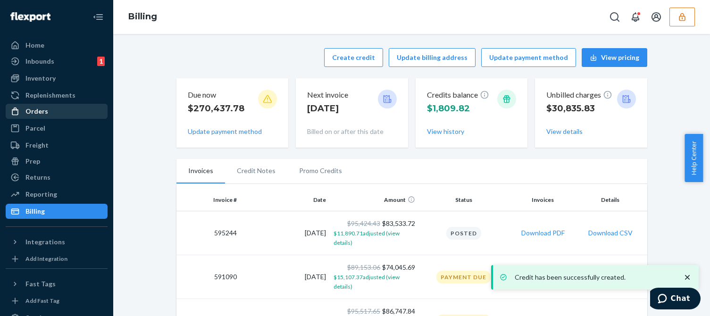
click at [53, 111] on div "Orders" at bounding box center [57, 111] width 100 height 13
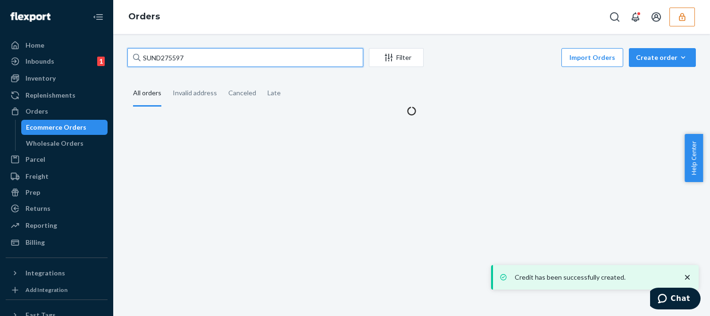
click at [167, 56] on input "SUND275597" at bounding box center [245, 57] width 236 height 19
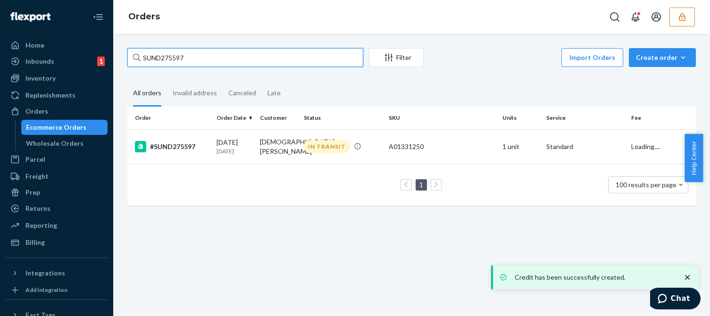
click at [167, 56] on input "SUND275597" at bounding box center [245, 57] width 236 height 19
paste input "6355"
click at [208, 52] on input "SUND276355" at bounding box center [245, 57] width 236 height 19
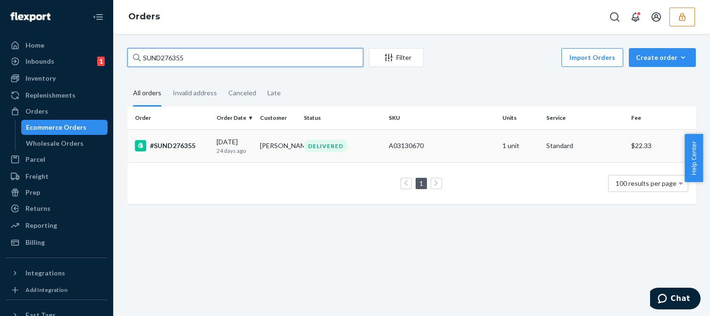
type input "SUND276355"
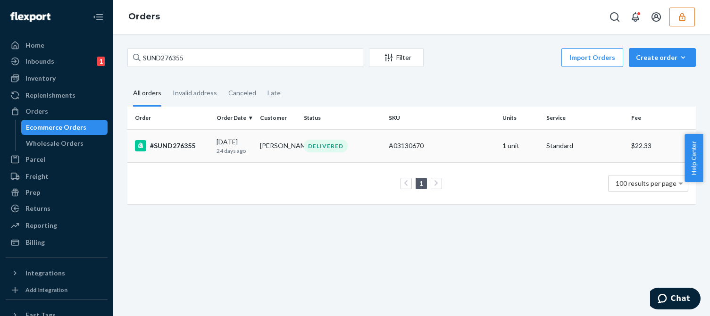
click at [249, 153] on p "24 days ago" at bounding box center [234, 151] width 36 height 8
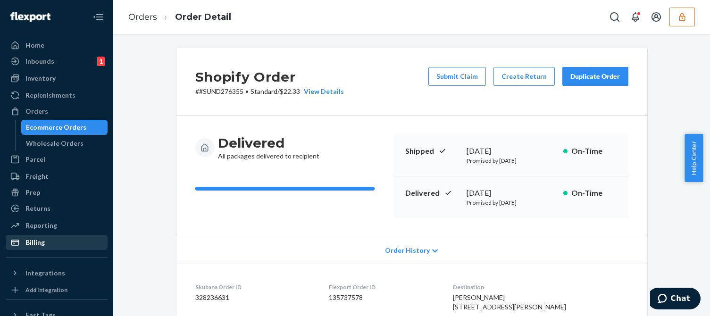
click at [31, 245] on div "Billing" at bounding box center [34, 242] width 19 height 9
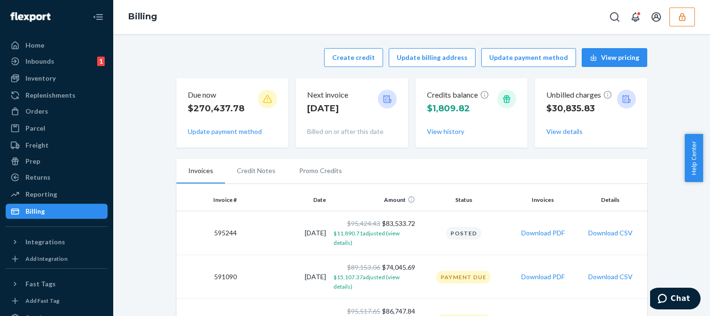
click at [298, 70] on div "Create credit Update billing address Update payment method View pricing Due now…" at bounding box center [411, 97] width 471 height 111
click at [353, 58] on button "Create credit" at bounding box center [353, 57] width 59 height 19
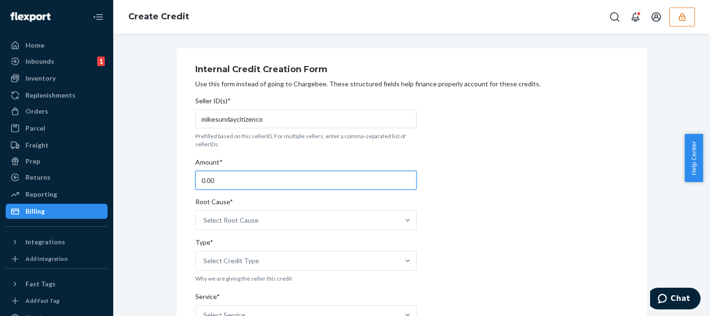
click at [232, 185] on input "0.00" at bounding box center [305, 180] width 221 height 19
type input "114.00"
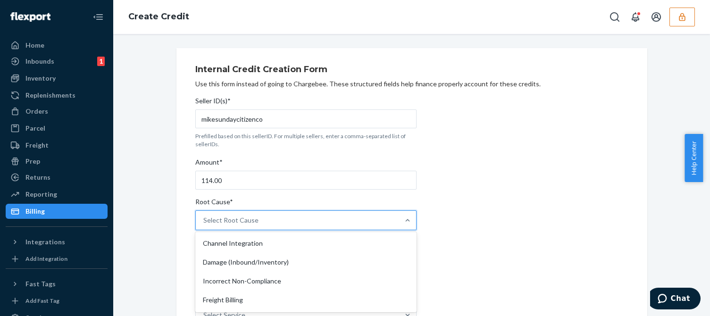
click at [254, 228] on div "Select Root Cause" at bounding box center [297, 220] width 203 height 19
click at [204, 225] on input "Root Cause* option Channel Integration focused, 1 of 29. 29 results available. …" at bounding box center [203, 220] width 1 height 9
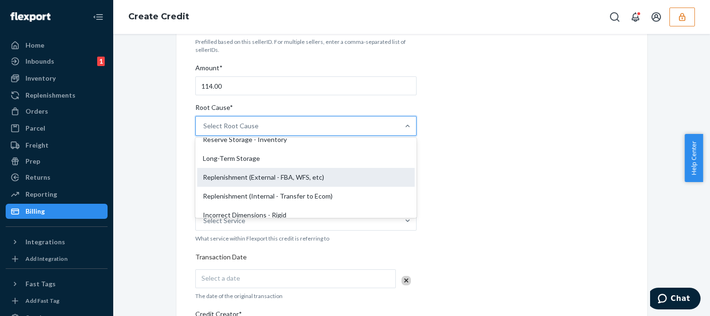
scroll to position [189, 0]
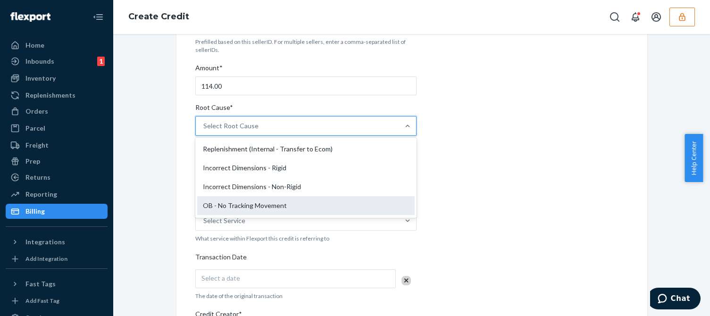
click at [237, 203] on div "OB - No Tracking Movement" at bounding box center [305, 205] width 217 height 19
click at [204, 131] on input "Root Cause* option OB - No Tracking Movement focused, 14 of 29. 29 results avai…" at bounding box center [203, 125] width 1 height 9
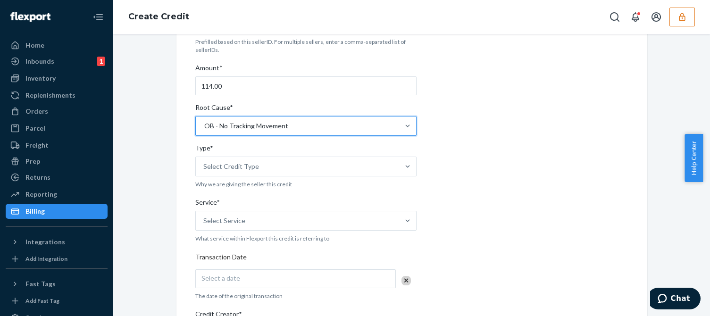
drag, startPoint x: 502, startPoint y: 172, endPoint x: 430, endPoint y: 176, distance: 72.8
click at [502, 172] on div "Internal Credit Creation Form Use this form instead of going to Chargebee. Thes…" at bounding box center [411, 255] width 433 height 580
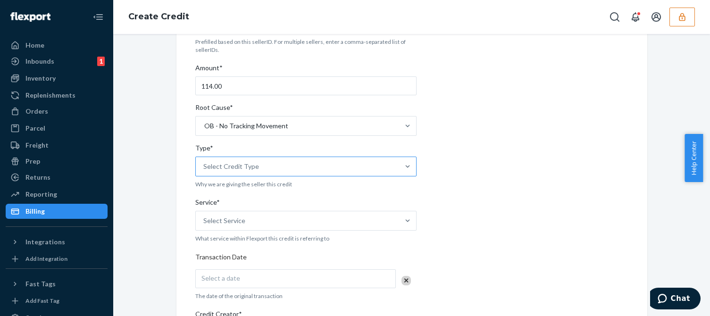
click at [260, 164] on div "Select Credit Type" at bounding box center [297, 166] width 203 height 19
click at [204, 164] on input "Type* Select Credit Type" at bounding box center [203, 166] width 1 height 9
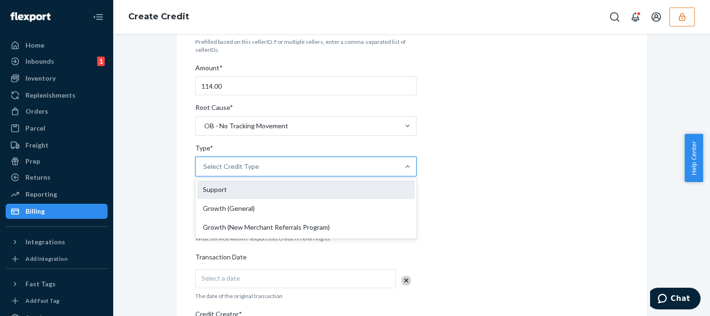
click at [220, 188] on div "Support" at bounding box center [305, 189] width 217 height 19
click at [204, 171] on input "Type* option Support focused, 1 of 3. 3 results available. Use Up and Down to c…" at bounding box center [203, 166] width 1 height 9
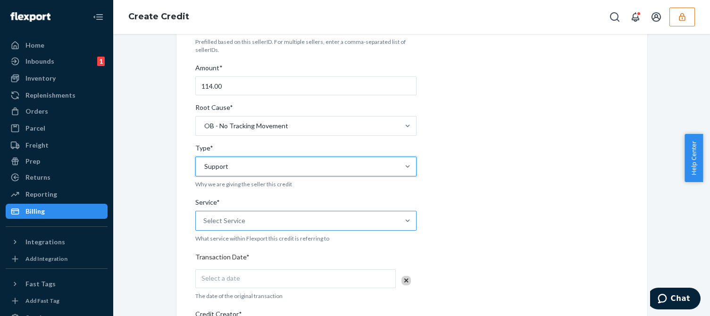
click at [245, 217] on div "Select Service" at bounding box center [297, 220] width 203 height 19
click at [204, 217] on input "Service* Select Service" at bounding box center [203, 220] width 1 height 9
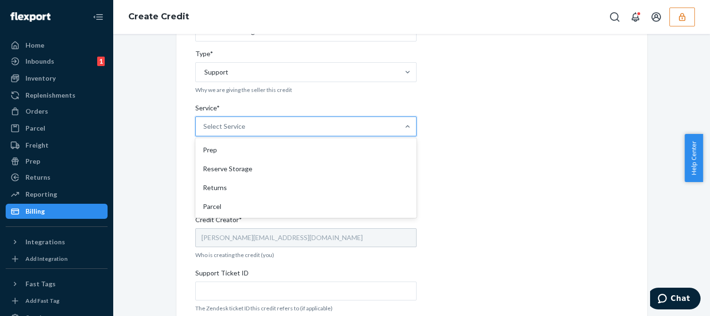
scroll to position [0, 0]
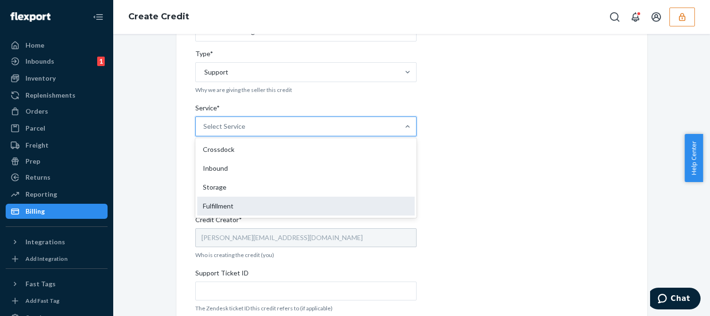
click at [223, 206] on div "Fulfillment" at bounding box center [305, 206] width 217 height 19
click at [204, 131] on input "Service* option Fulfillment focused, 4 of 10. 10 results available. Use Up and …" at bounding box center [203, 126] width 1 height 9
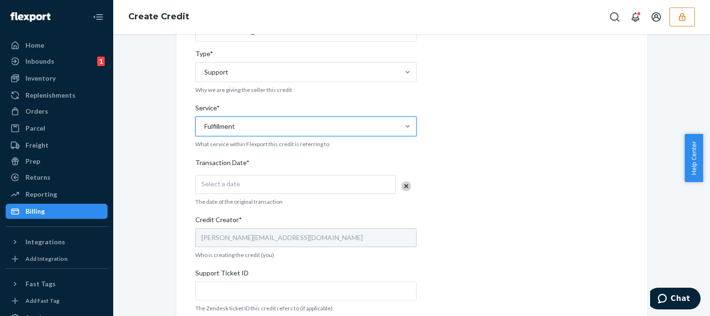
click at [474, 174] on div "Internal Credit Creation Form Use this form instead of going to Chargebee. Thes…" at bounding box center [411, 161] width 433 height 580
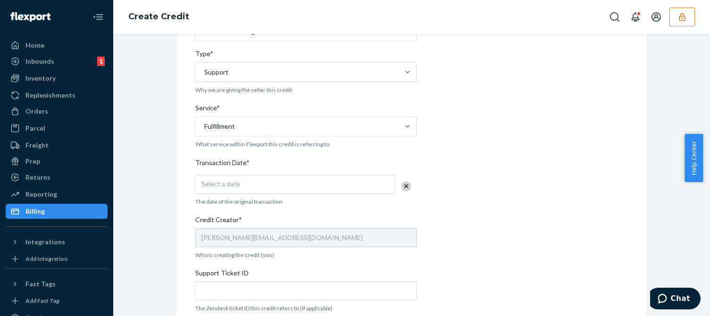
click at [235, 181] on div "Select a date" at bounding box center [295, 184] width 200 height 19
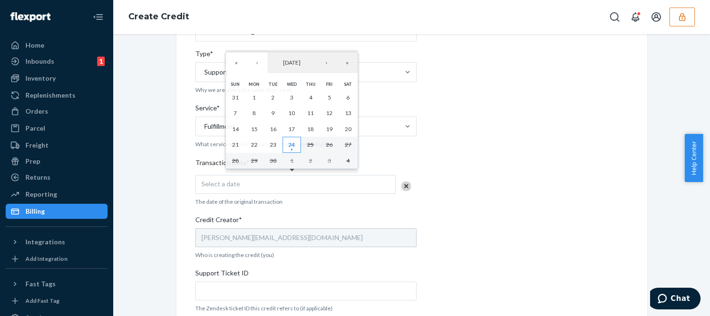
click at [292, 147] on abbr "24" at bounding box center [291, 144] width 7 height 7
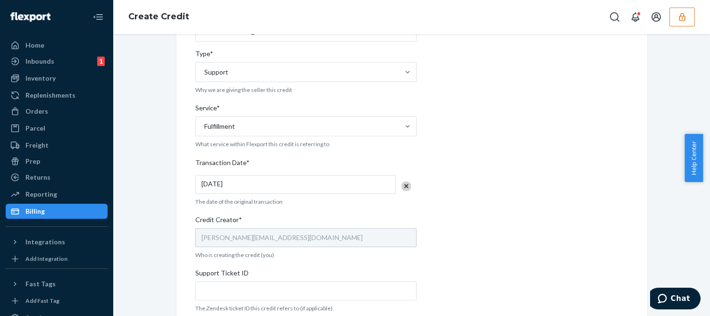
scroll to position [283, 0]
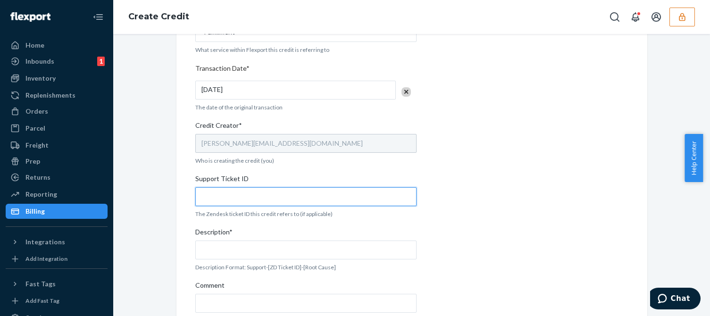
drag, startPoint x: 209, startPoint y: 195, endPoint x: 231, endPoint y: 203, distance: 22.5
click at [210, 195] on input "Support Ticket ID" at bounding box center [305, 196] width 221 height 19
paste input "824056"
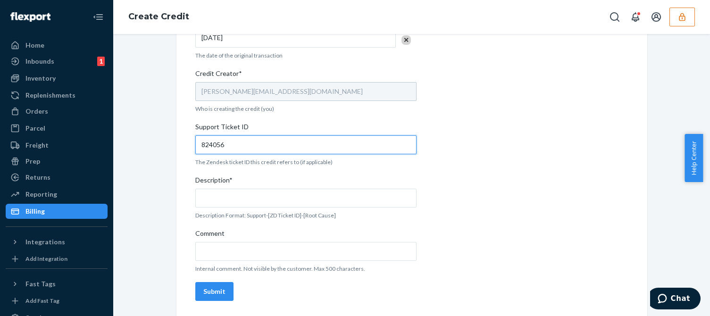
type input "824056"
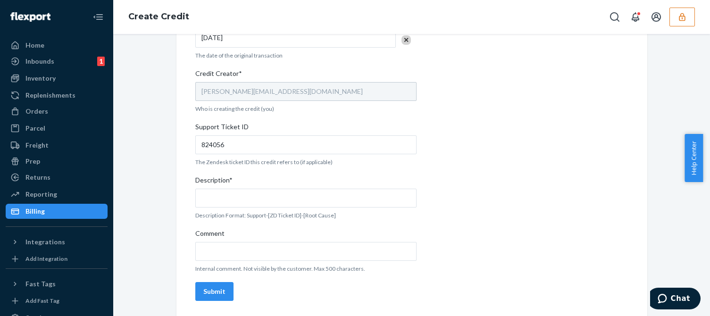
click at [239, 182] on div "Description*" at bounding box center [305, 181] width 221 height 13
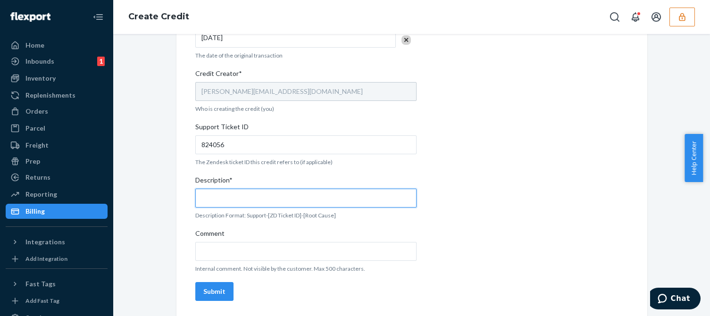
click at [239, 189] on input "Description*" at bounding box center [305, 198] width 221 height 19
paste input "824056"
type input "Support 824056 / OB - No tracking movement"
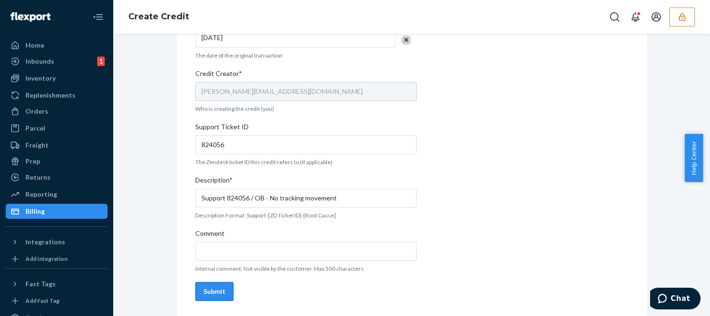
click at [219, 285] on button "Submit" at bounding box center [214, 291] width 38 height 19
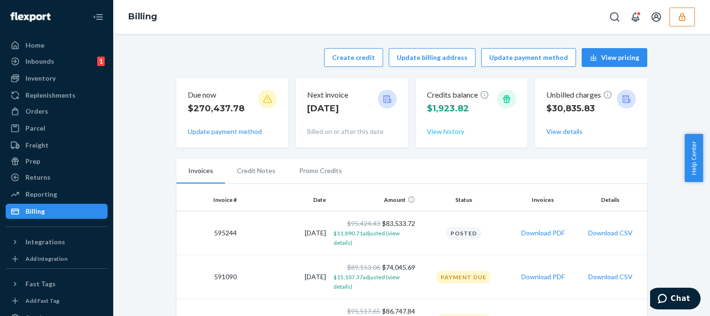
click at [445, 135] on button "View history" at bounding box center [445, 131] width 37 height 9
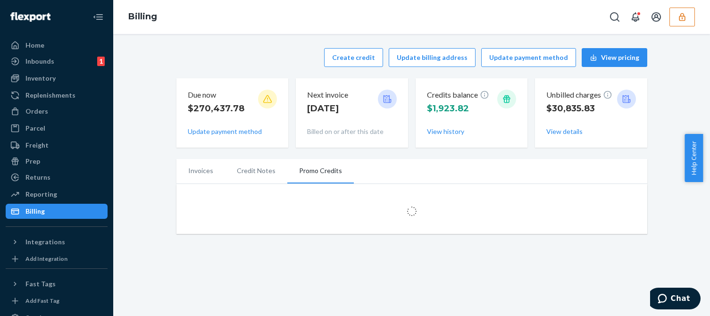
click at [151, 148] on div "Create credit Update billing address Update payment method View pricing Due now…" at bounding box center [411, 140] width 582 height 197
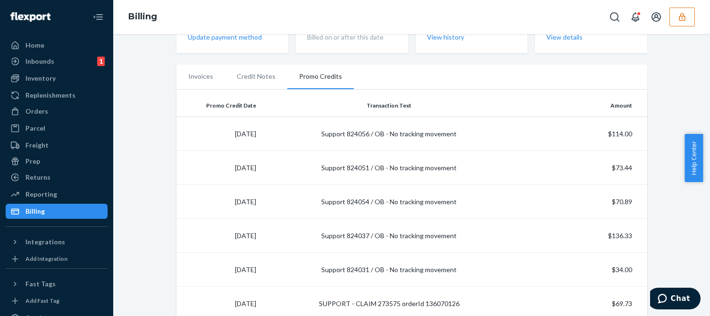
scroll to position [141, 0]
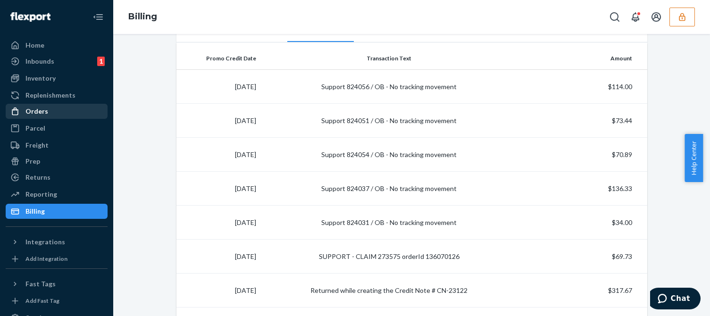
drag, startPoint x: 28, startPoint y: 108, endPoint x: 38, endPoint y: 111, distance: 11.0
click at [28, 108] on div "Orders" at bounding box center [36, 111] width 23 height 9
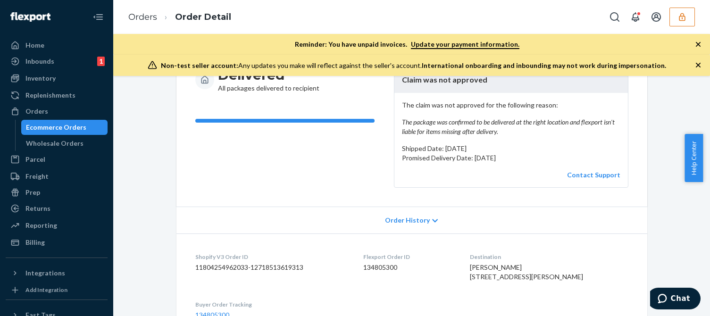
scroll to position [16, 0]
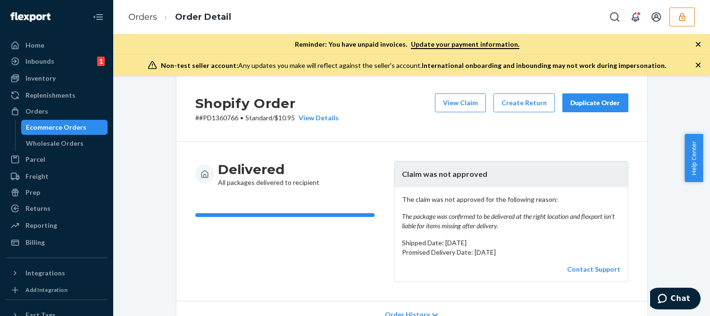
click at [471, 212] on em "The package was confirmed to be delivered at the right location and flexport is…" at bounding box center [511, 221] width 218 height 19
click at [458, 222] on em "The package was confirmed to be delivered at the right location and flexport is…" at bounding box center [511, 221] width 218 height 19
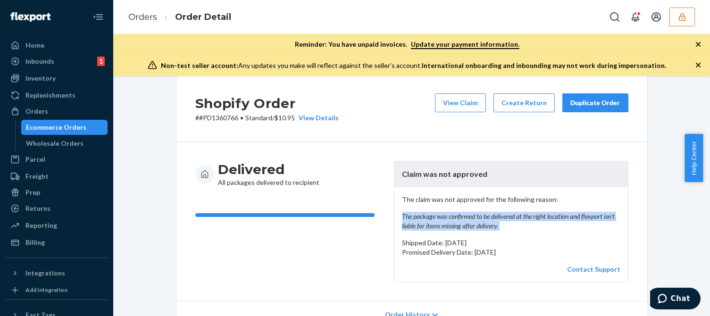
click at [473, 221] on em "The package was confirmed to be delivered at the right location and flexport is…" at bounding box center [511, 221] width 218 height 19
drag, startPoint x: 509, startPoint y: 225, endPoint x: 430, endPoint y: 217, distance: 79.7
click at [395, 216] on div "The claim was not approved for the following reason: The package was confirmed …" at bounding box center [510, 234] width 233 height 94
click at [430, 217] on em "The package was confirmed to be delivered at the right location and flexport is…" at bounding box center [511, 221] width 218 height 19
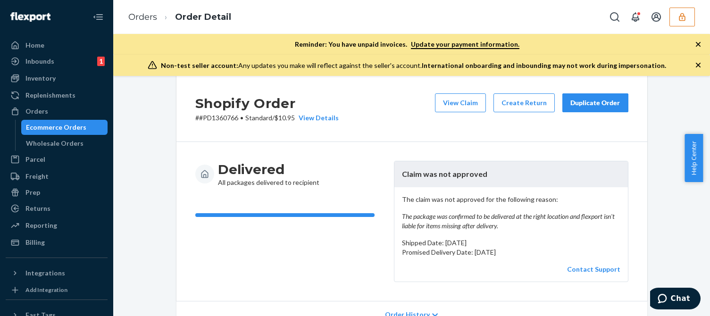
click at [427, 222] on em "The package was confirmed to be delivered at the right location and flexport is…" at bounding box center [511, 221] width 218 height 19
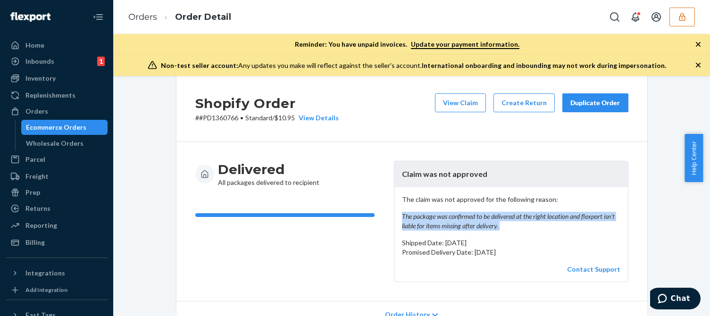
click at [427, 222] on em "The package was confirmed to be delivered at the right location and flexport is…" at bounding box center [511, 221] width 218 height 19
click at [461, 98] on button "View Claim" at bounding box center [460, 102] width 51 height 19
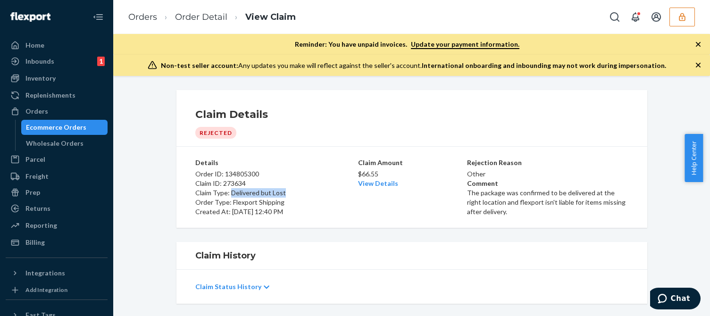
drag, startPoint x: 282, startPoint y: 194, endPoint x: 227, endPoint y: 195, distance: 55.7
click at [227, 195] on p "Claim Type: Delivered but Lost" at bounding box center [275, 192] width 161 height 9
